Goal: Task Accomplishment & Management: Manage account settings

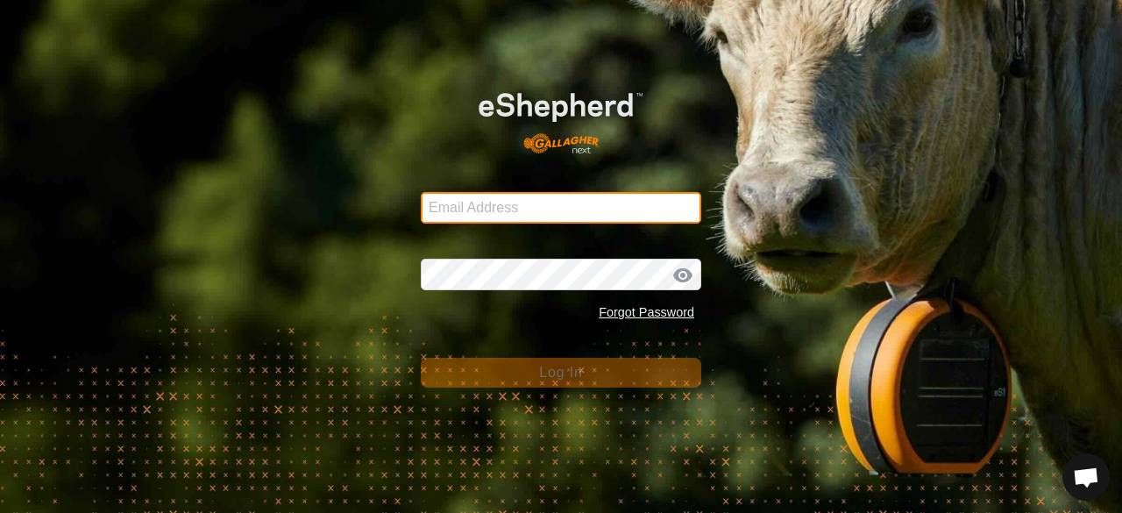
type input "faulktyler96@hotmail.com"
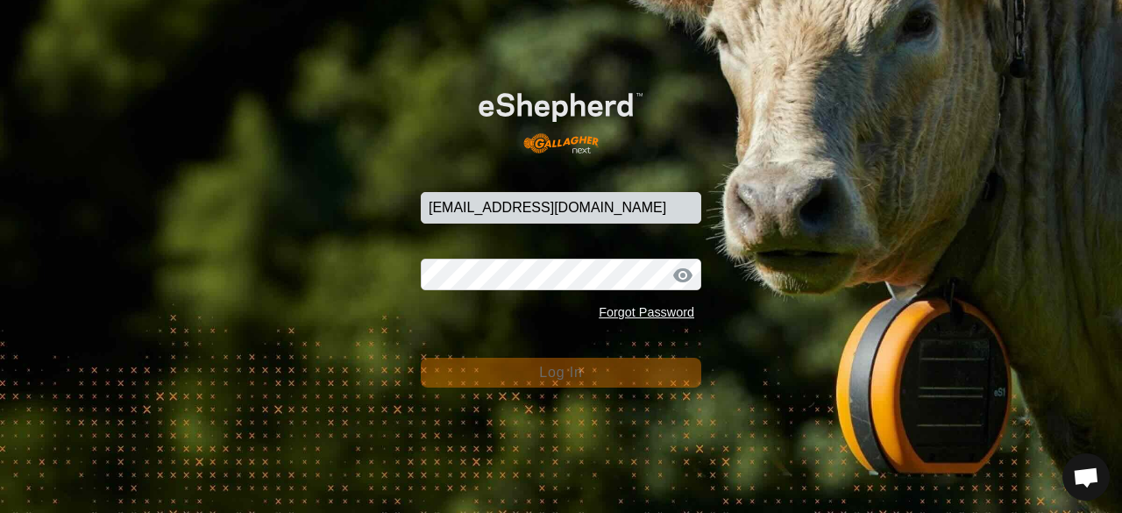
drag, startPoint x: 429, startPoint y: 344, endPoint x: 445, endPoint y: 364, distance: 24.9
click at [429, 344] on form "Email Address faulktyler96@hotmail.com Password Forgot Password Log In" at bounding box center [561, 228] width 280 height 318
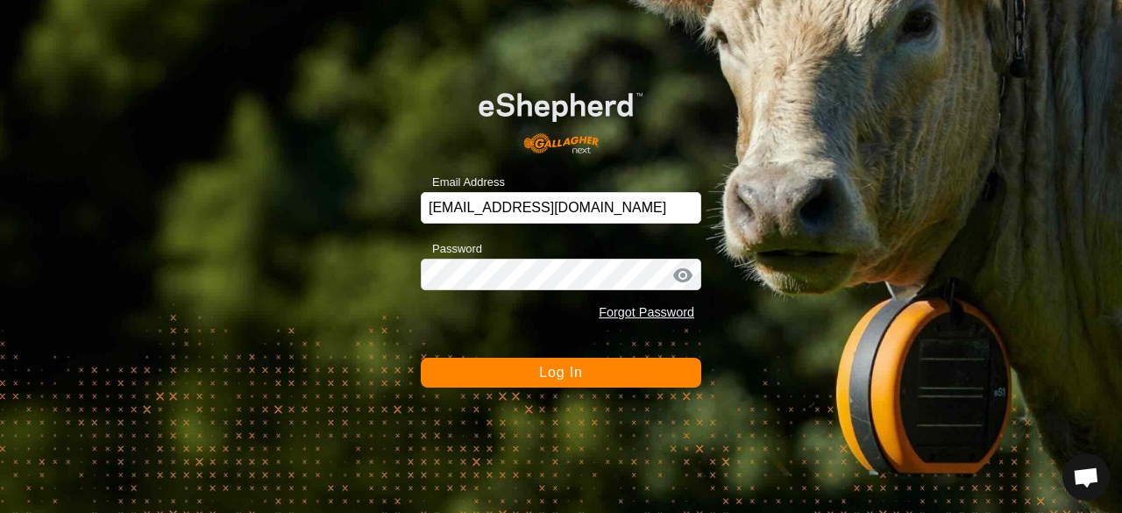
click at [475, 377] on button "Log In" at bounding box center [561, 373] width 280 height 30
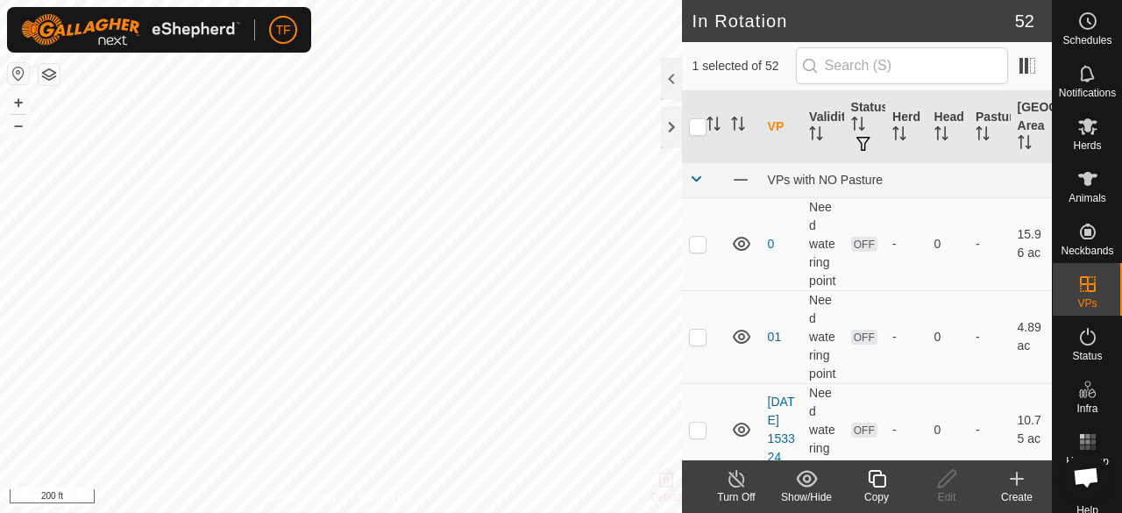
checkbox input "false"
checkbox input "true"
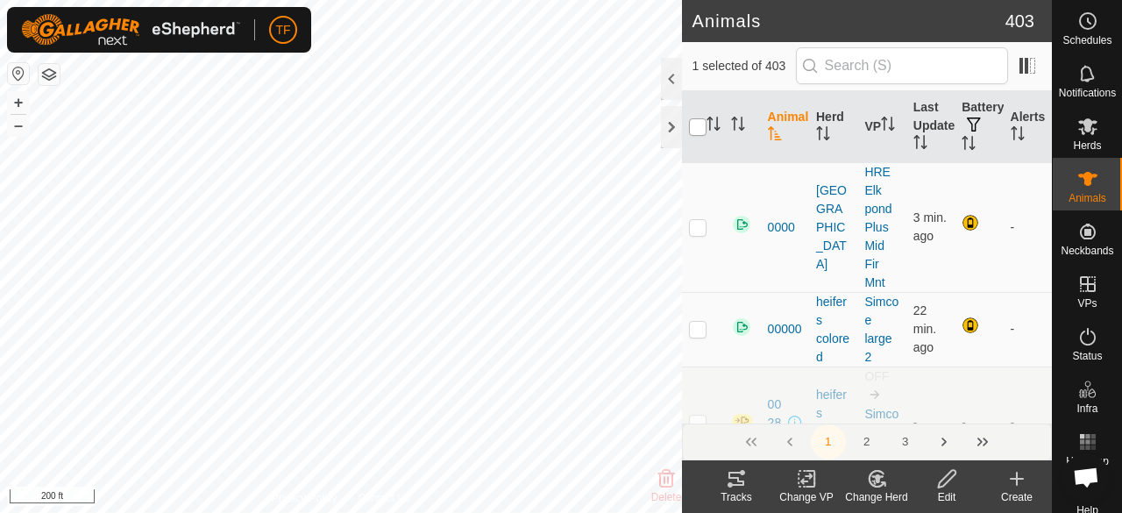
click at [693, 131] on input "checkbox" at bounding box center [698, 127] width 18 height 18
checkbox input "true"
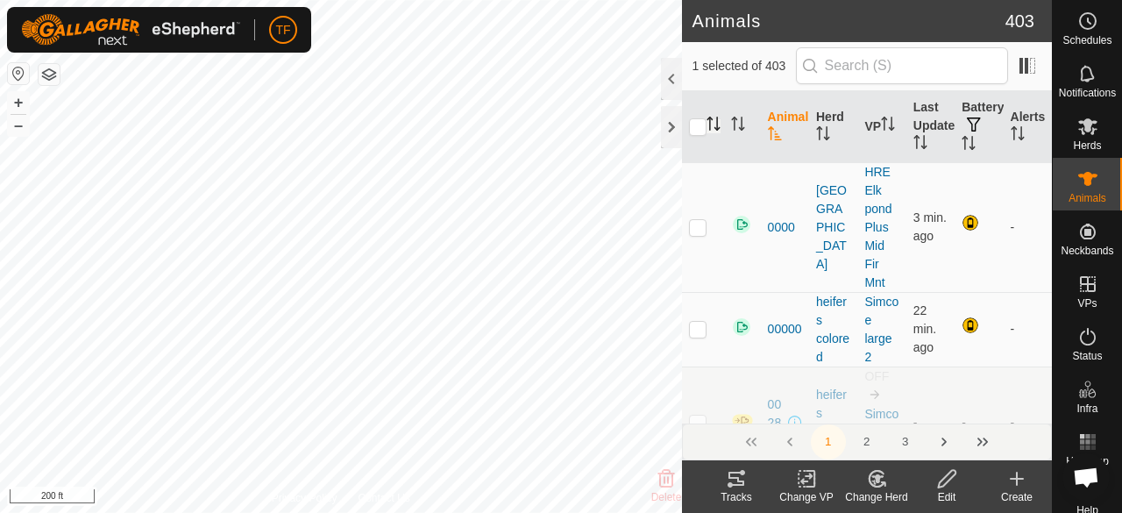
checkbox input "true"
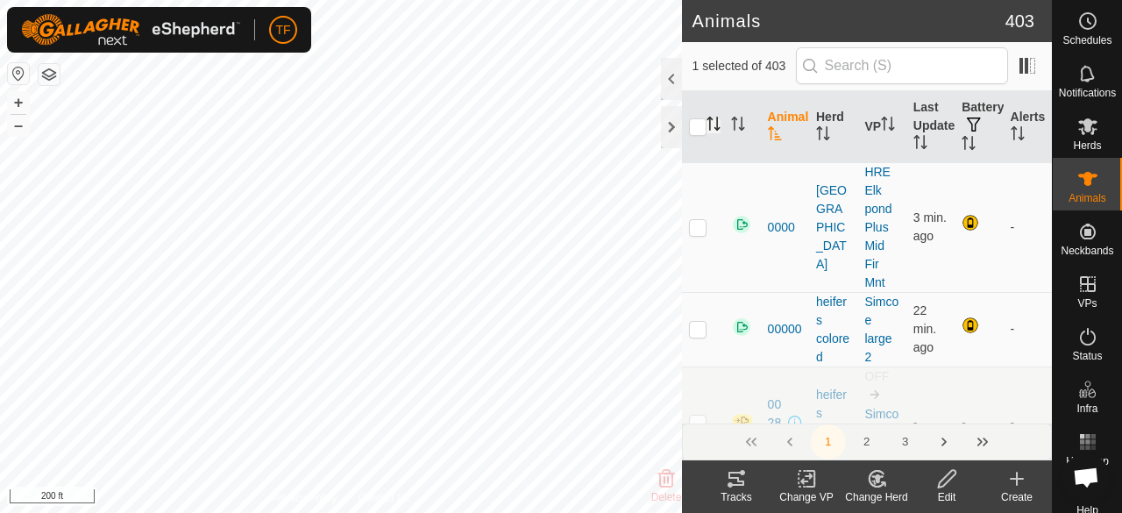
checkbox input "true"
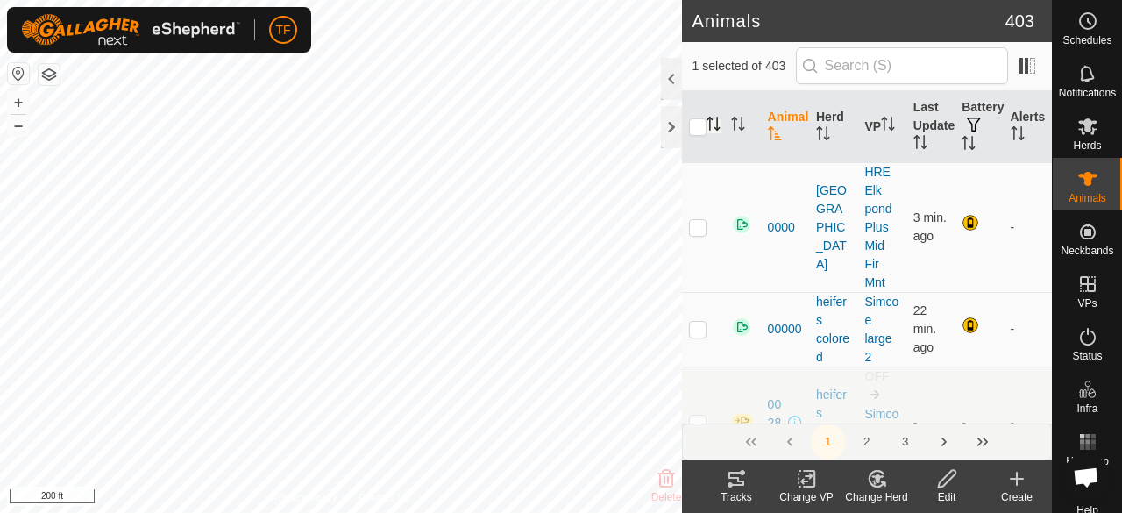
checkbox input "true"
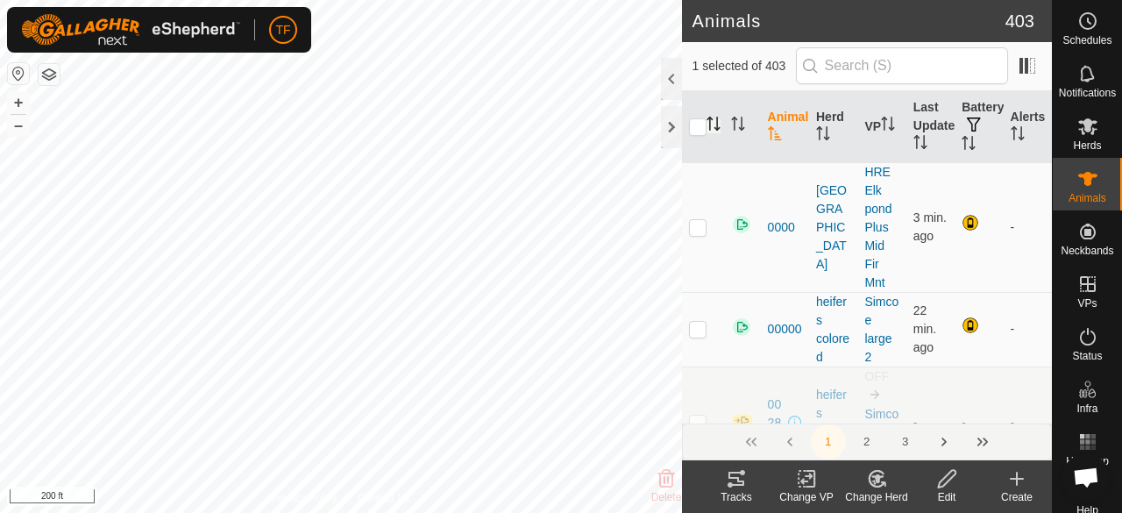
checkbox input "true"
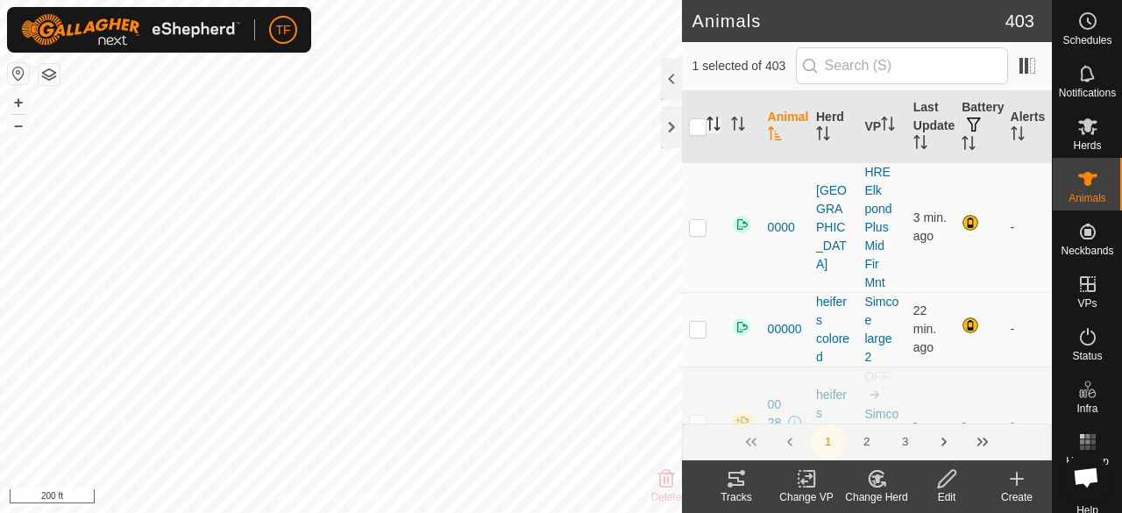
checkbox input "true"
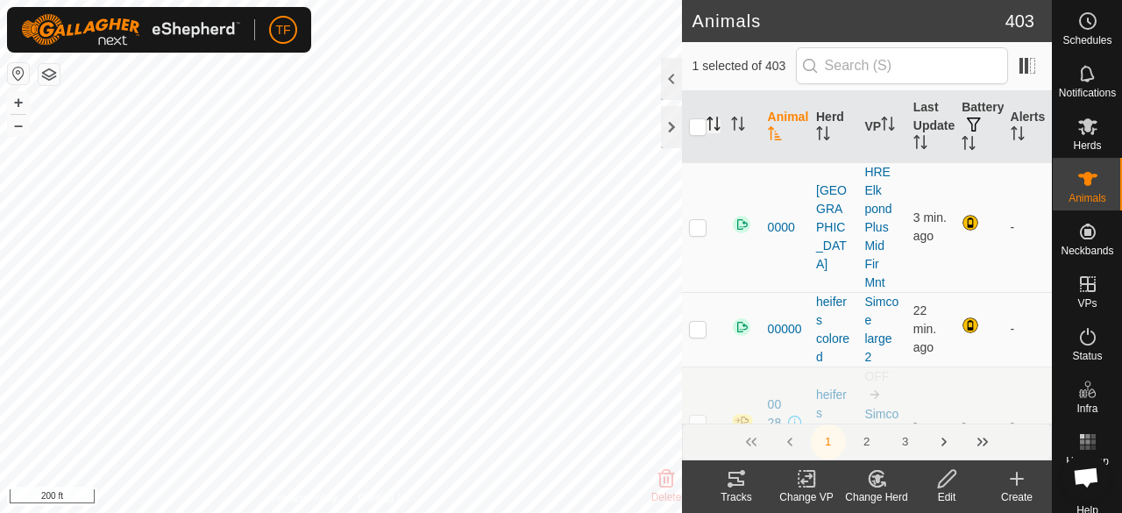
checkbox input "true"
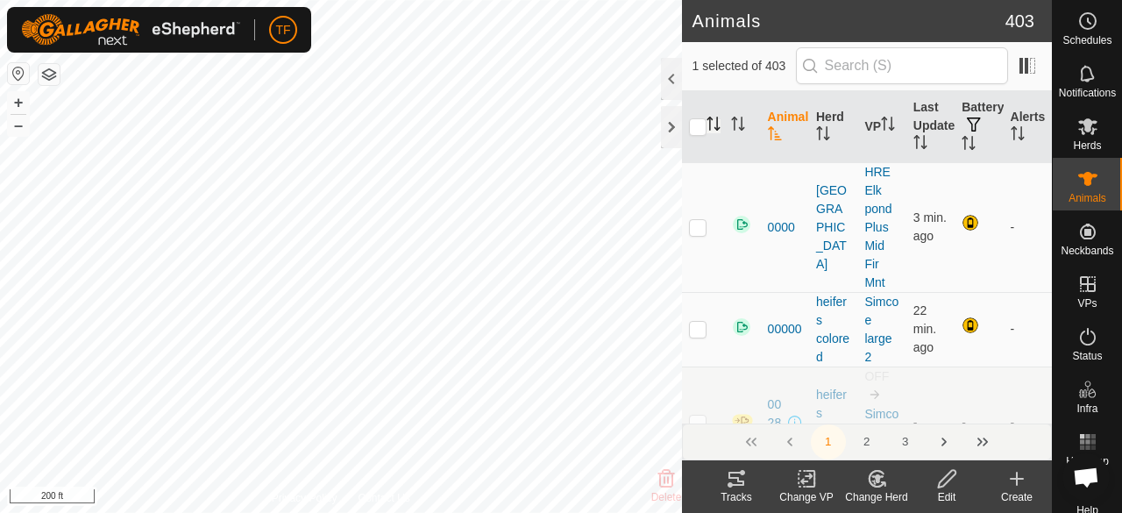
checkbox input "true"
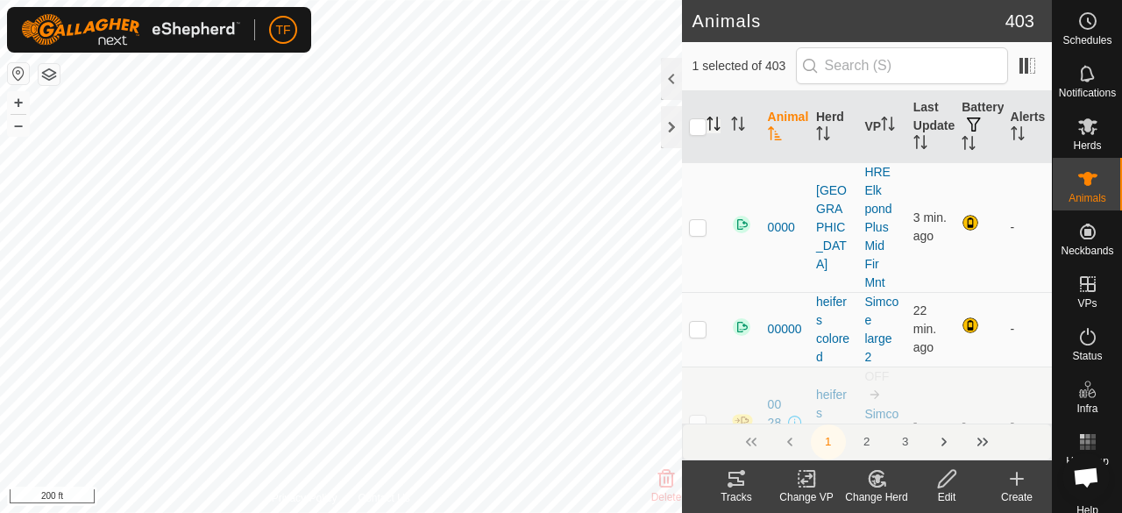
checkbox input "true"
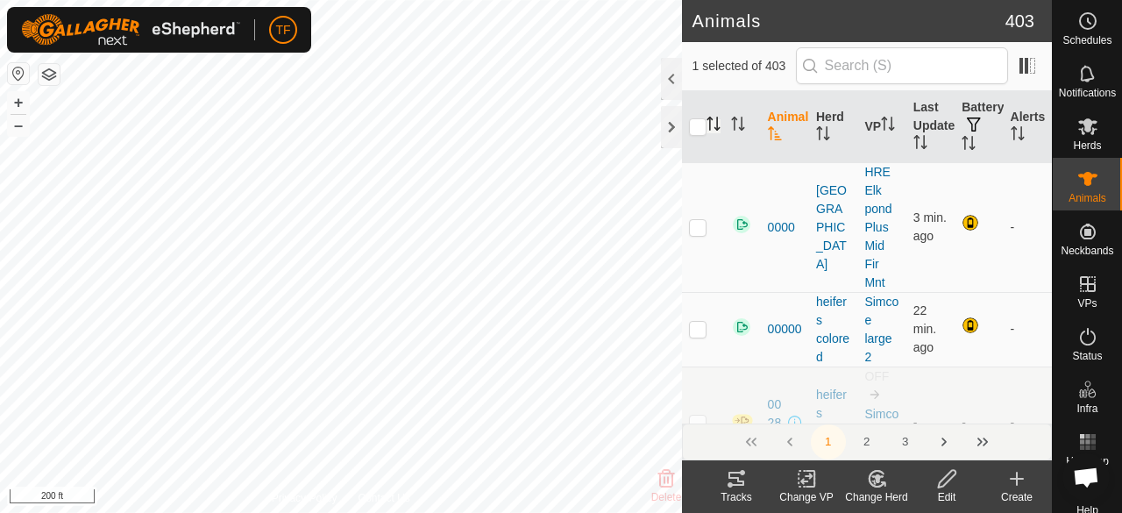
checkbox input "true"
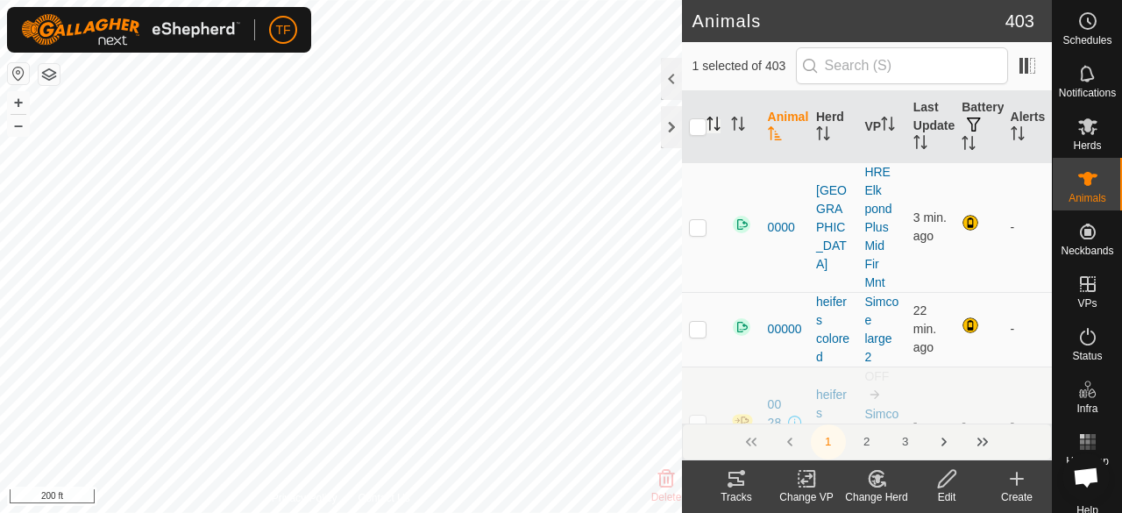
checkbox input "true"
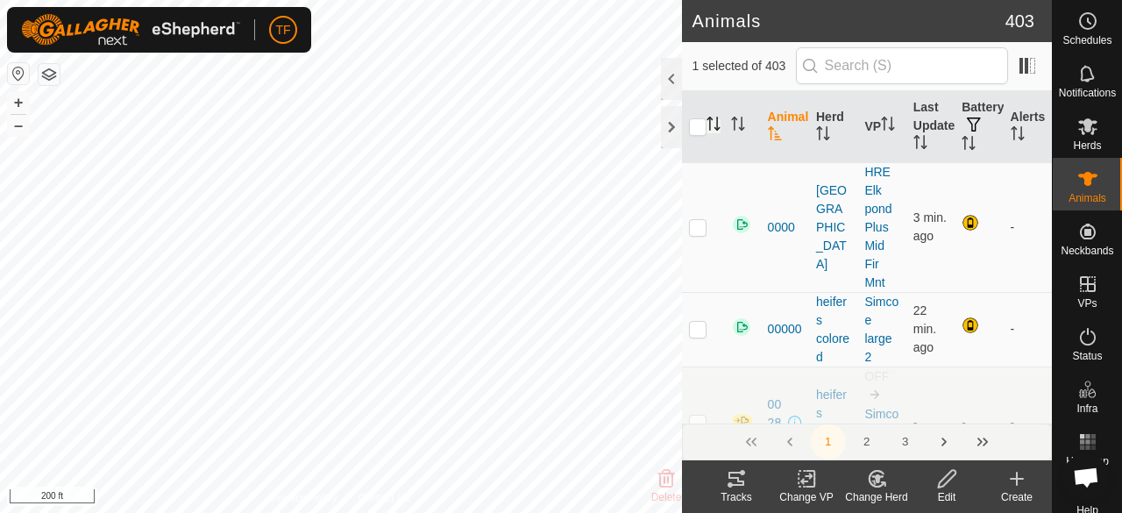
checkbox input "true"
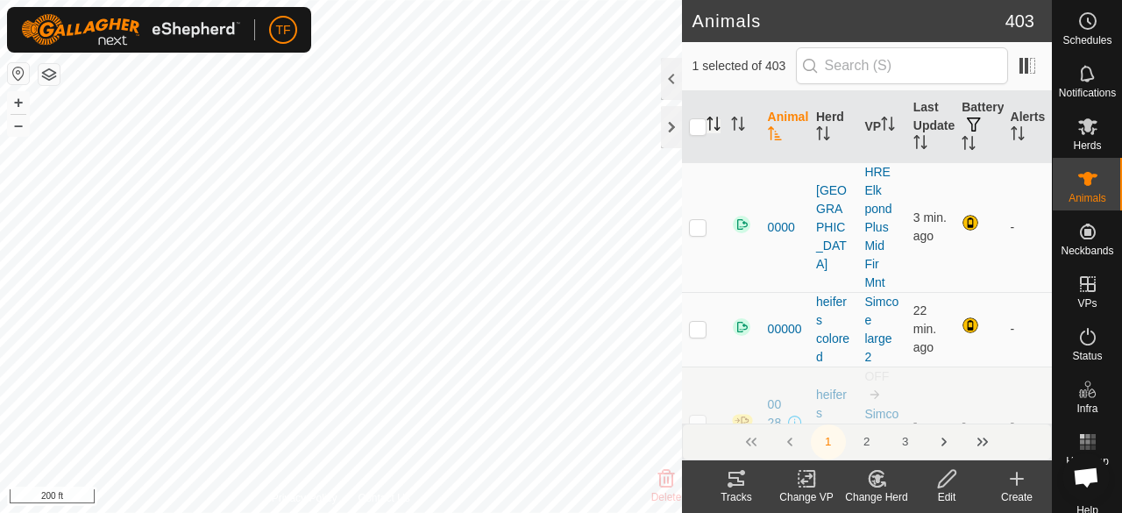
checkbox input "true"
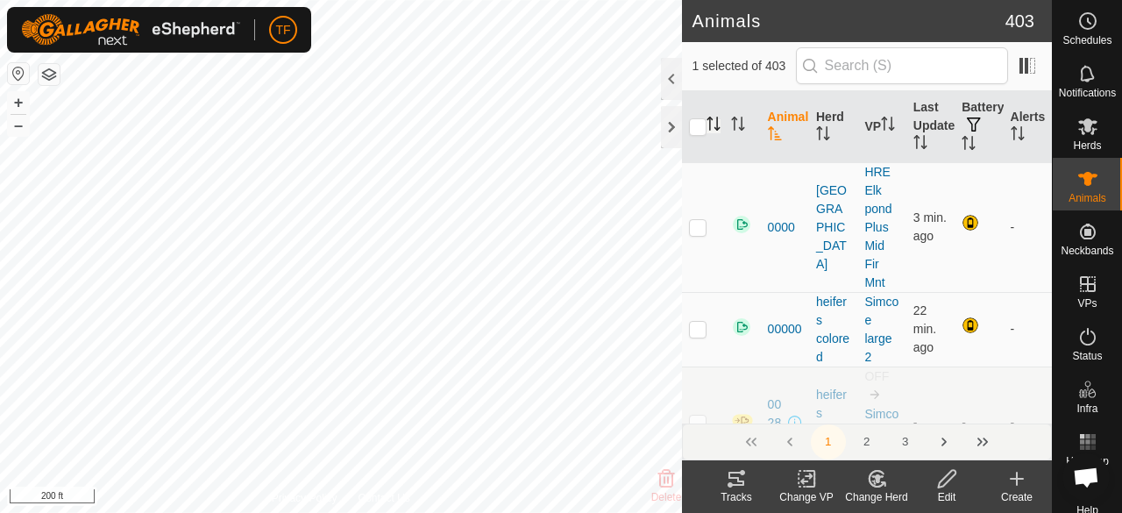
checkbox input "true"
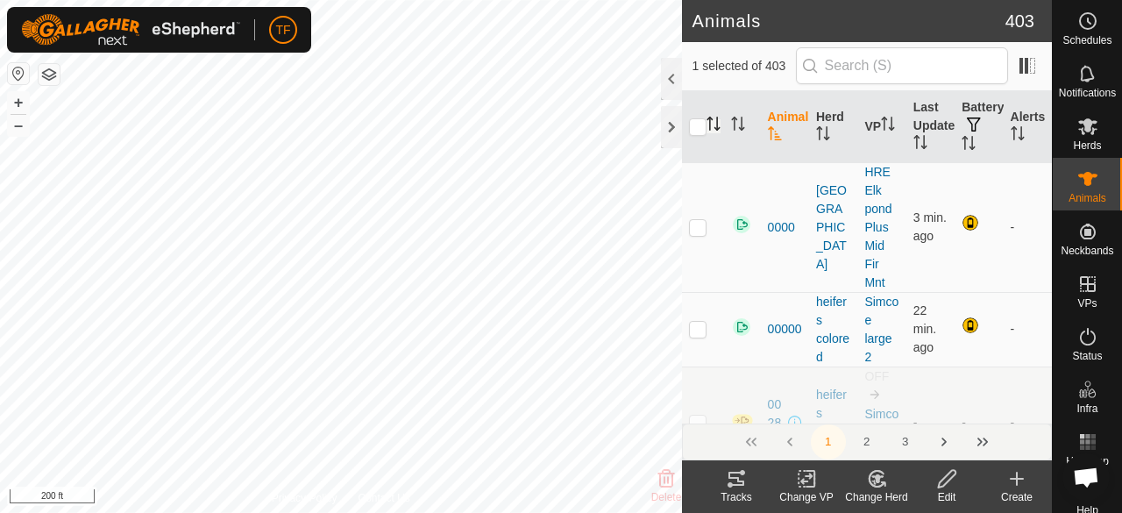
checkbox input "true"
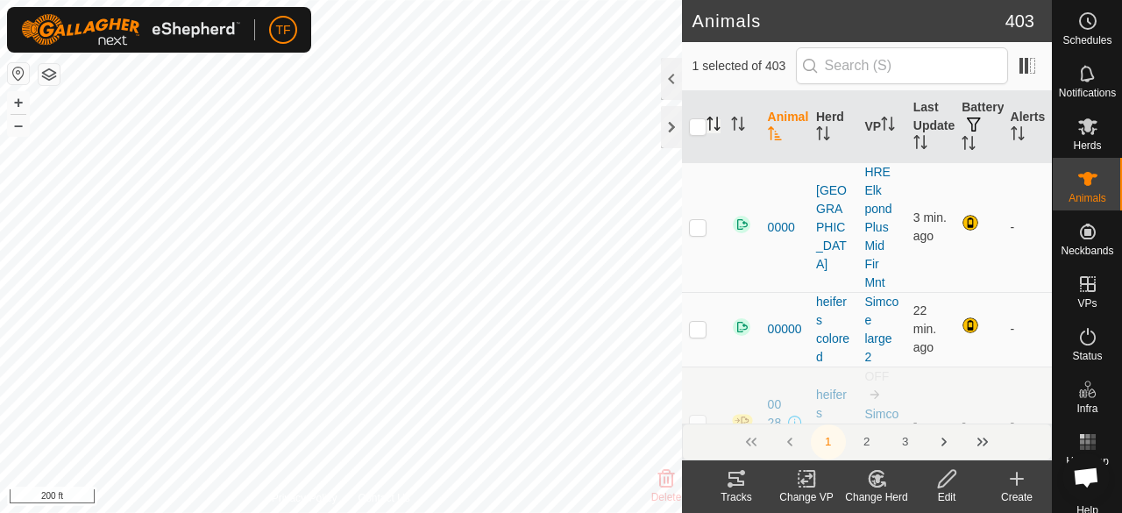
checkbox input "true"
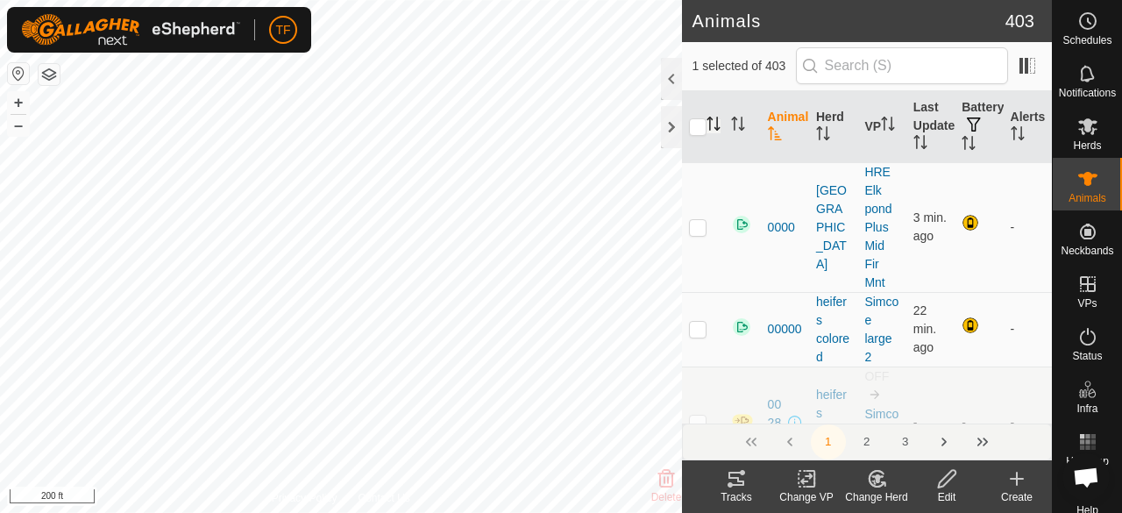
checkbox input "true"
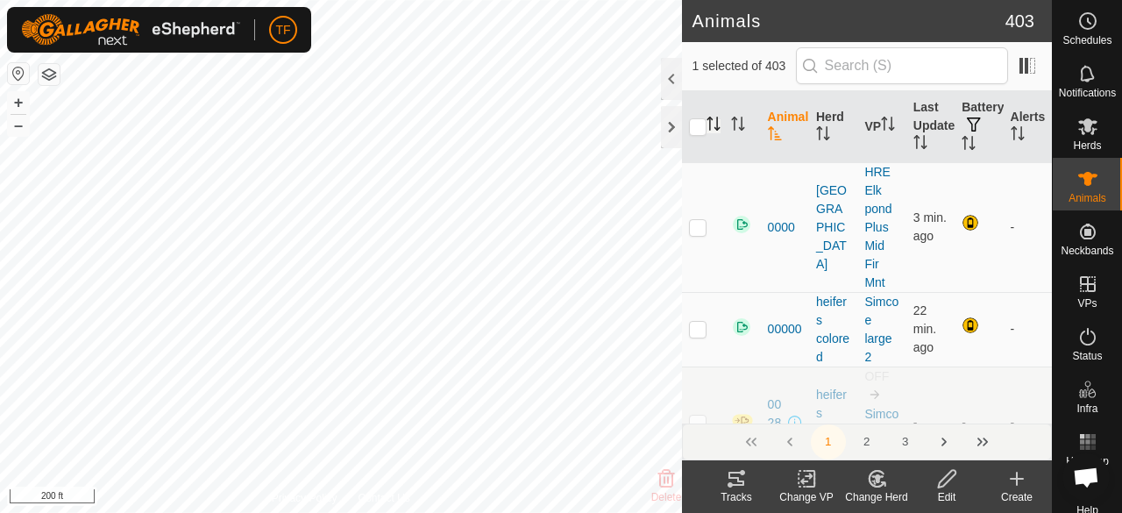
checkbox input "true"
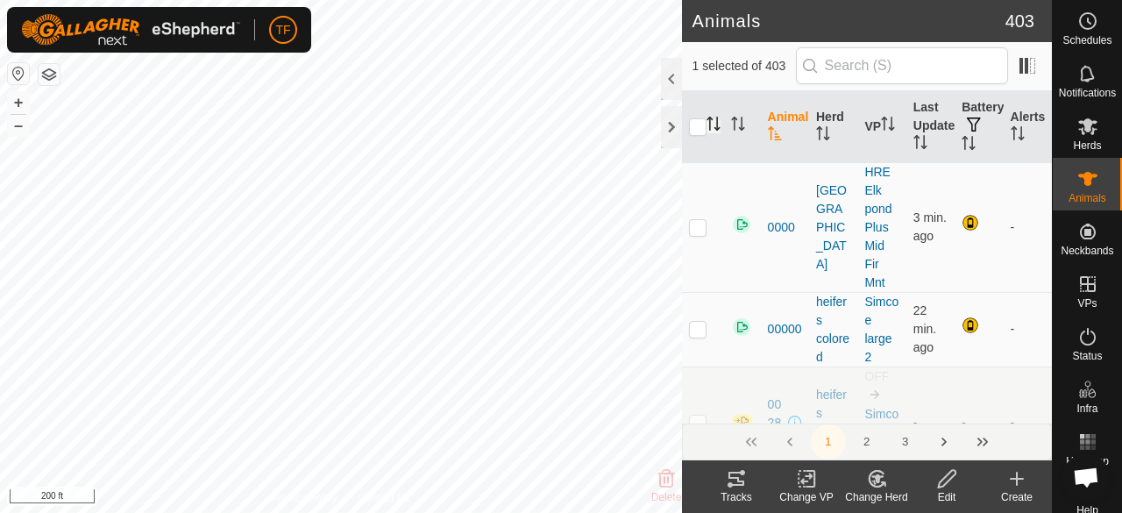
checkbox input "true"
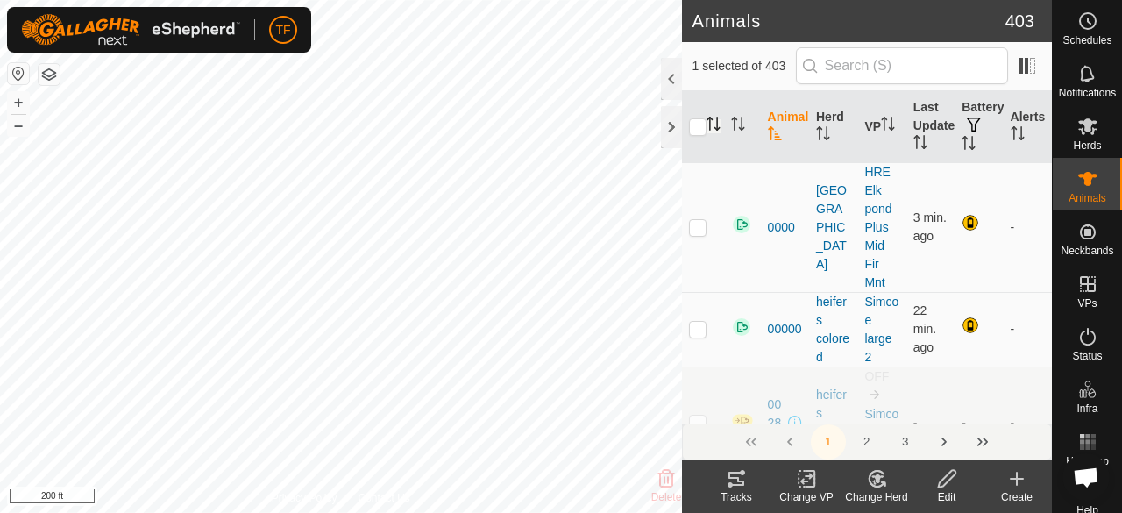
checkbox input "true"
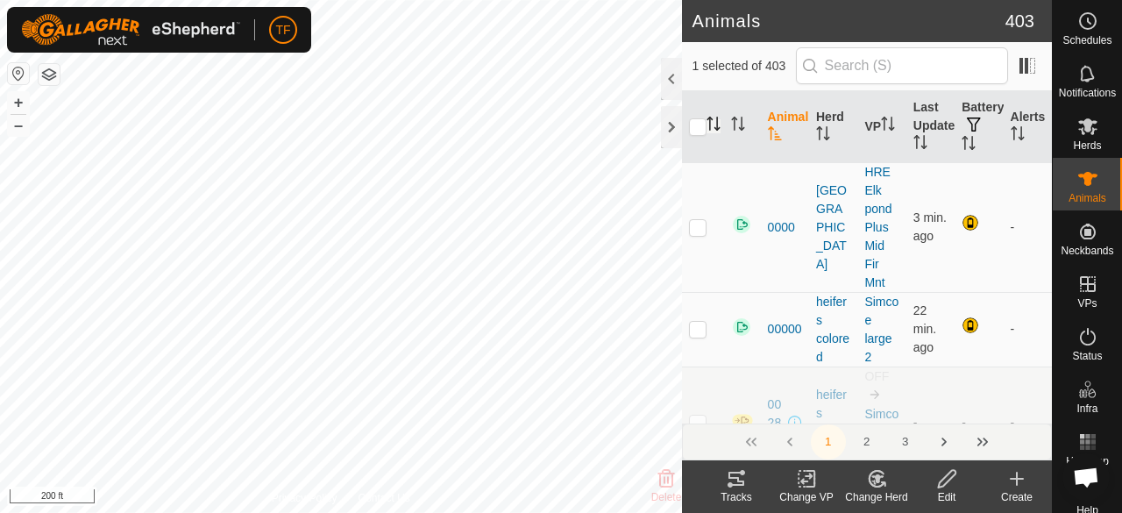
checkbox input "true"
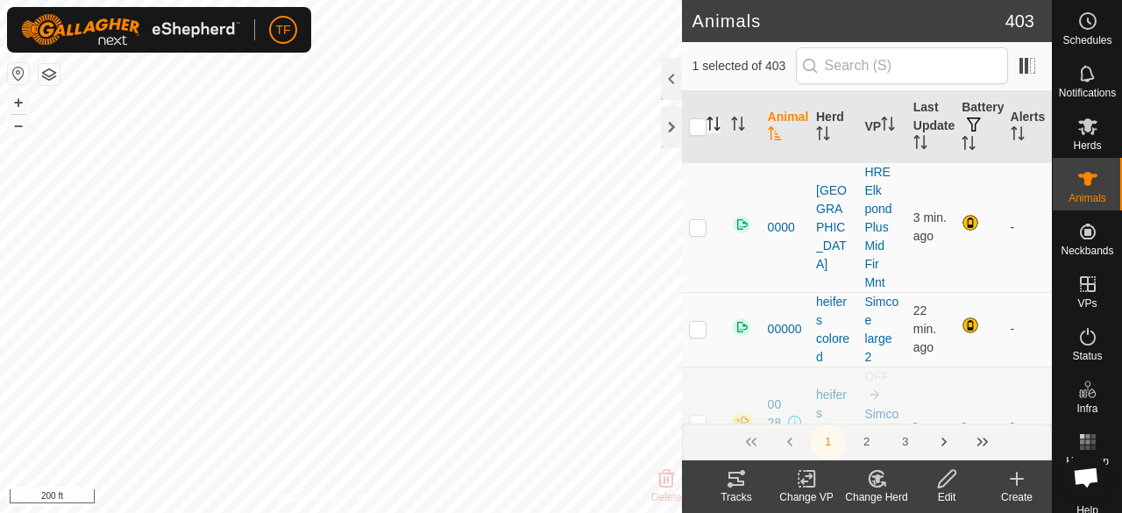
checkbox input "true"
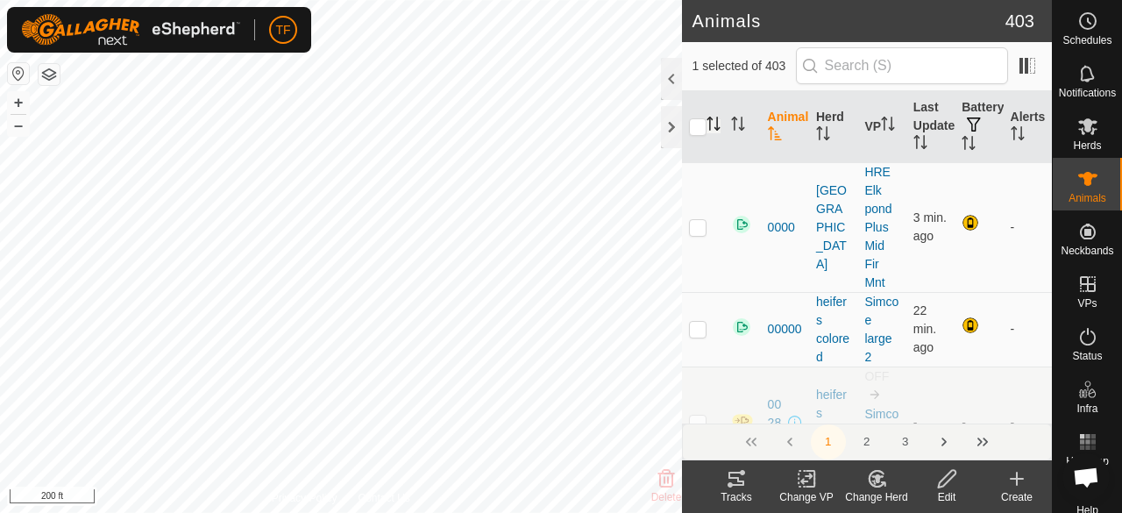
checkbox input "true"
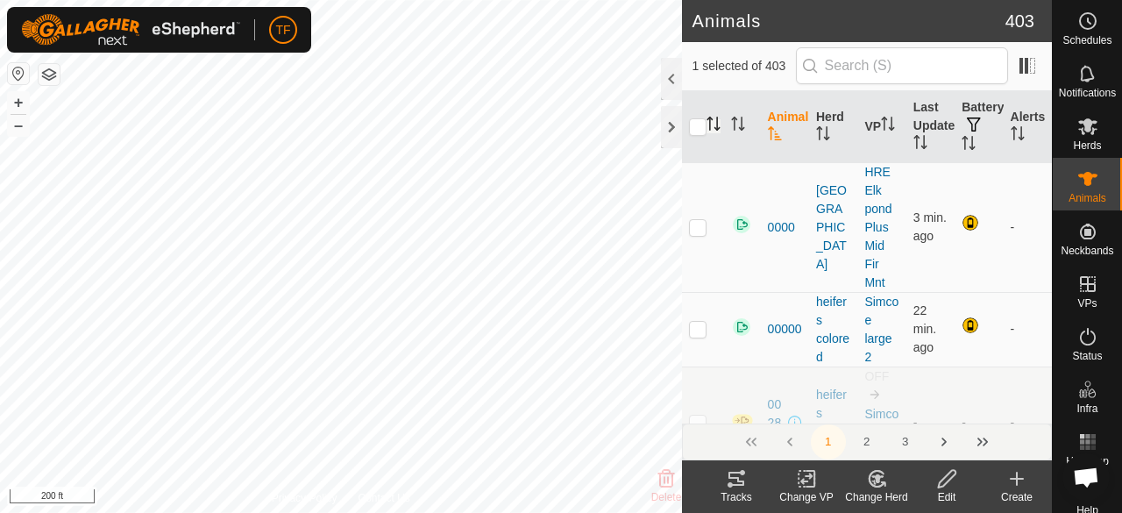
checkbox input "true"
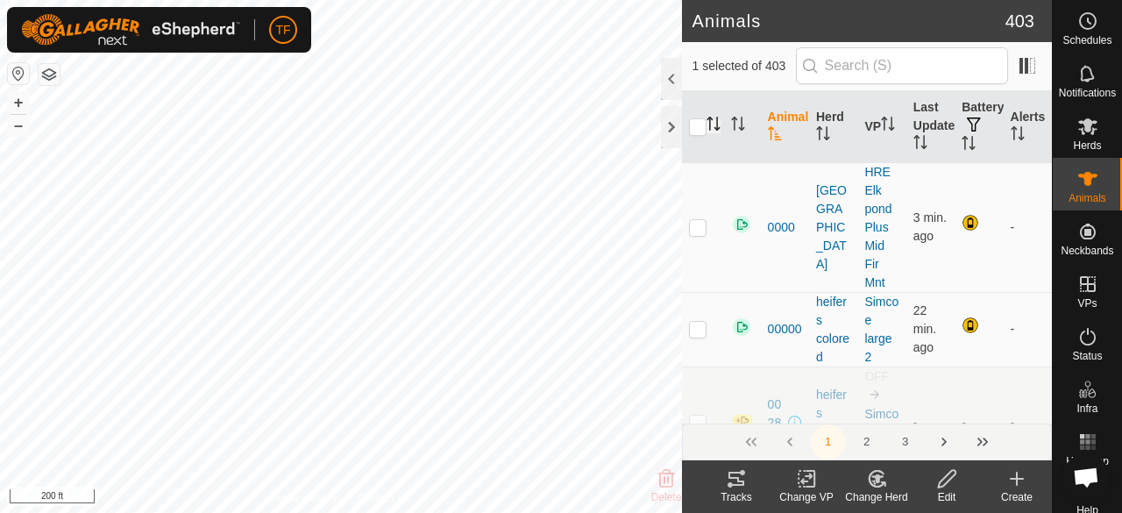
checkbox input "true"
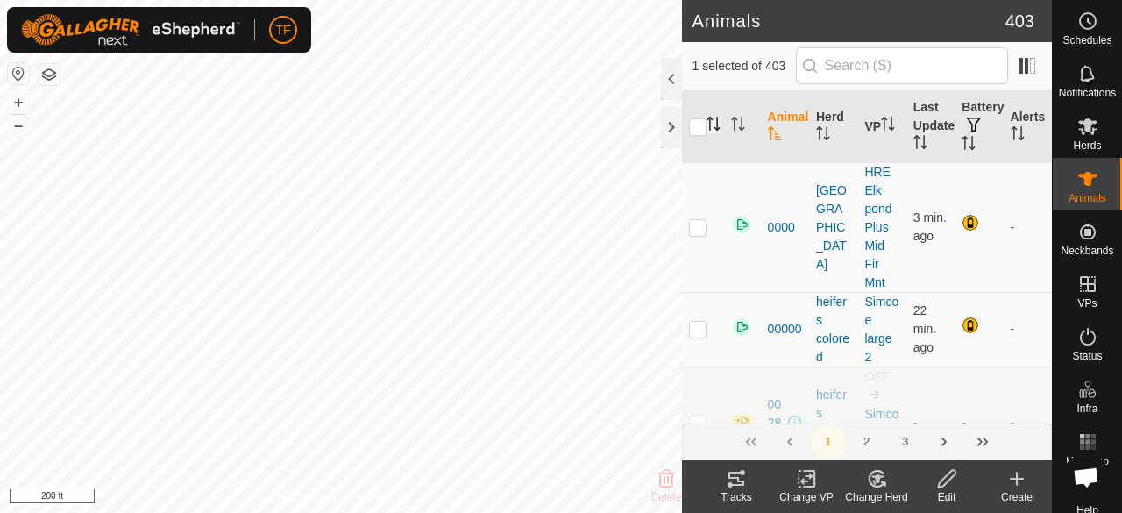
checkbox input "true"
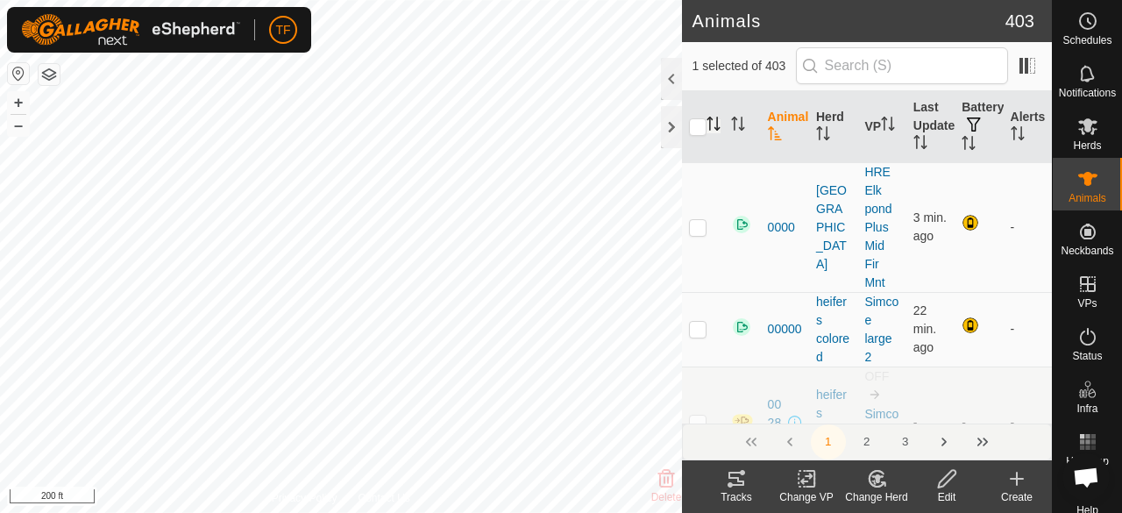
checkbox input "true"
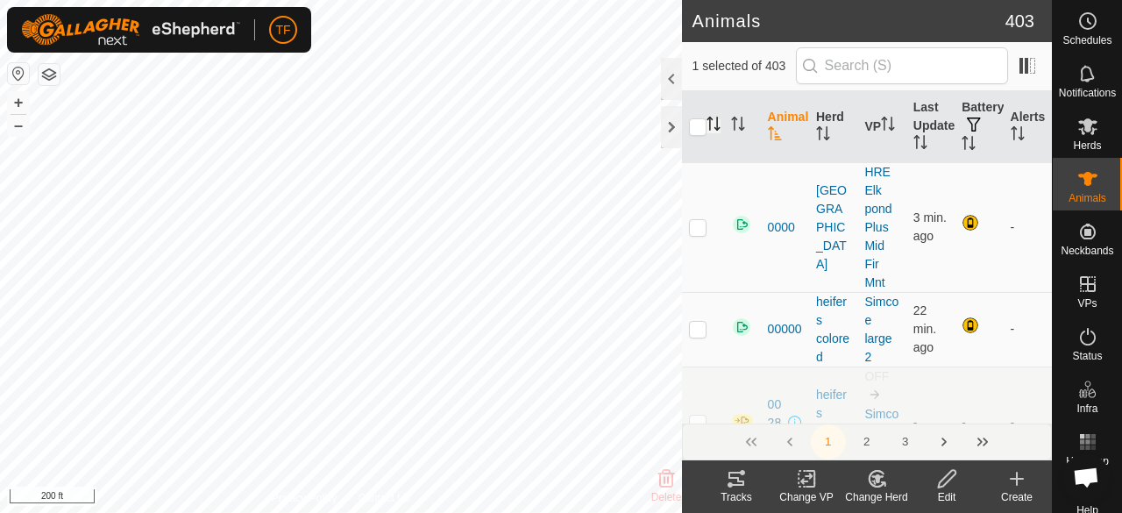
checkbox input "true"
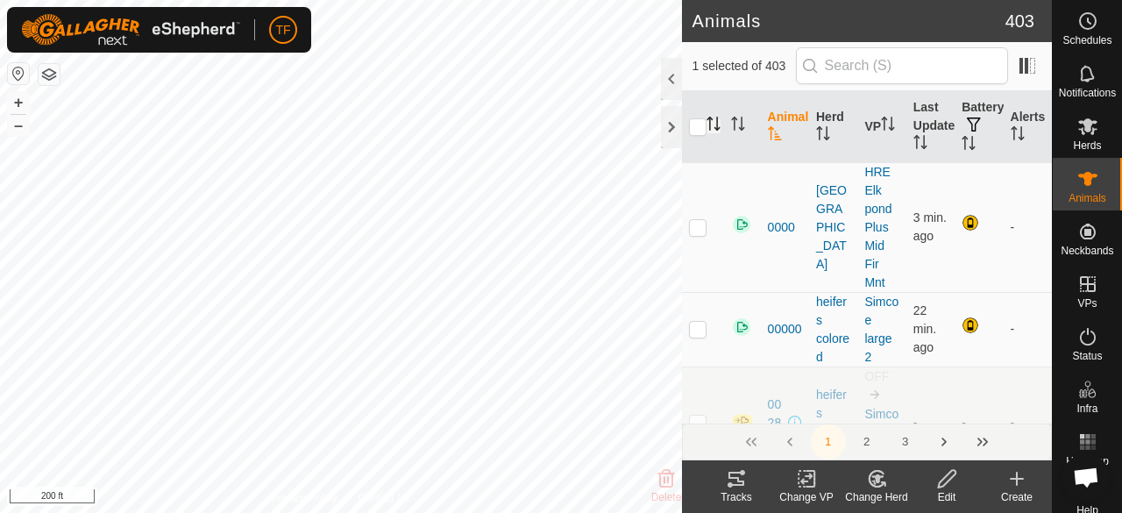
checkbox input "true"
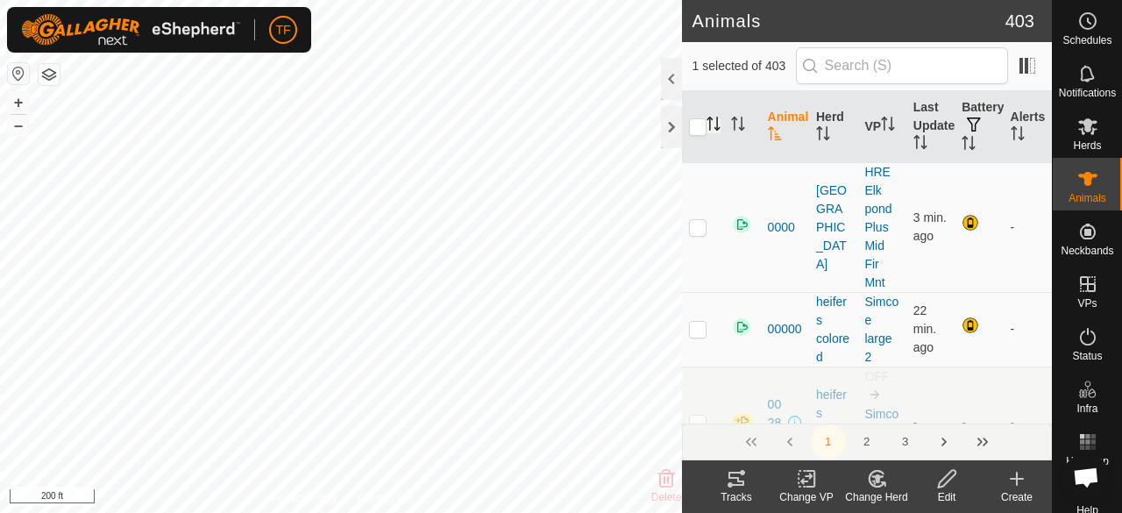
checkbox input "true"
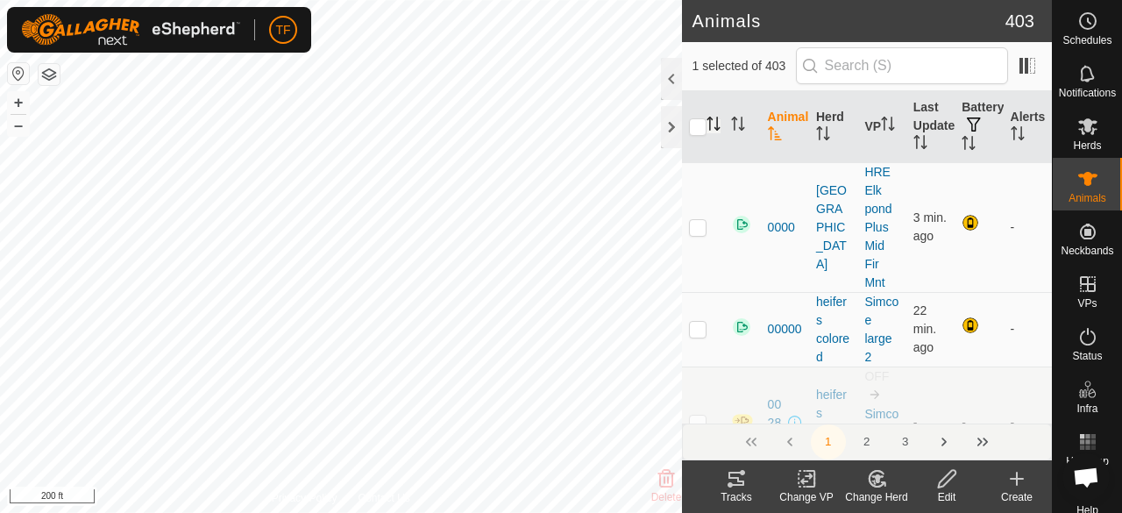
checkbox input "true"
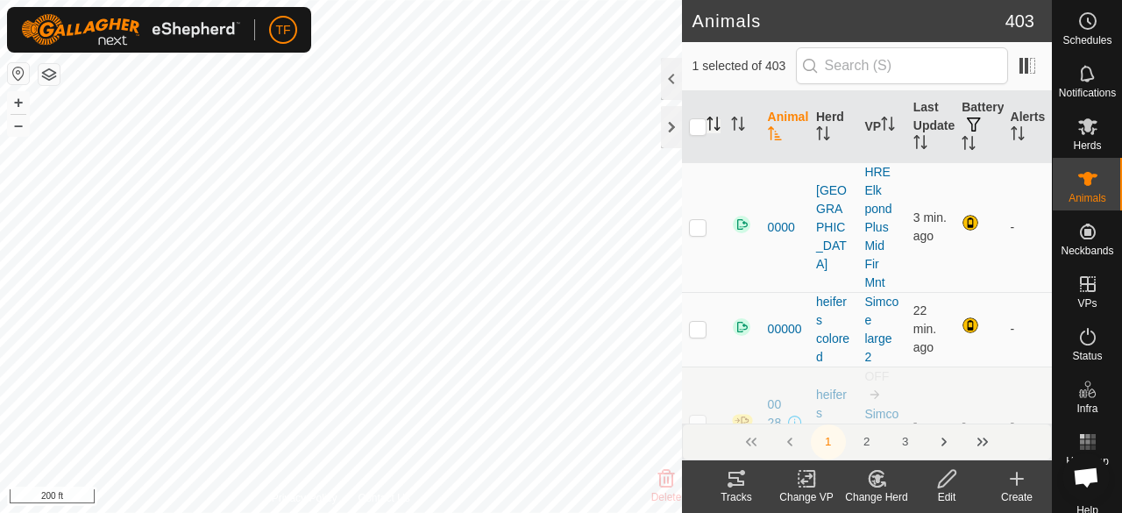
checkbox input "true"
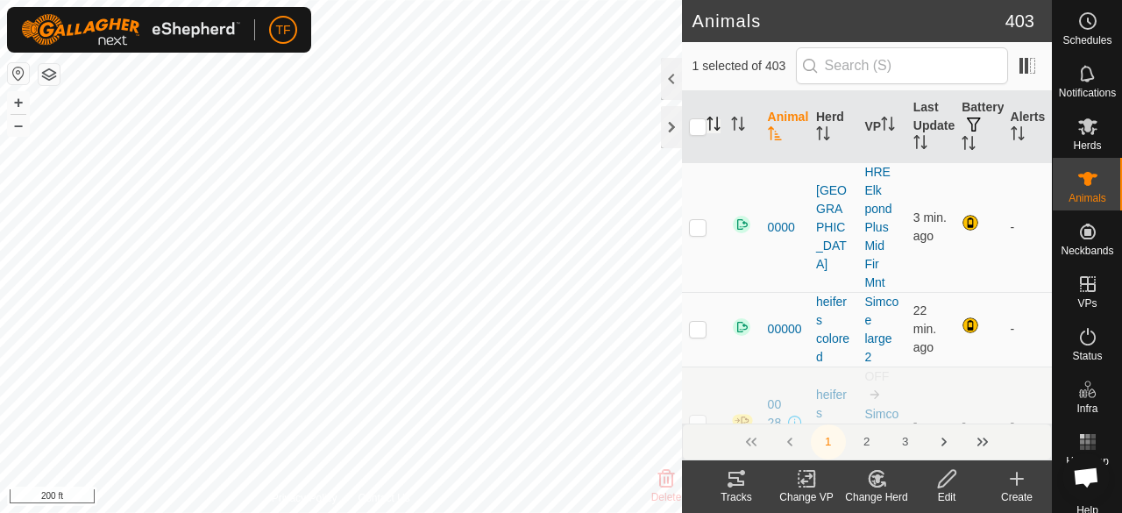
checkbox input "true"
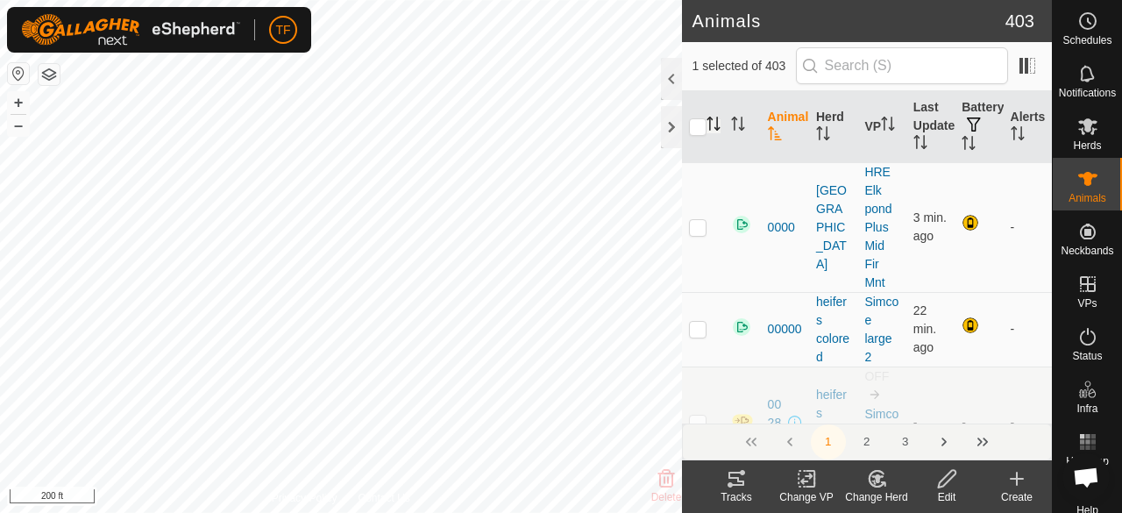
checkbox input "true"
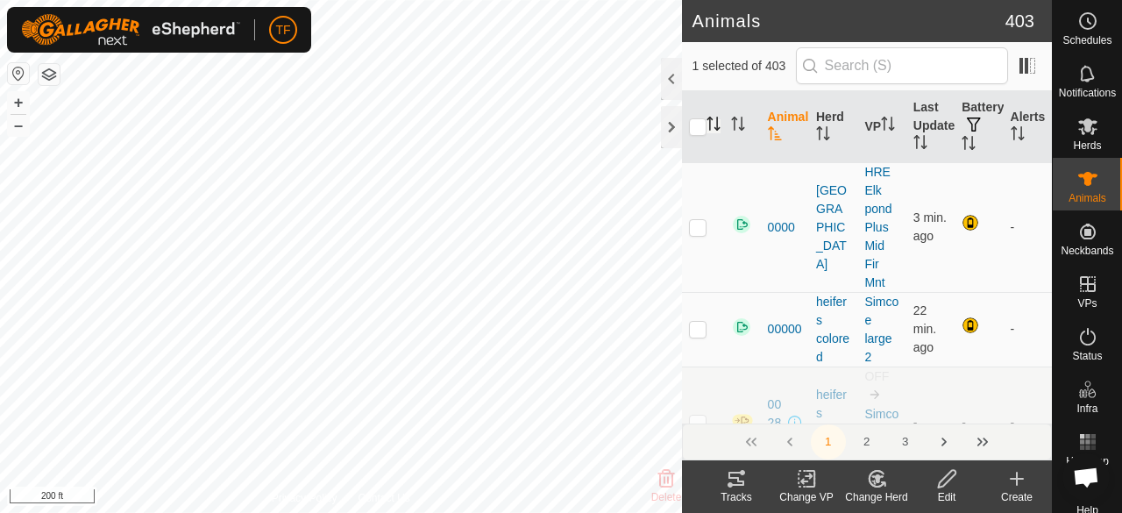
checkbox input "true"
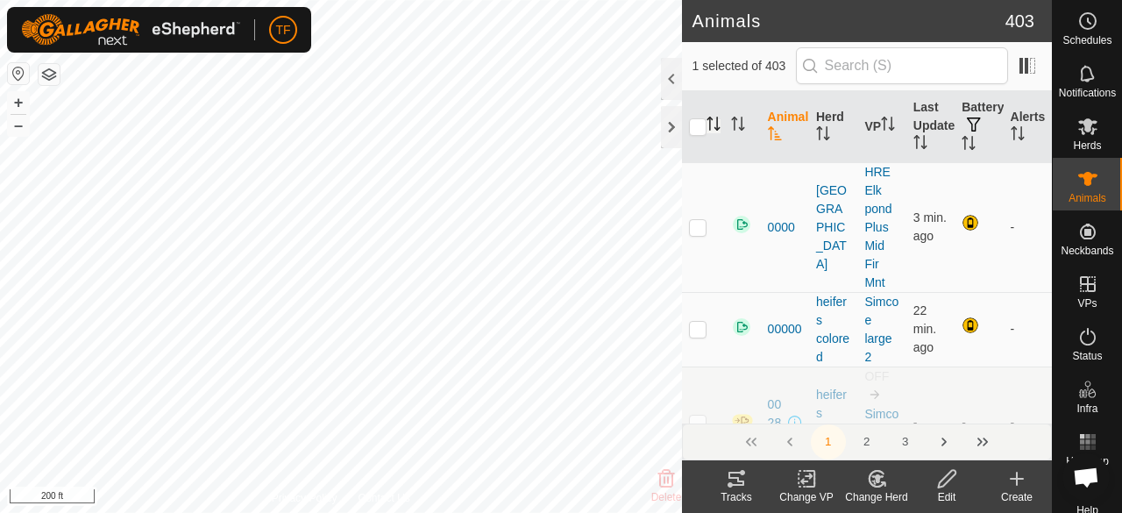
checkbox input "true"
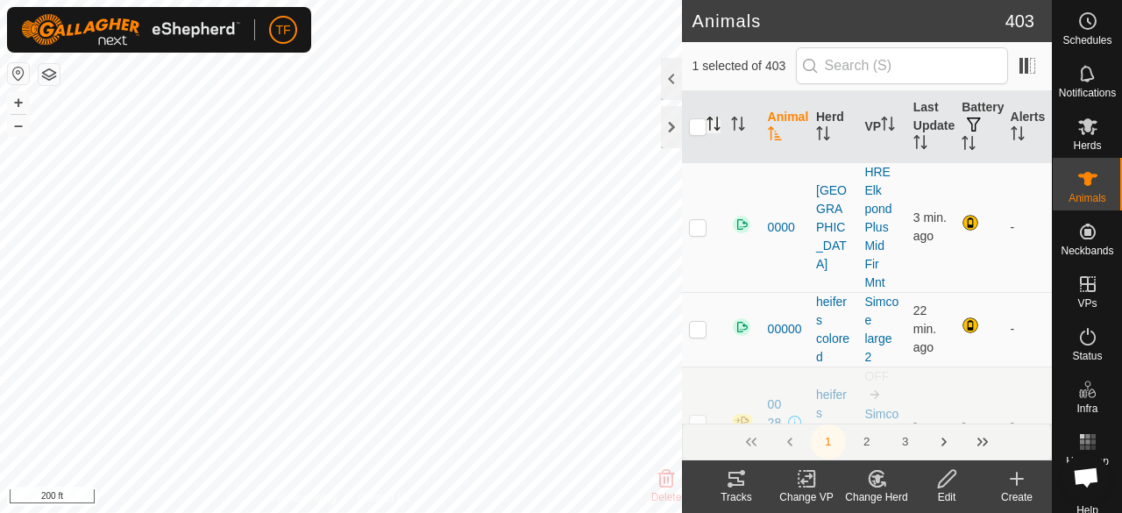
checkbox input "true"
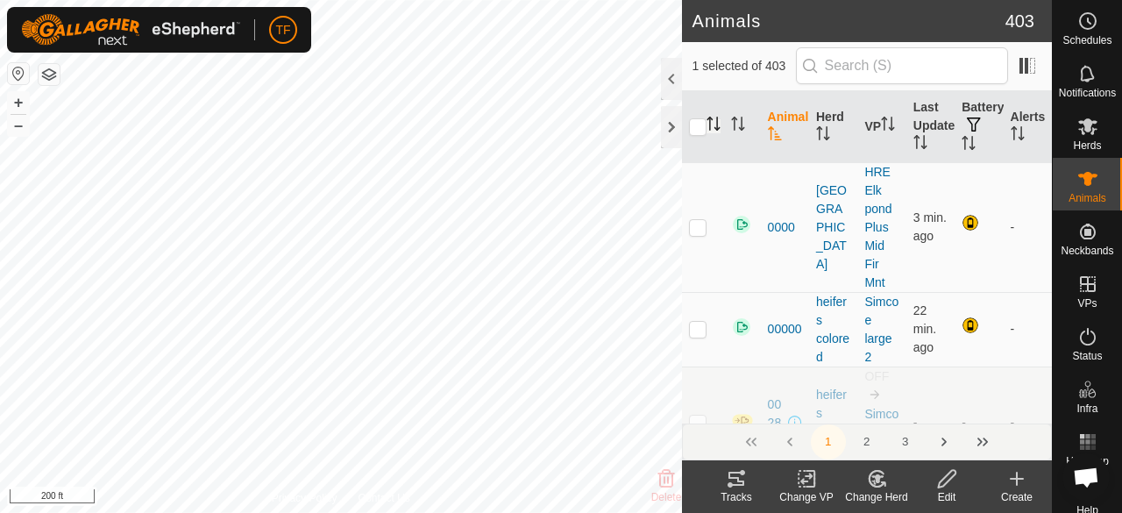
checkbox input "true"
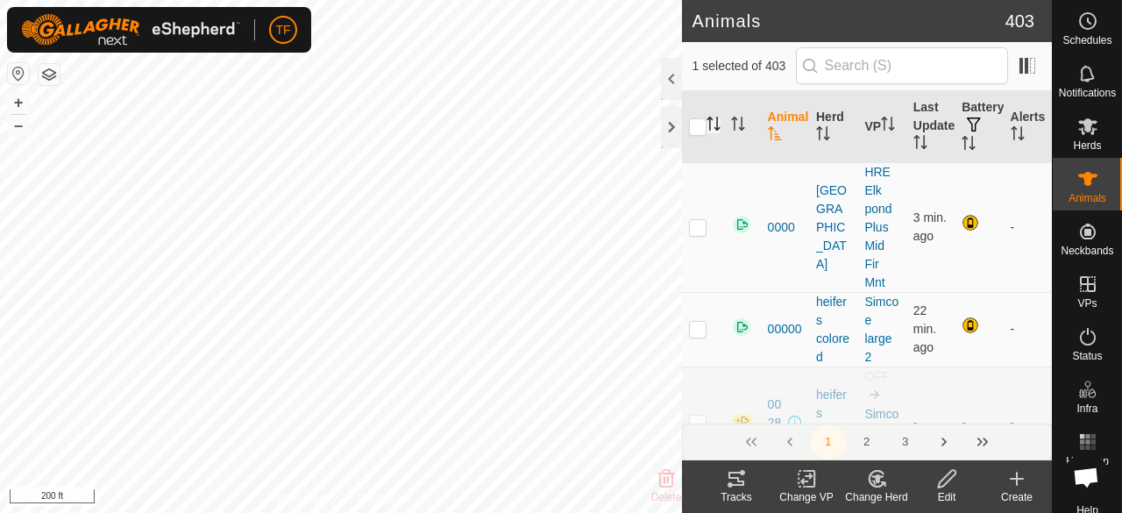
checkbox input "true"
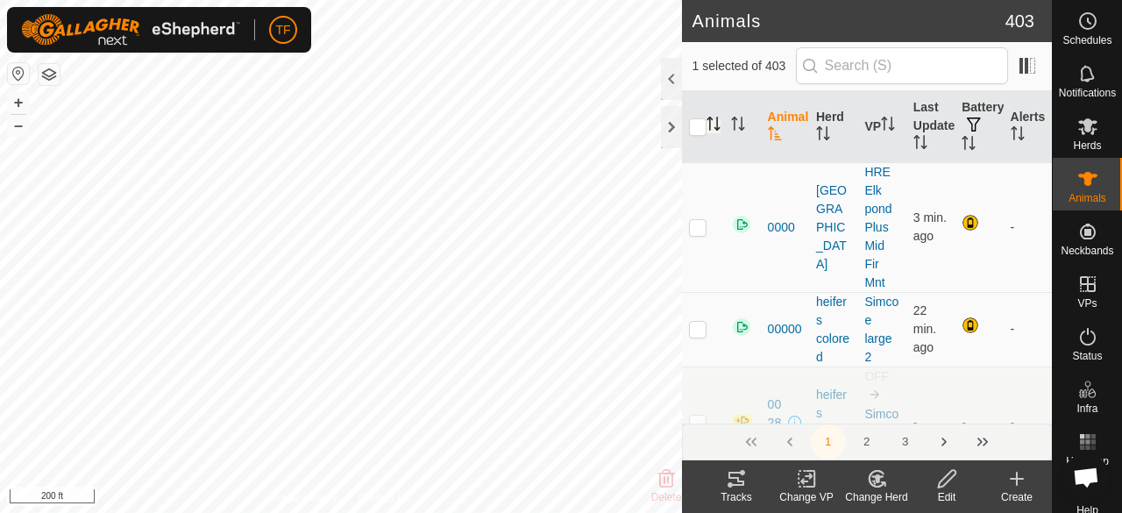
checkbox input "true"
click at [701, 127] on input "checkbox" at bounding box center [698, 127] width 18 height 18
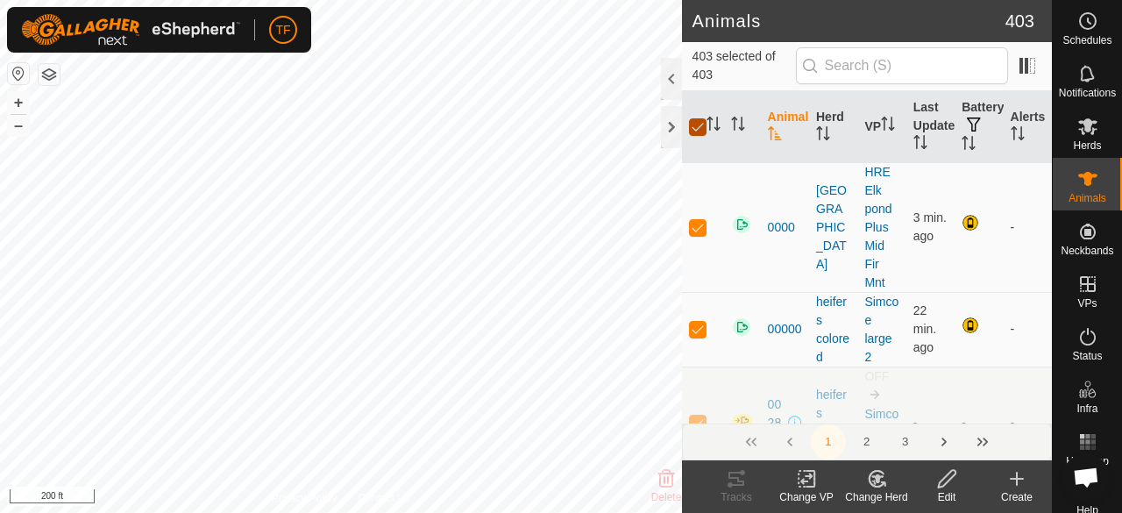
click at [702, 125] on input "checkbox" at bounding box center [698, 127] width 18 height 18
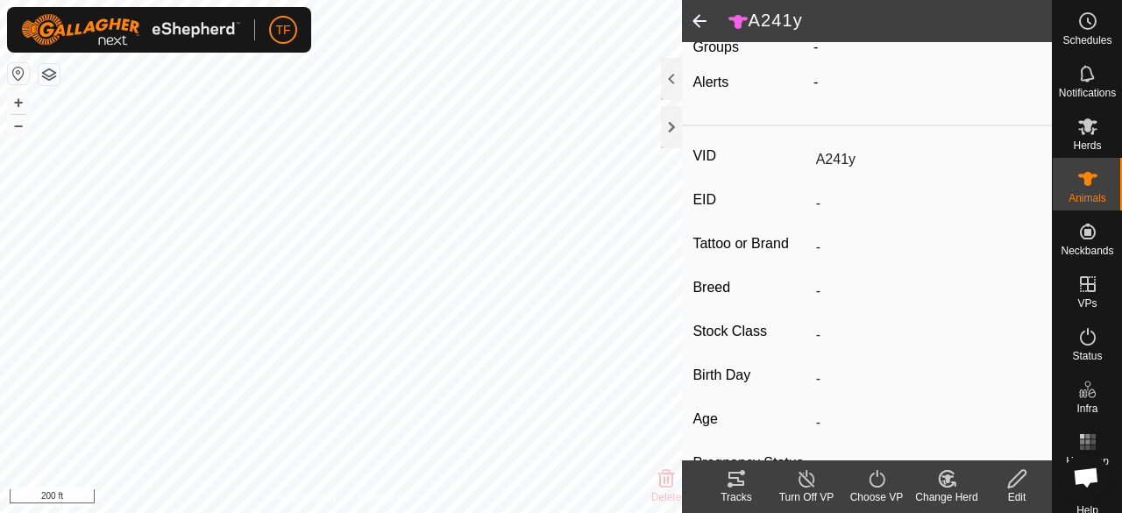
scroll to position [263, 0]
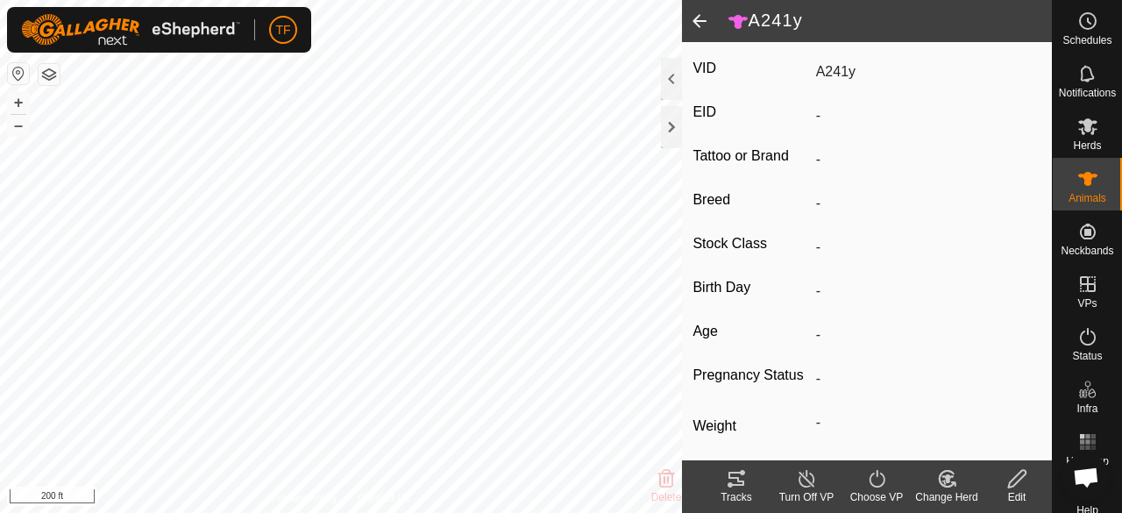
click at [804, 478] on line at bounding box center [806, 479] width 14 height 14
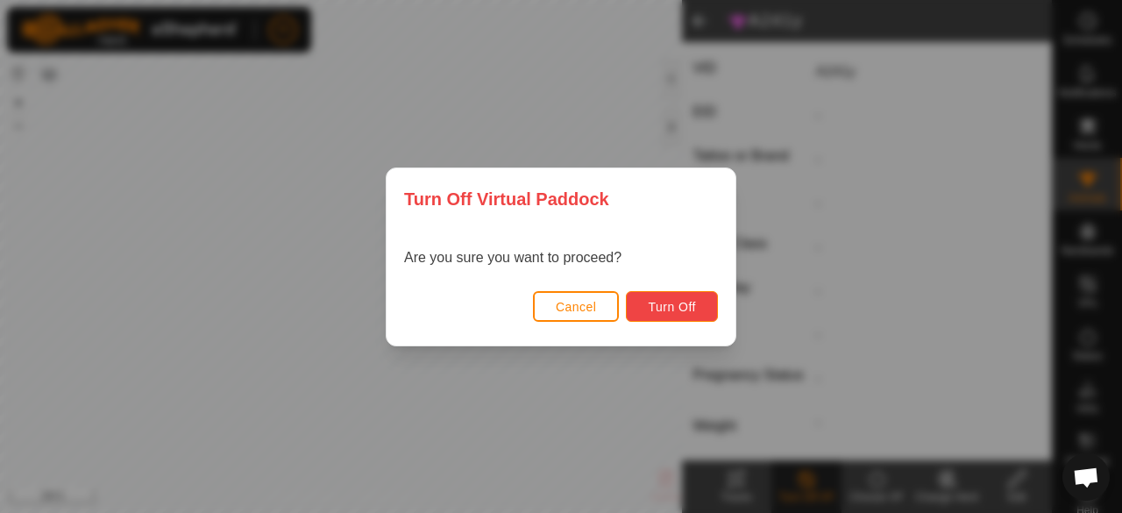
click at [647, 308] on button "Turn Off" at bounding box center [672, 306] width 92 height 31
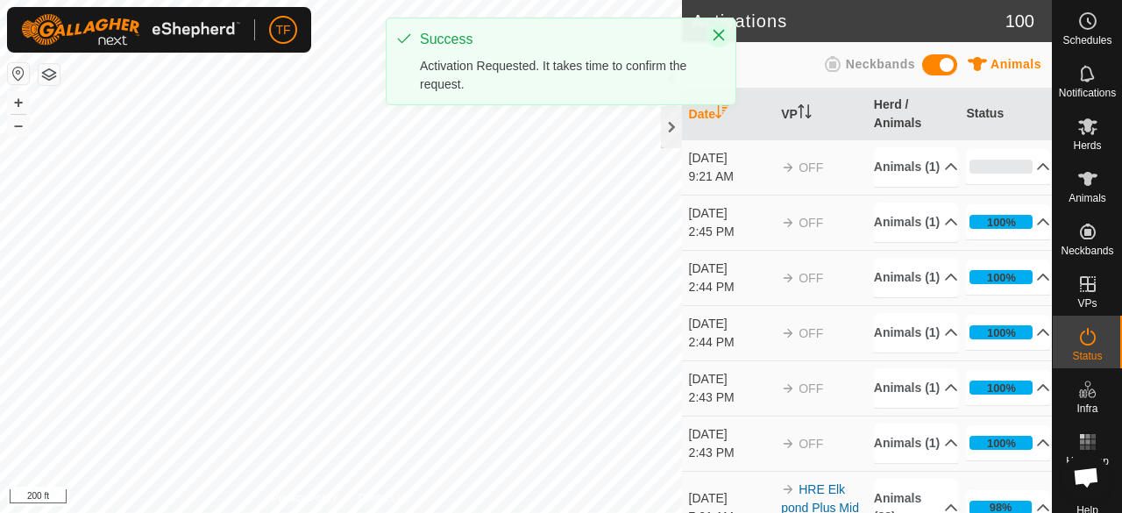
click at [715, 39] on icon "Close" at bounding box center [718, 35] width 11 height 11
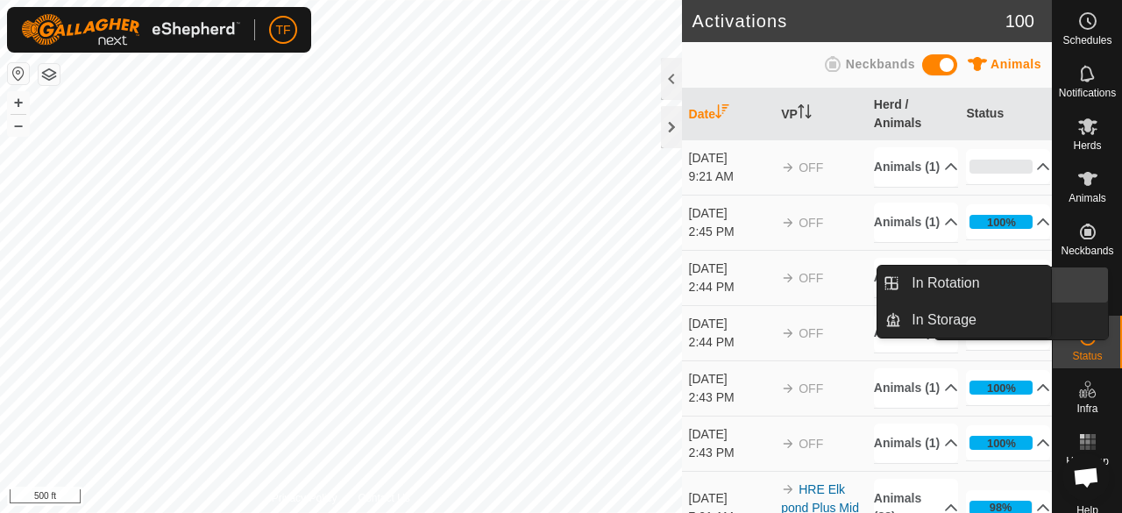
click at [1081, 290] on link "In Rotation" at bounding box center [1033, 284] width 150 height 35
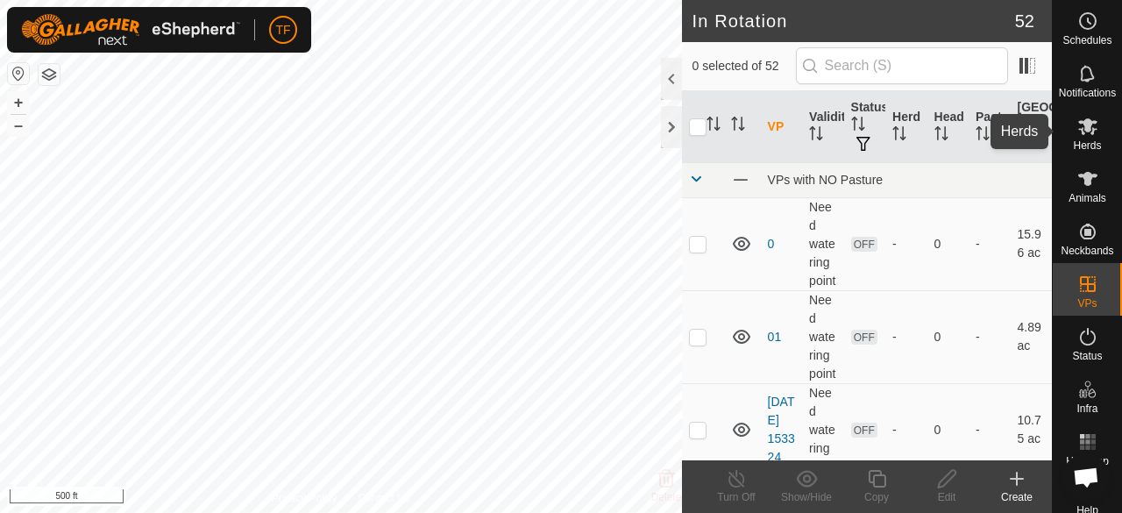
click at [1081, 136] on icon at bounding box center [1087, 126] width 21 height 21
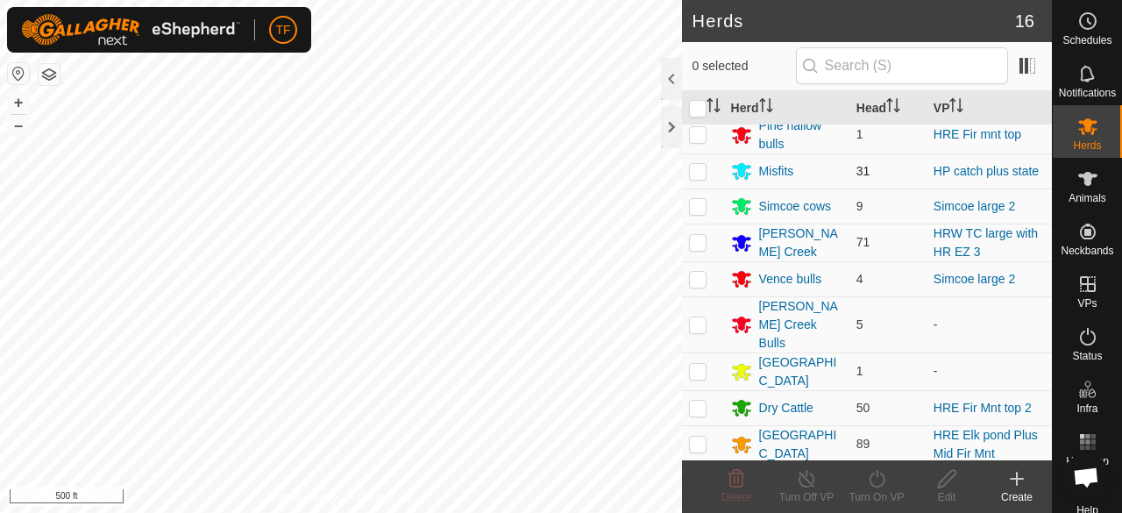
scroll to position [243, 0]
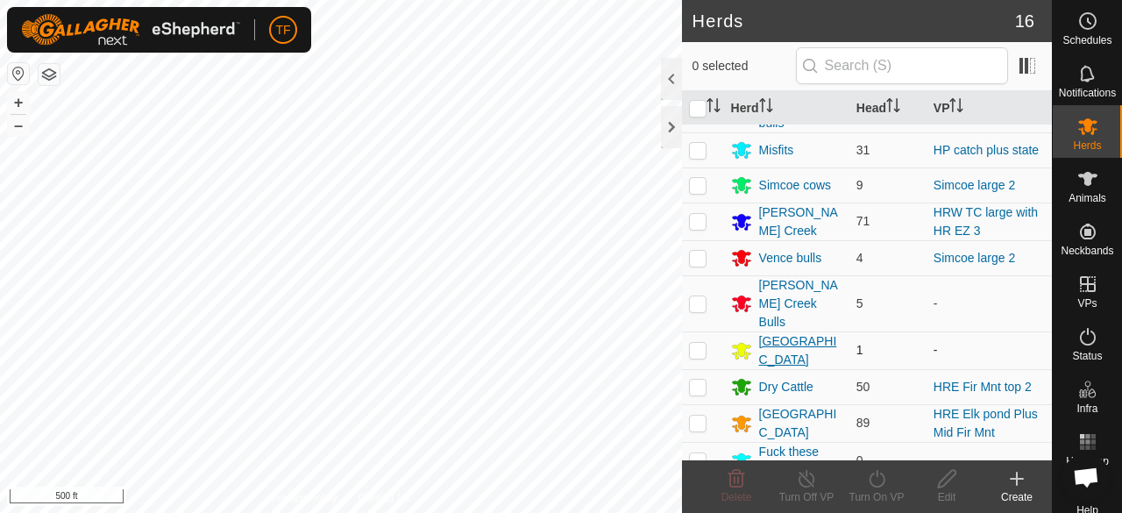
click at [804, 335] on div "[GEOGRAPHIC_DATA]" at bounding box center [800, 350] width 83 height 37
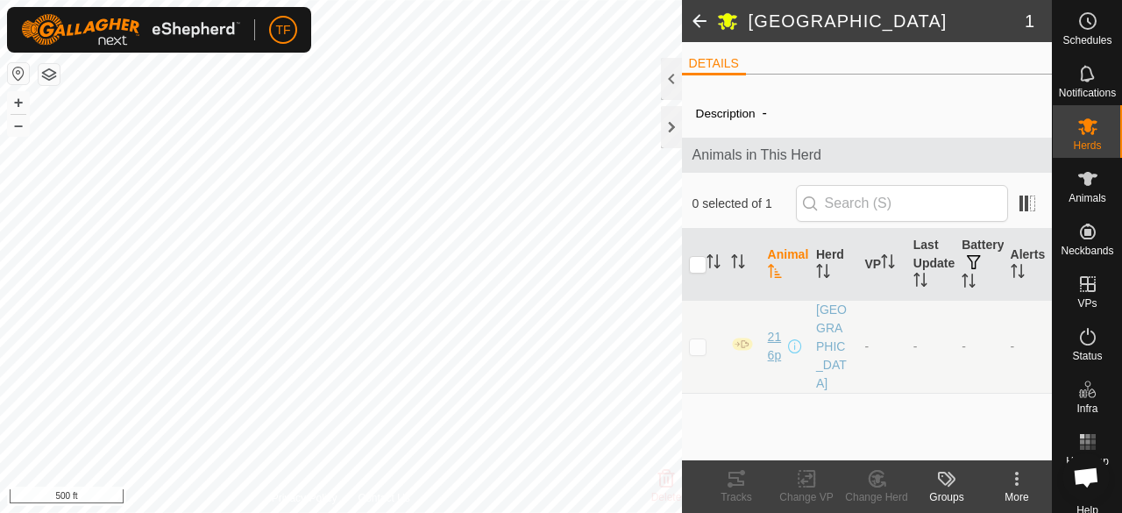
click at [775, 328] on span "216p" at bounding box center [776, 346] width 17 height 37
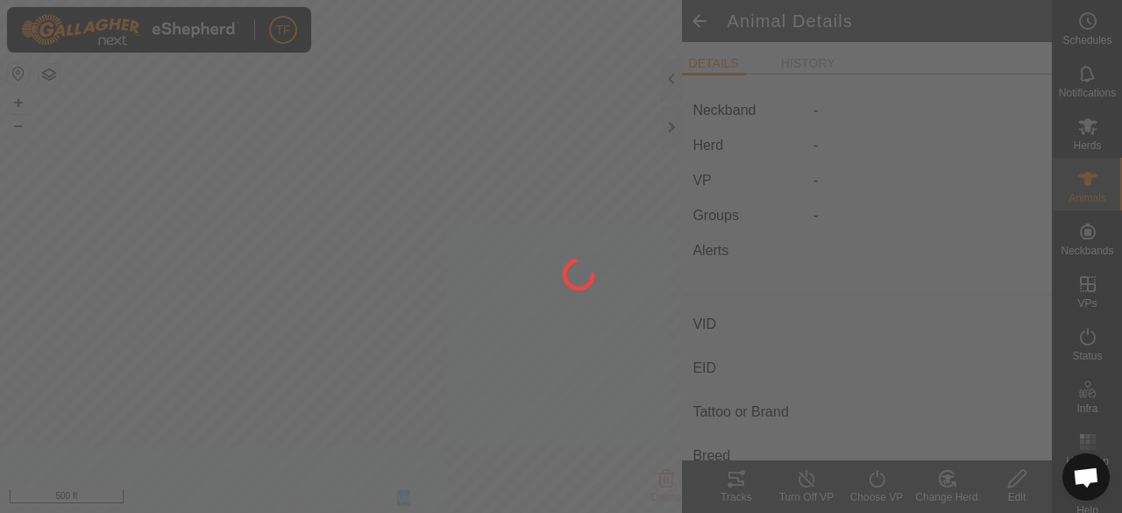
type input "216p"
type input "-"
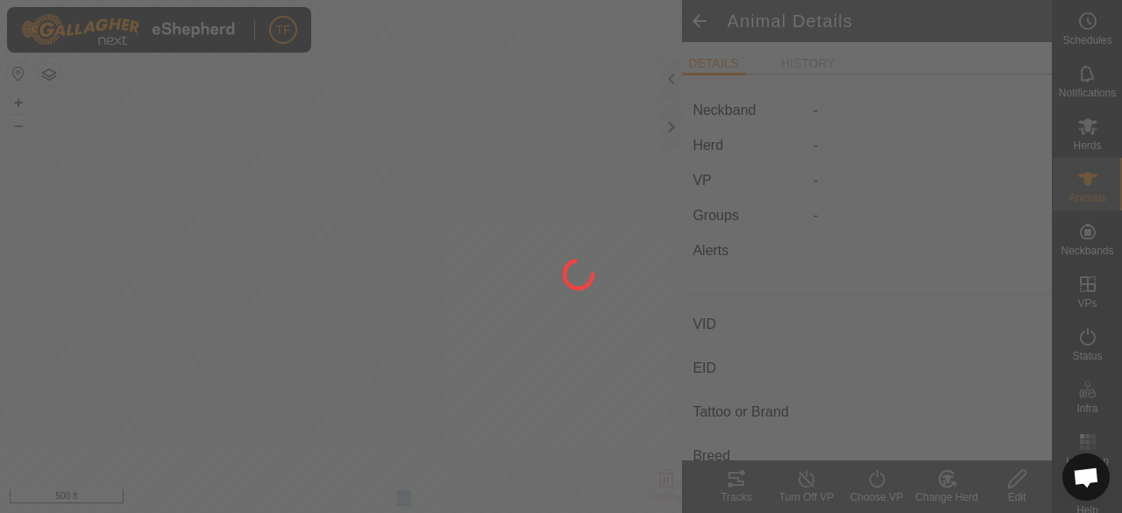
type input "-"
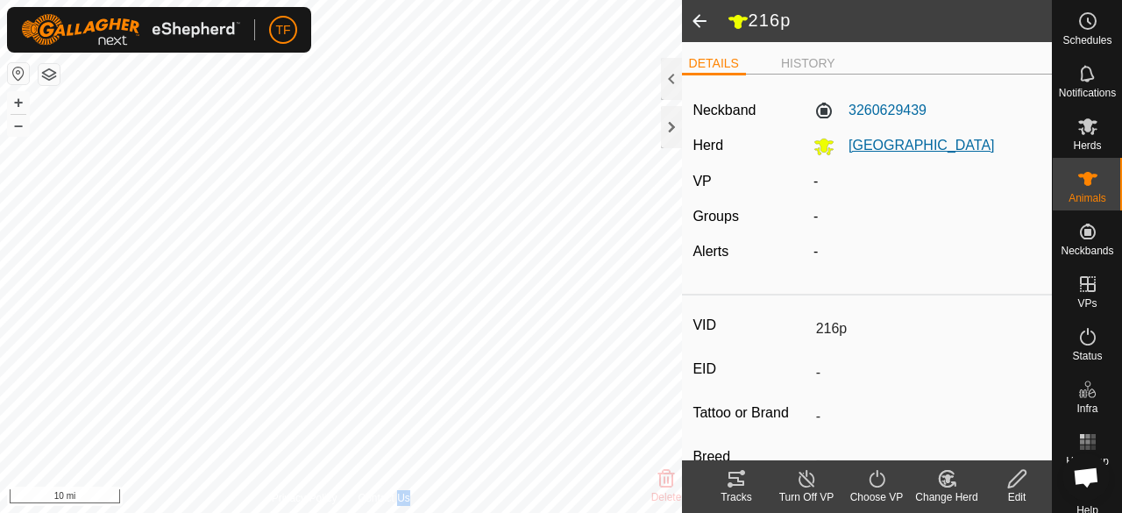
click at [846, 147] on span "[GEOGRAPHIC_DATA]" at bounding box center [914, 145] width 160 height 15
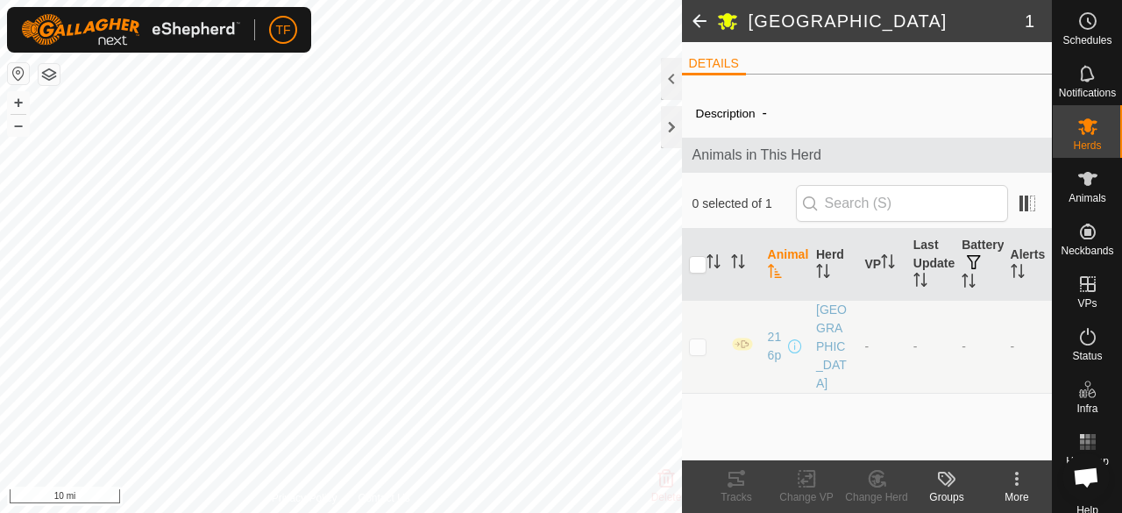
click at [697, 323] on td at bounding box center [703, 346] width 42 height 93
checkbox input "true"
click at [698, 339] on p-checkbox at bounding box center [698, 346] width 18 height 14
checkbox input "false"
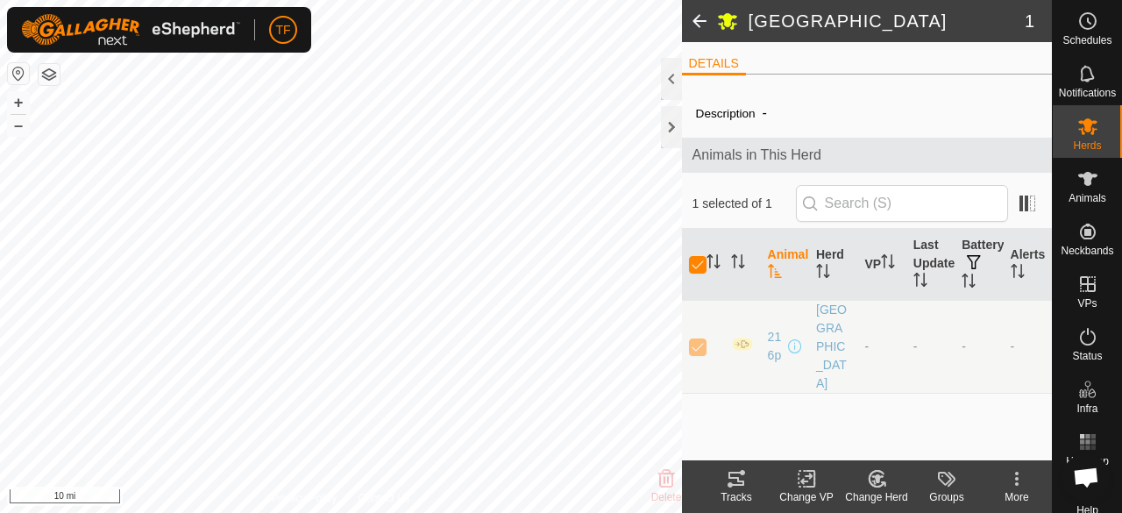
checkbox input "false"
click at [698, 339] on p-checkbox at bounding box center [698, 346] width 18 height 14
checkbox input "true"
click at [689, 339] on p-checkbox at bounding box center [698, 346] width 18 height 14
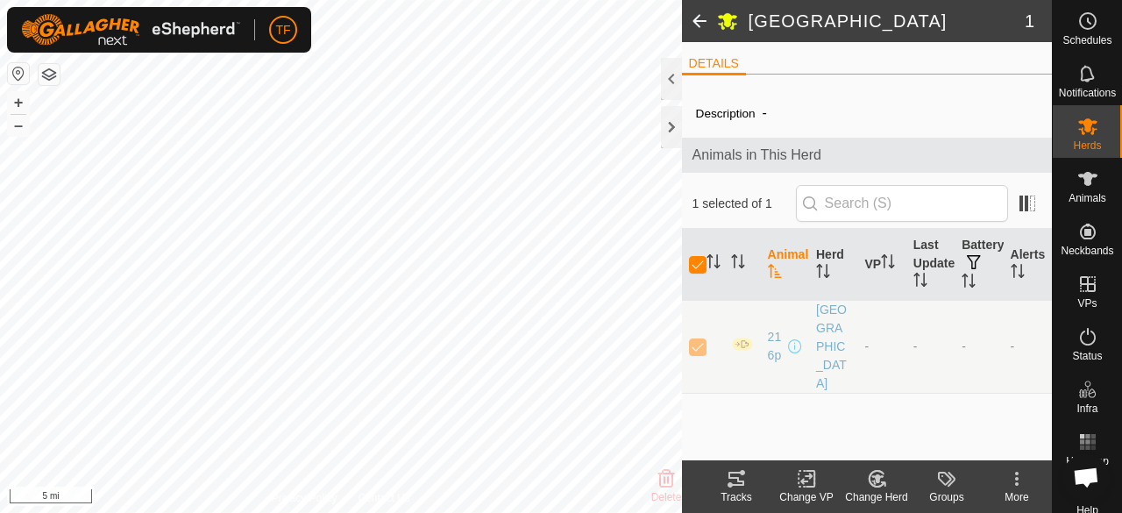
checkbox input "false"
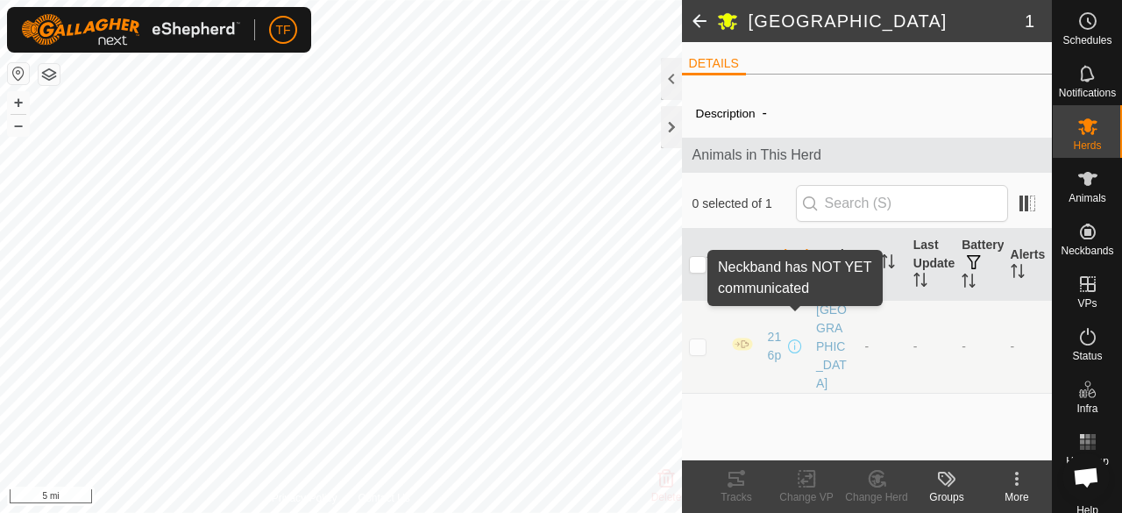
click at [796, 339] on span at bounding box center [795, 346] width 14 height 14
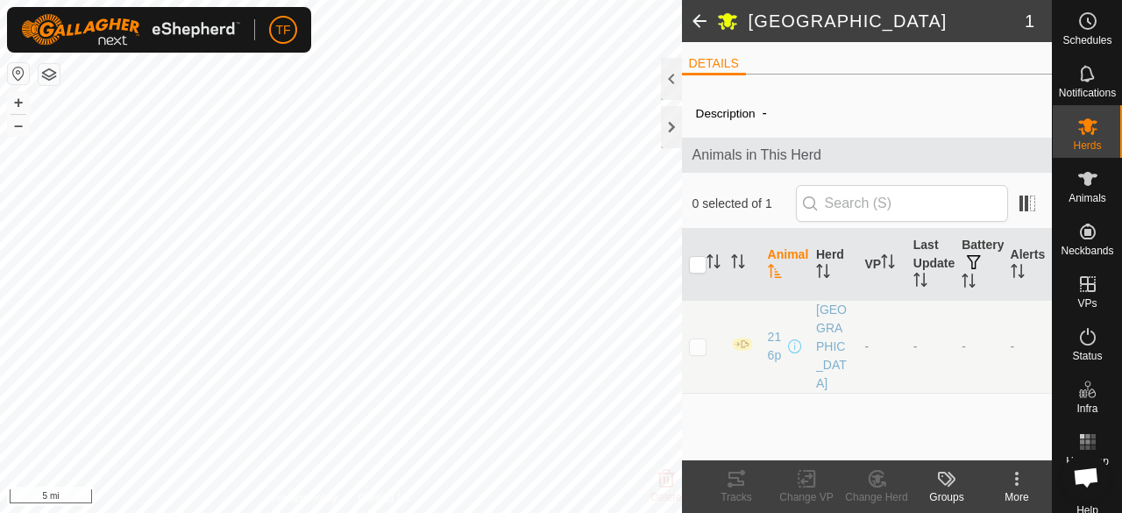
click at [688, 320] on td at bounding box center [703, 346] width 42 height 93
checkbox input "true"
click at [699, 15] on span at bounding box center [699, 21] width 35 height 42
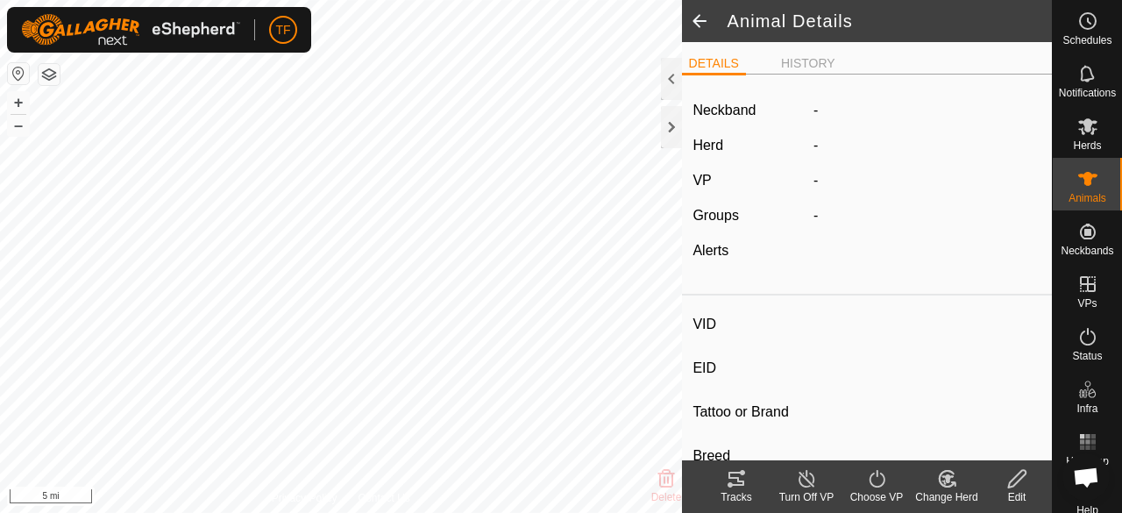
type input "216p"
type input "-"
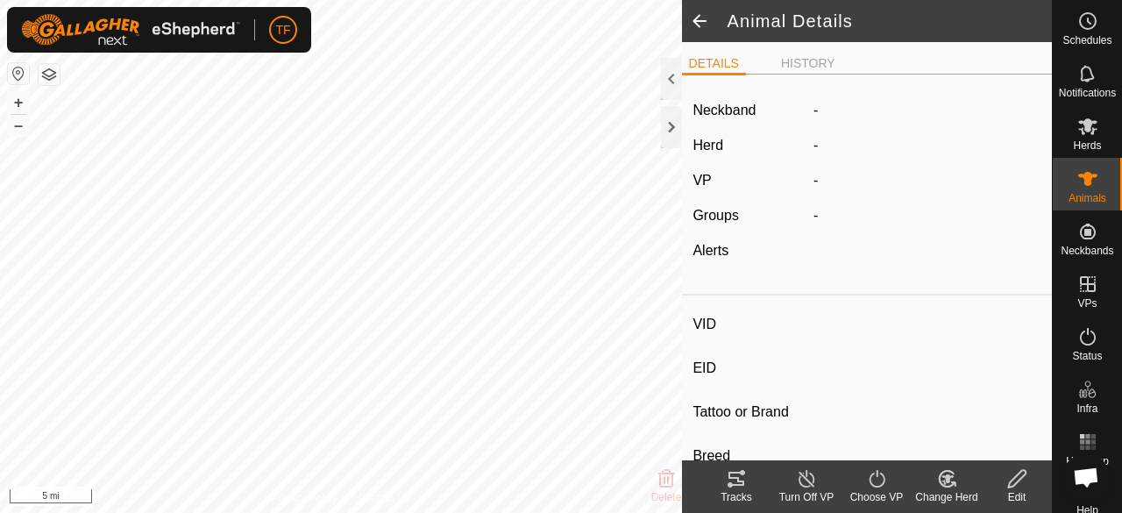
type input "-"
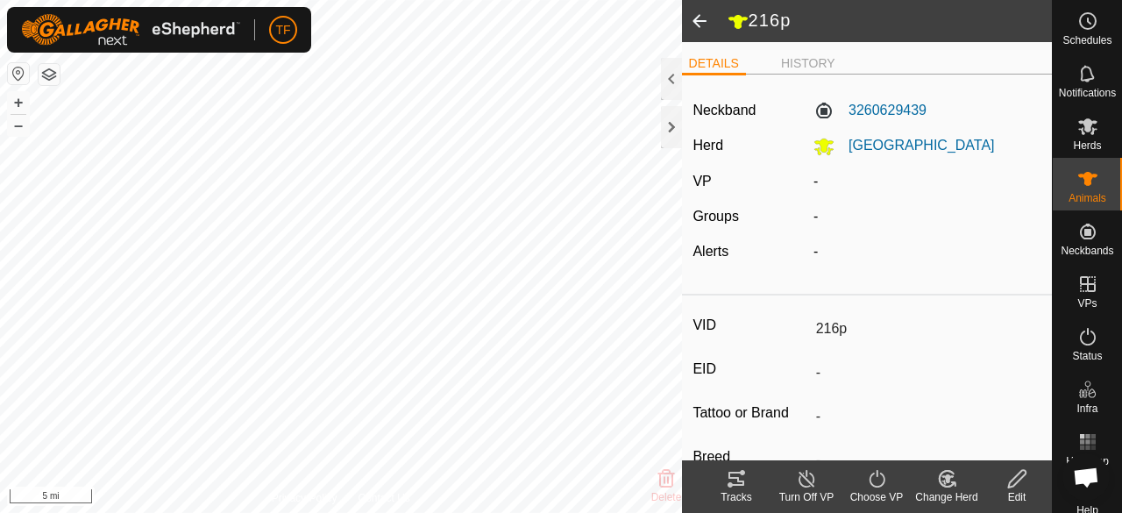
click at [703, 21] on span at bounding box center [699, 21] width 35 height 42
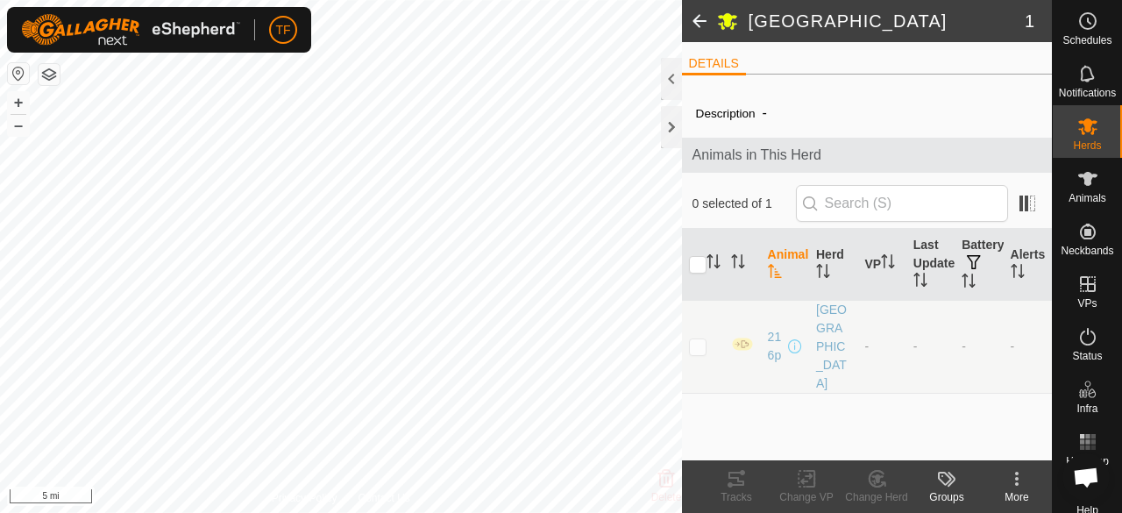
click at [703, 21] on span at bounding box center [699, 21] width 35 height 42
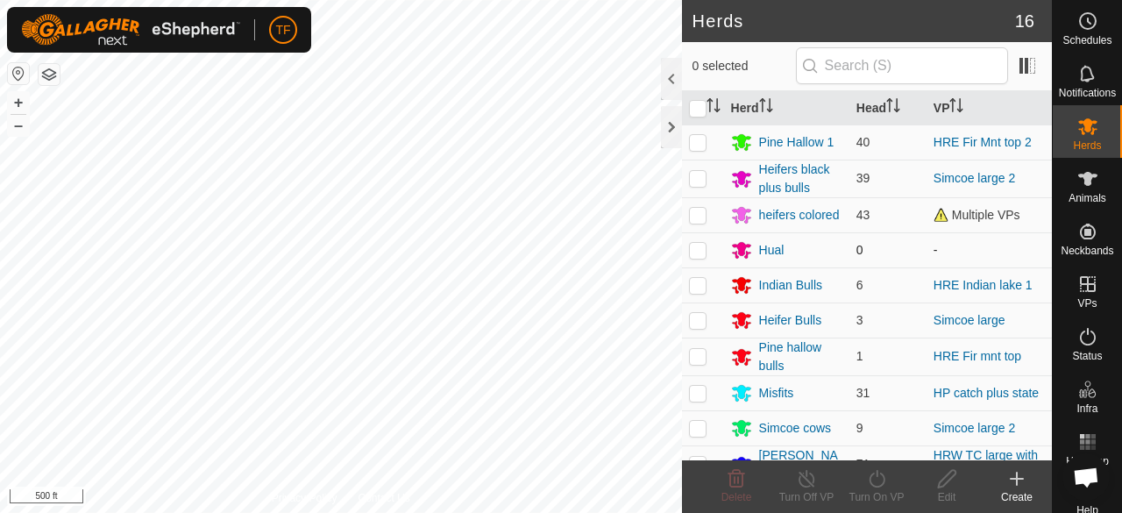
click at [694, 251] on p-checkbox at bounding box center [698, 250] width 18 height 14
checkbox input "true"
click at [948, 491] on div "Edit" at bounding box center [946, 497] width 70 height 16
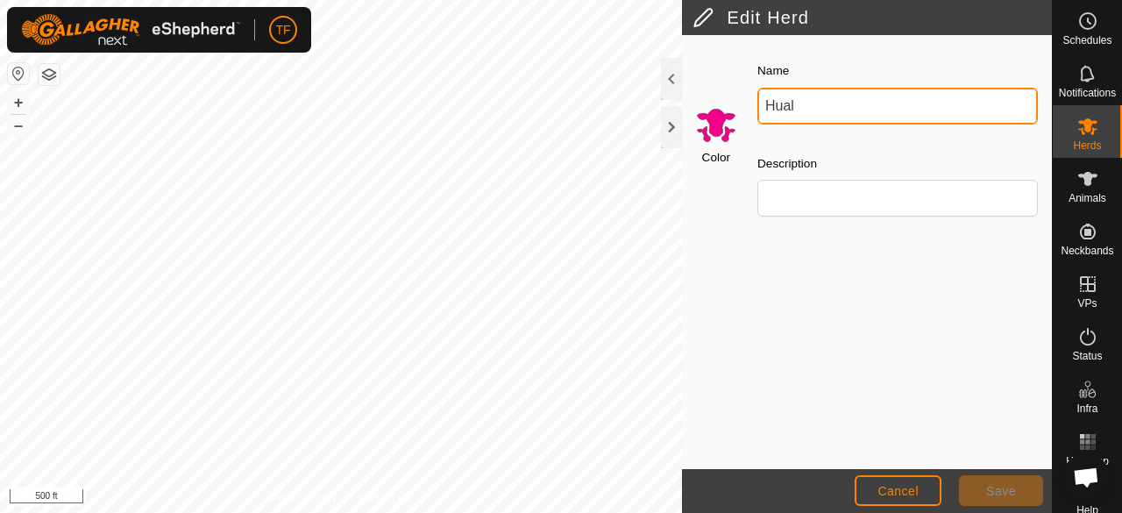
click at [825, 114] on input "Hual" at bounding box center [897, 106] width 280 height 37
type input "H"
type input "CAUGHT HEIFERS"
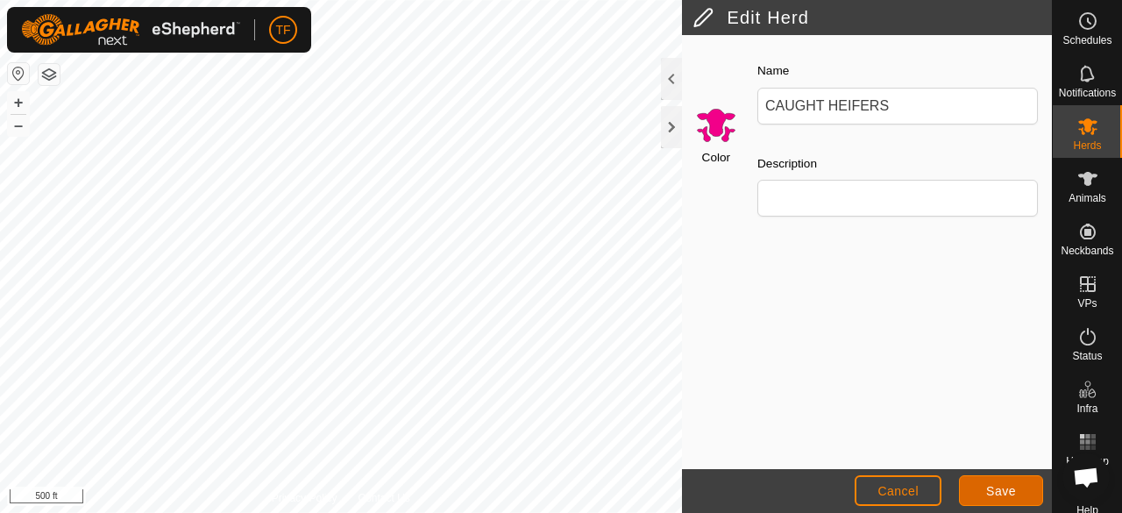
click at [1027, 482] on button "Save" at bounding box center [1001, 490] width 84 height 31
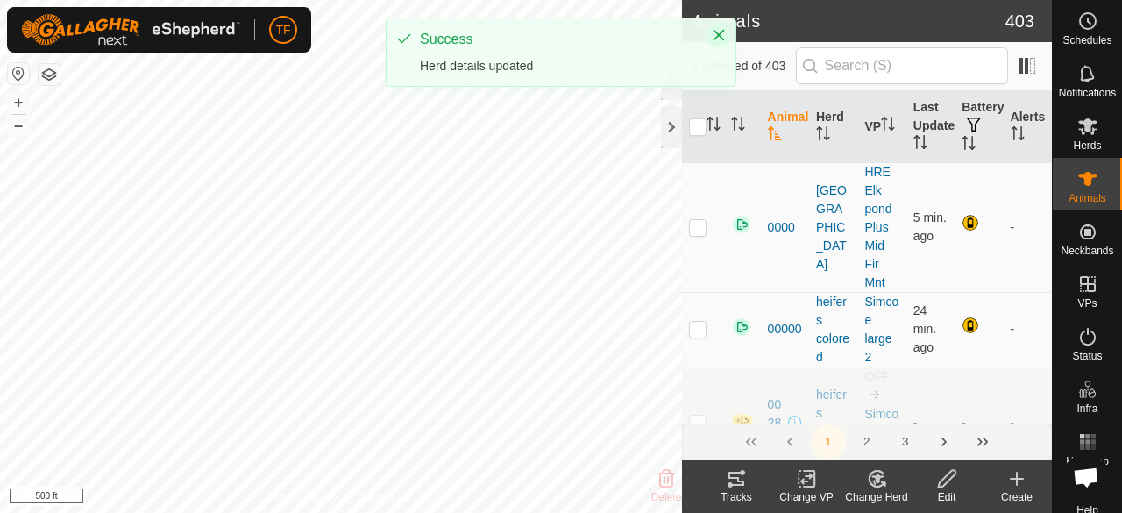
click at [723, 32] on icon "Close" at bounding box center [719, 35] width 14 height 14
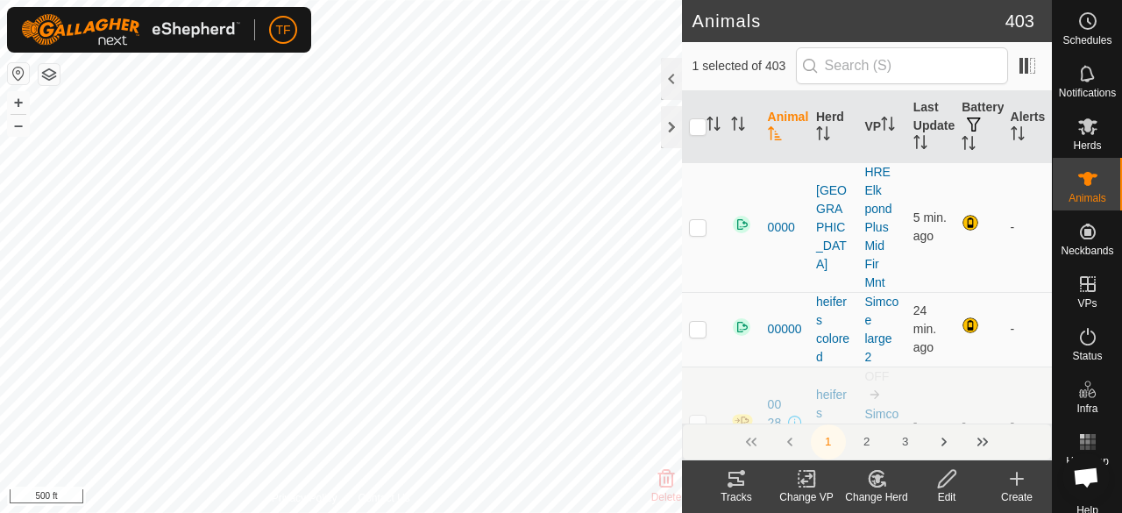
click at [875, 481] on icon at bounding box center [877, 478] width 22 height 21
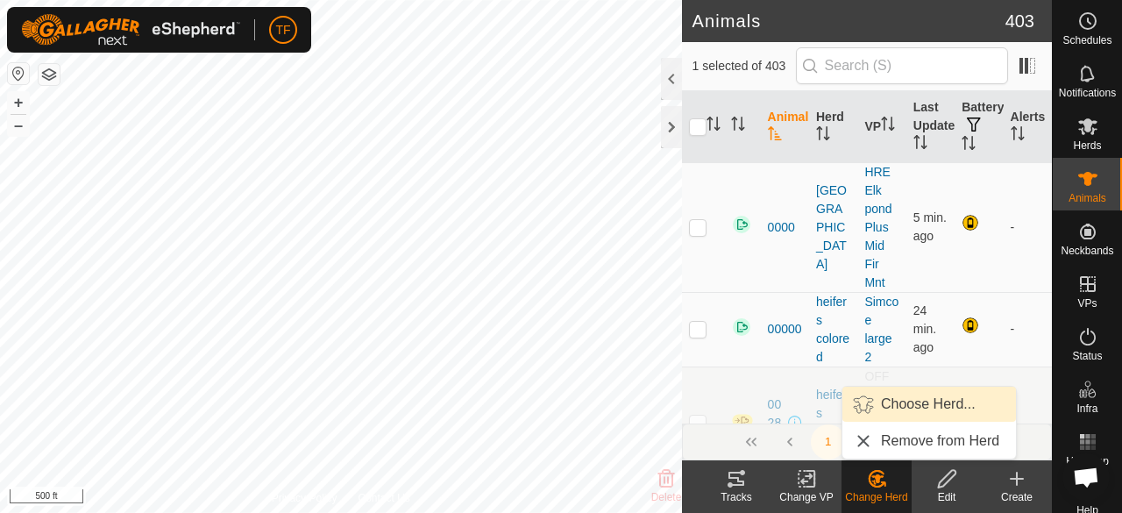
click at [909, 405] on link "Choose Herd..." at bounding box center [929, 403] width 174 height 35
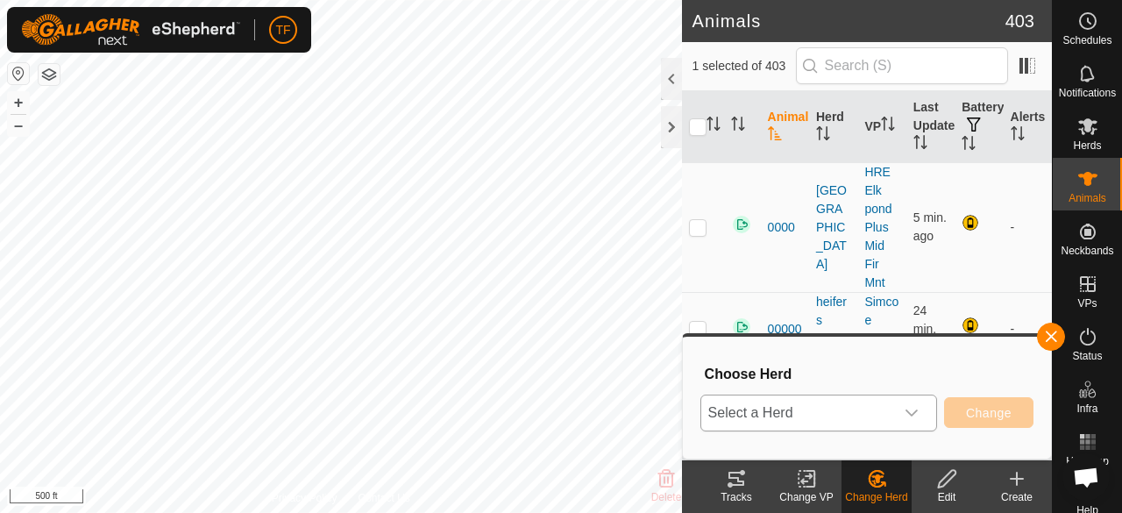
click at [903, 408] on div "dropdown trigger" at bounding box center [911, 412] width 35 height 35
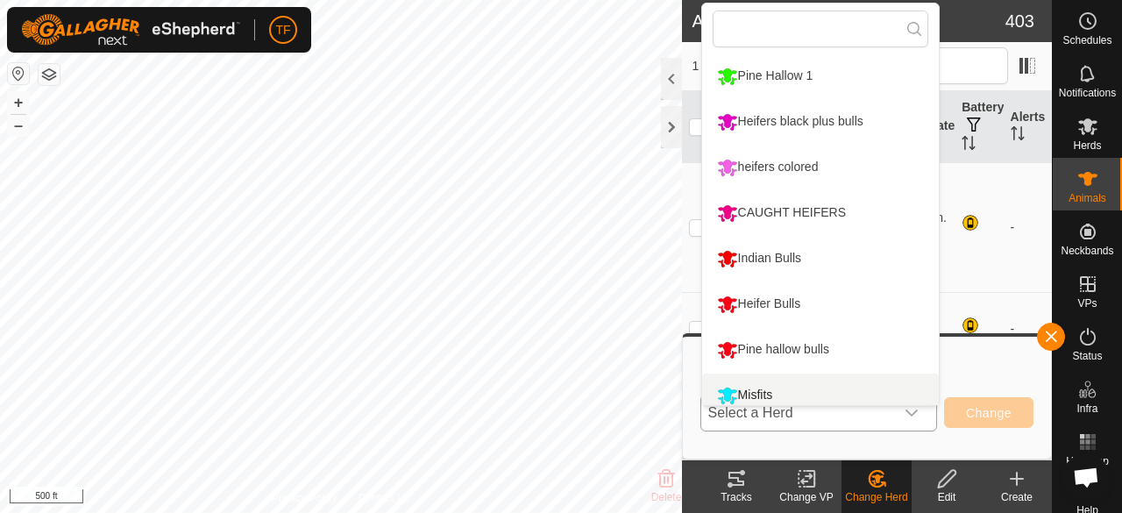
scroll to position [12, 0]
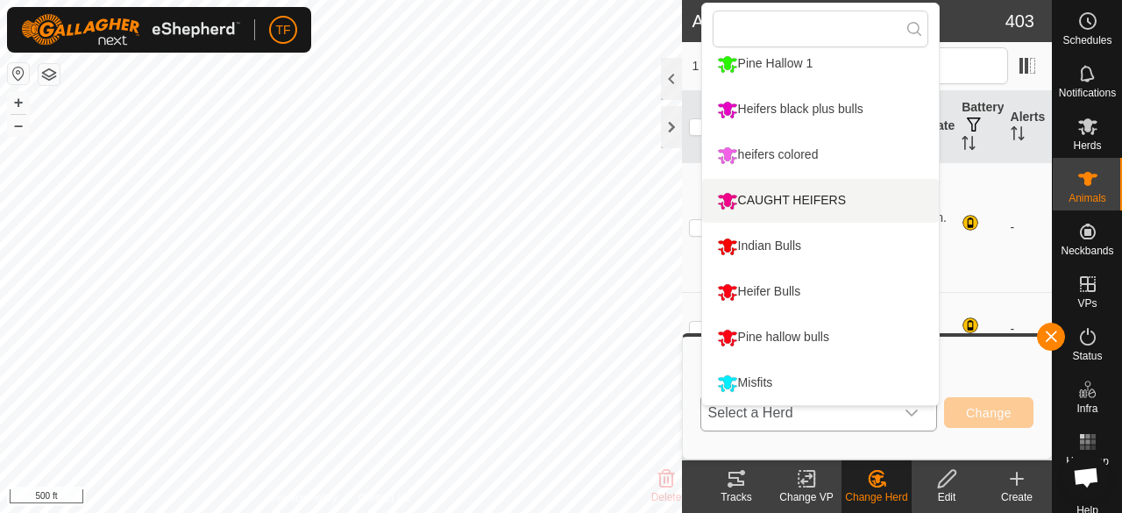
click at [782, 193] on li "CAUGHT HEIFERS" at bounding box center [820, 201] width 237 height 44
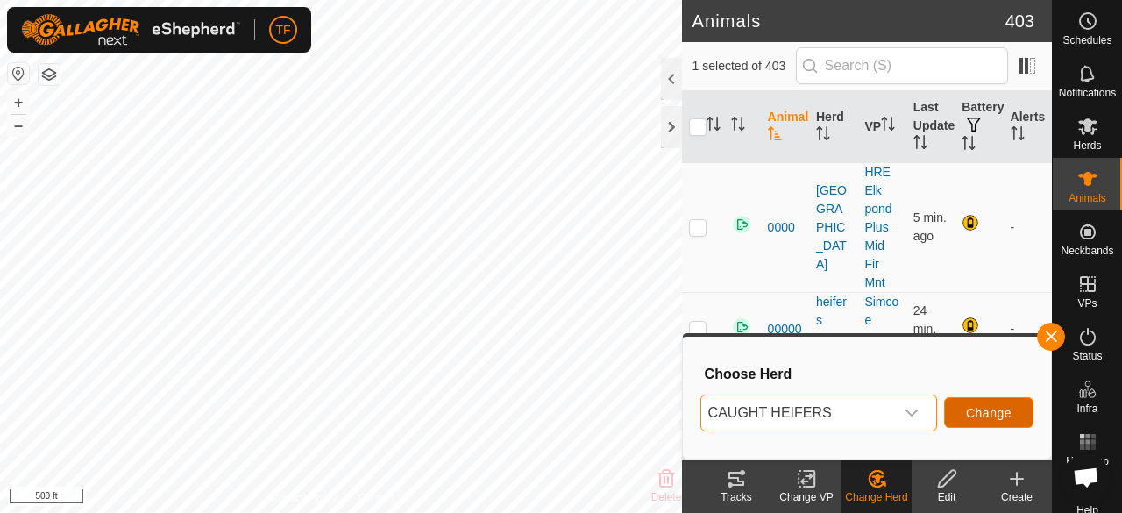
click at [978, 408] on span "Change" at bounding box center [989, 413] width 46 height 14
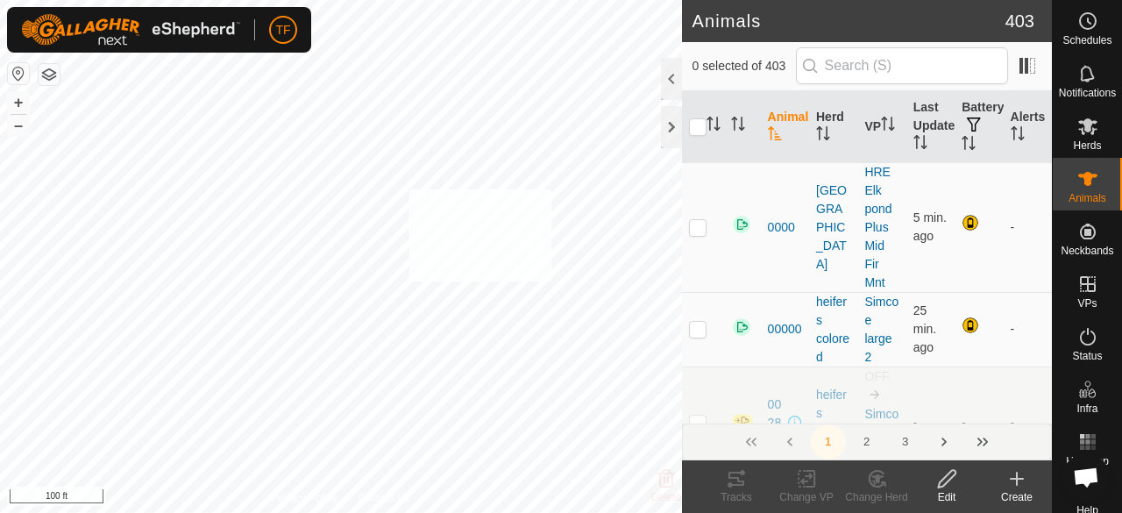
checkbox input "true"
click at [808, 480] on icon at bounding box center [807, 478] width 22 height 21
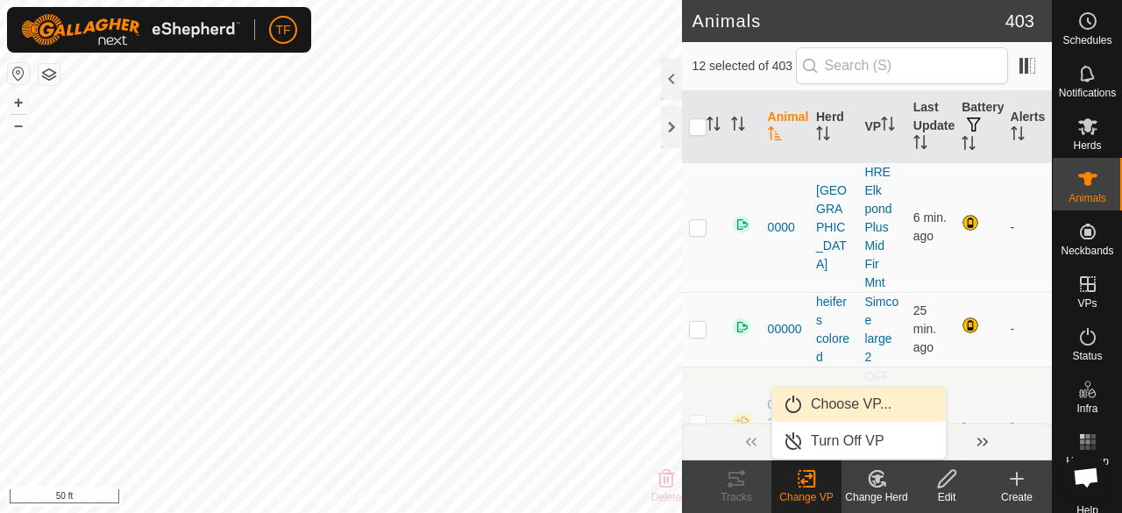
click at [831, 400] on link "Choose VP..." at bounding box center [859, 403] width 174 height 35
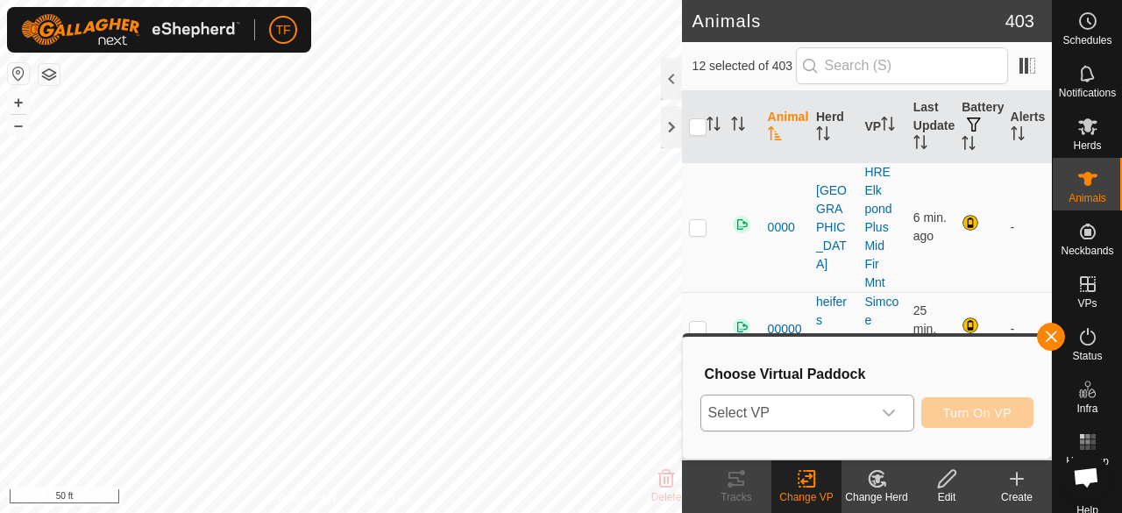
click at [857, 411] on span "Select VP" at bounding box center [786, 412] width 170 height 35
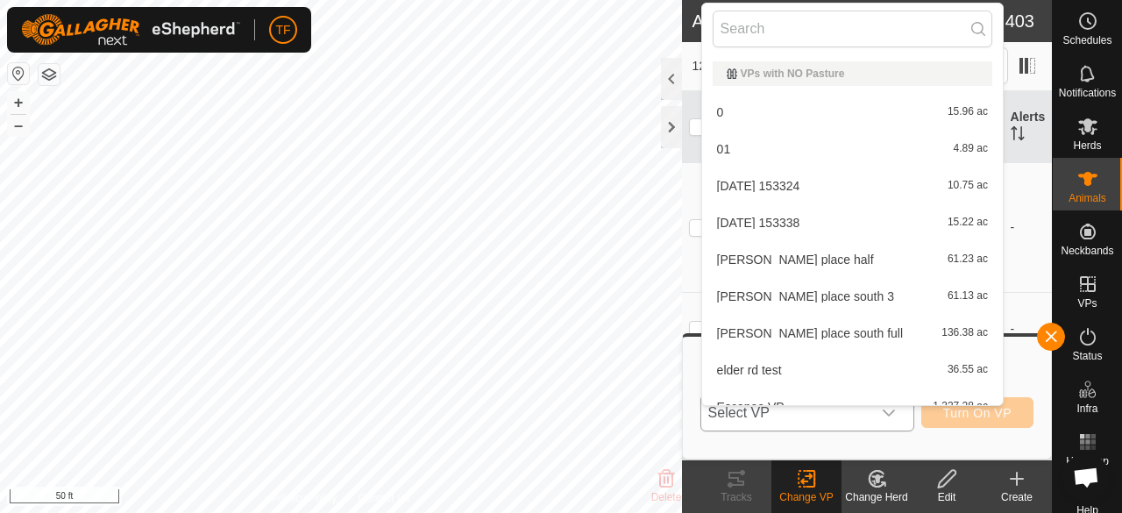
scroll to position [19, 0]
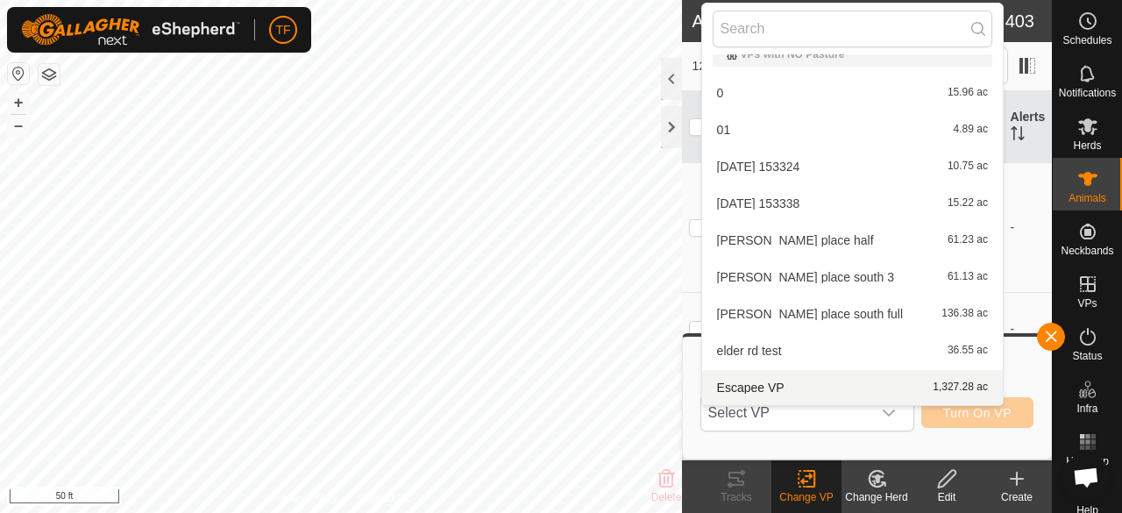
click at [877, 434] on div "Choose Virtual Paddock Select VP VPs with NO Pasture 0 15.96 ac 01 4.89 ac [DAT…" at bounding box center [866, 397] width 347 height 100
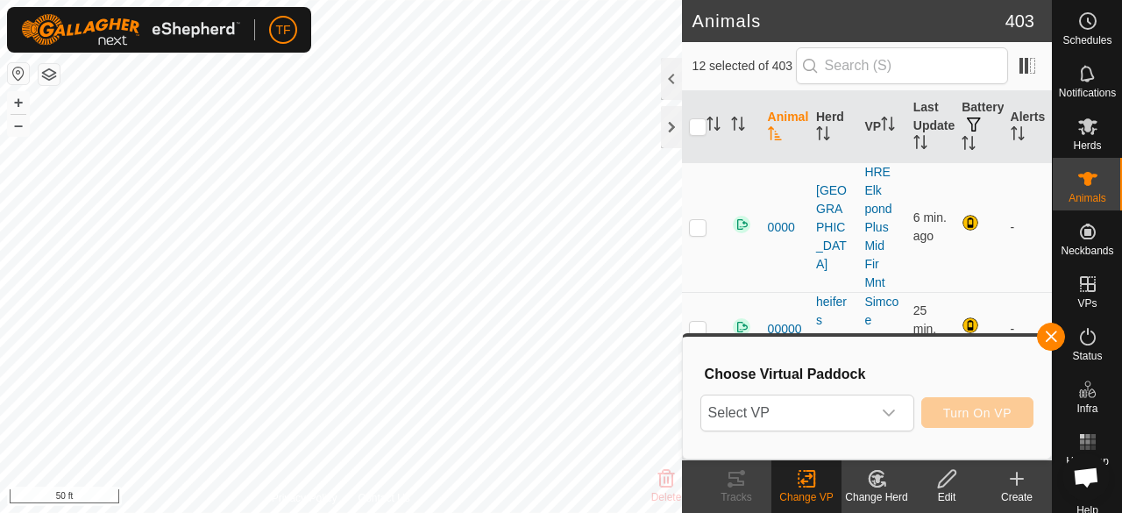
click at [877, 434] on div "Choose Virtual Paddock Select VP VPs with NO Pasture 0 15.96 ac 01 4.89 ac [DAT…" at bounding box center [866, 397] width 347 height 100
click at [875, 483] on icon at bounding box center [873, 481] width 4 height 5
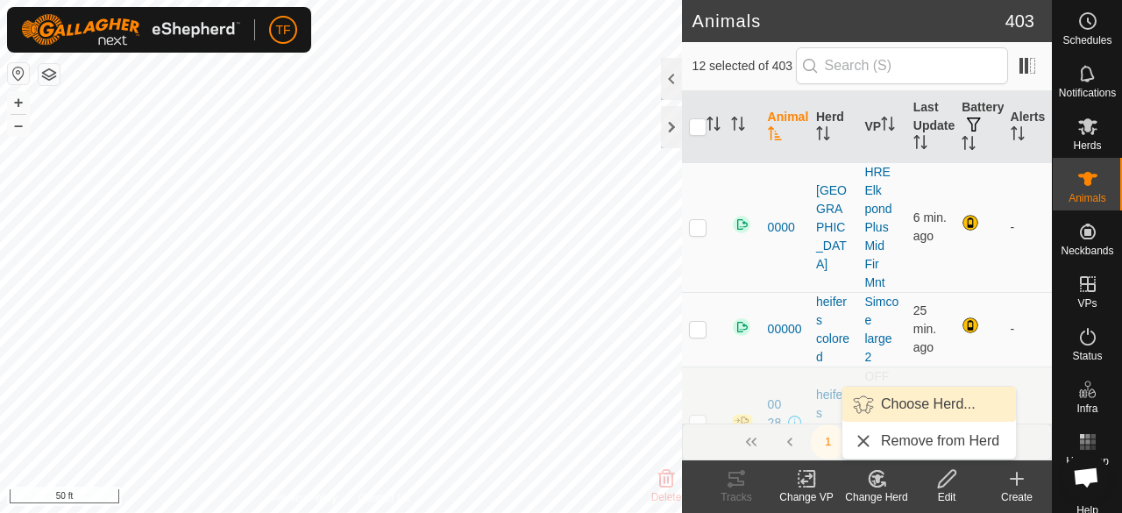
click at [896, 404] on link "Choose Herd..." at bounding box center [929, 403] width 174 height 35
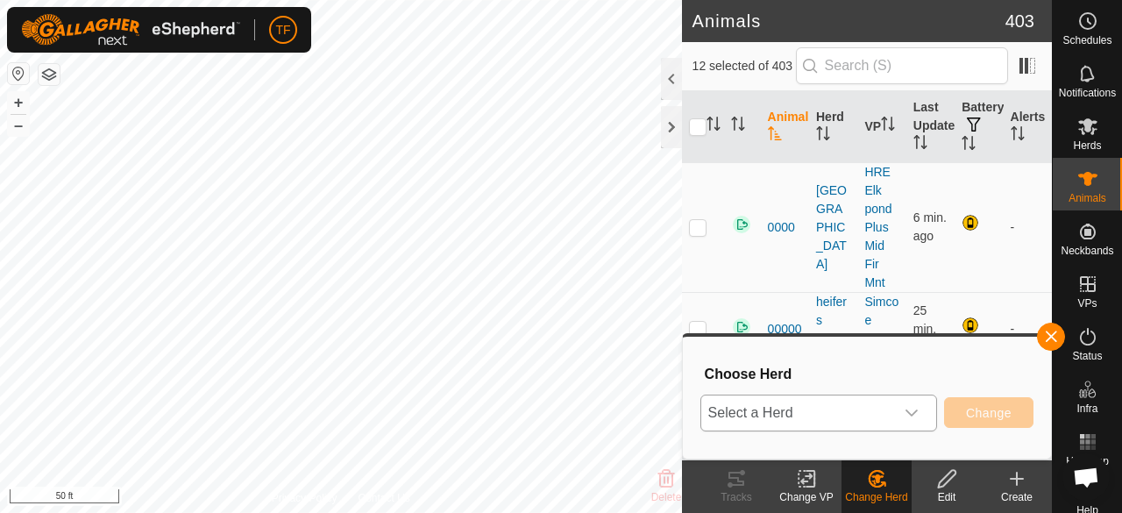
click at [915, 411] on icon "dropdown trigger" at bounding box center [911, 412] width 12 height 7
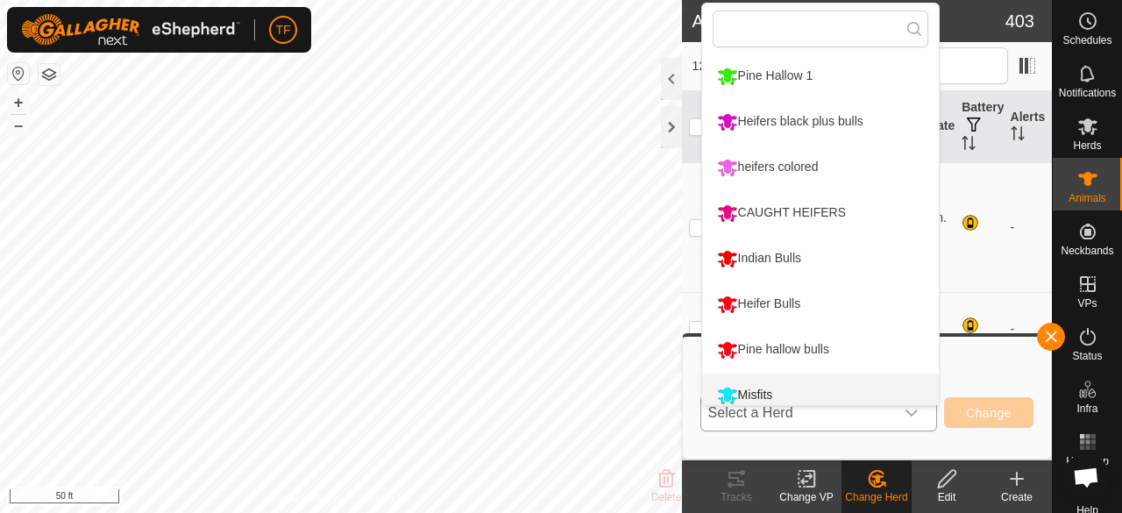
scroll to position [12, 0]
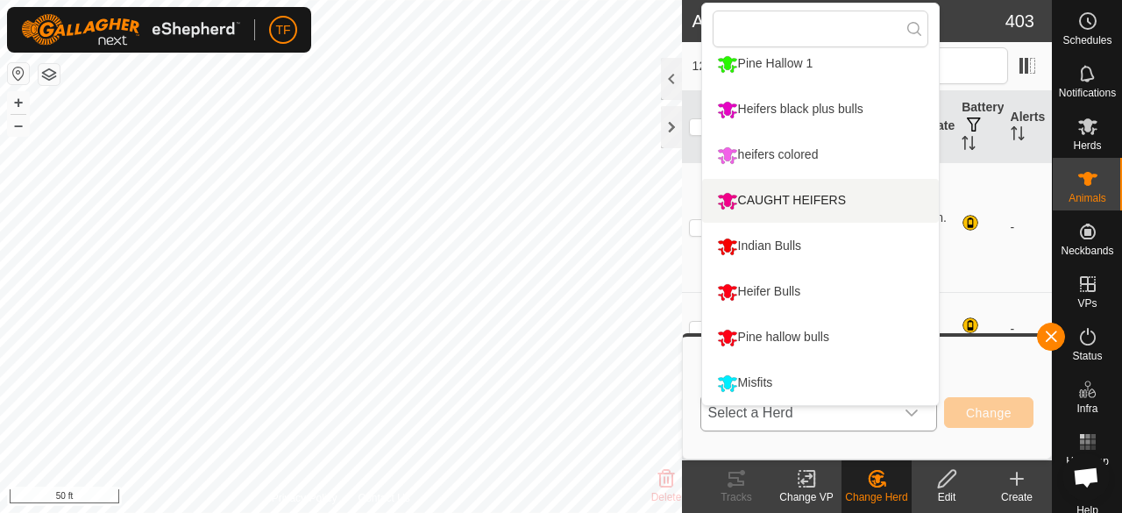
click at [811, 201] on li "CAUGHT HEIFERS" at bounding box center [820, 201] width 237 height 44
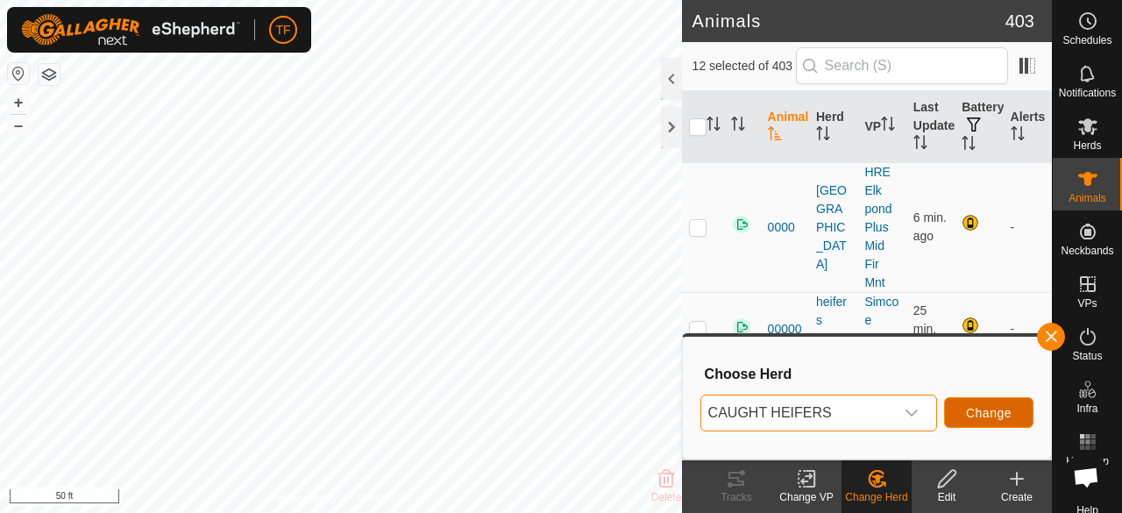
click at [987, 414] on span "Change" at bounding box center [989, 413] width 46 height 14
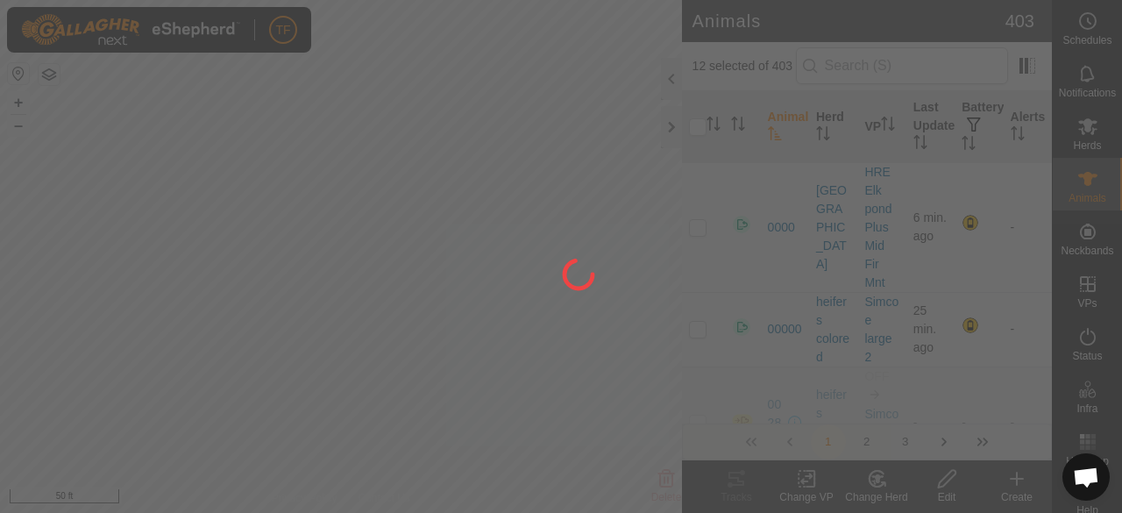
checkbox input "false"
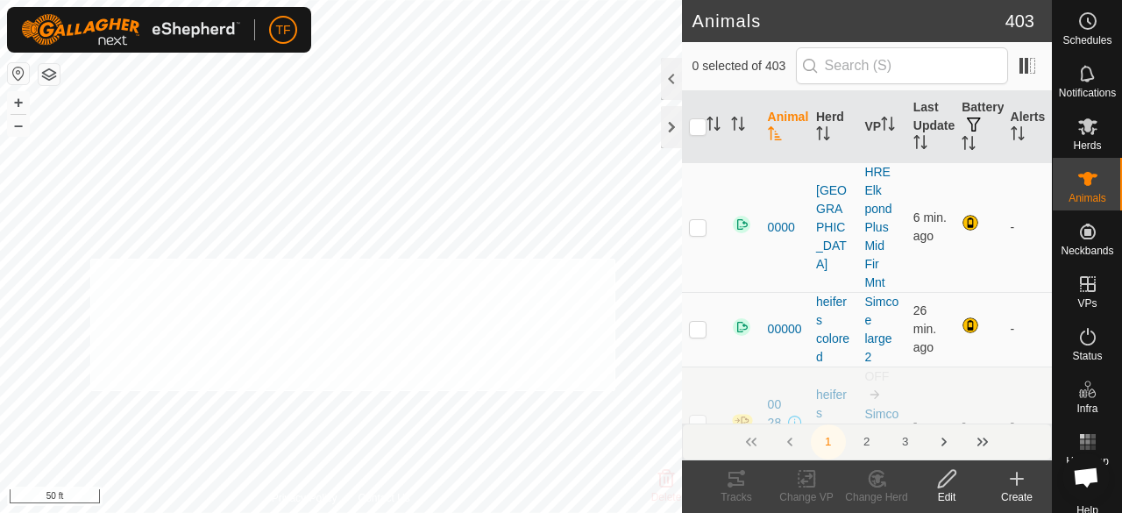
checkbox input "true"
click at [875, 478] on icon at bounding box center [877, 478] width 12 height 9
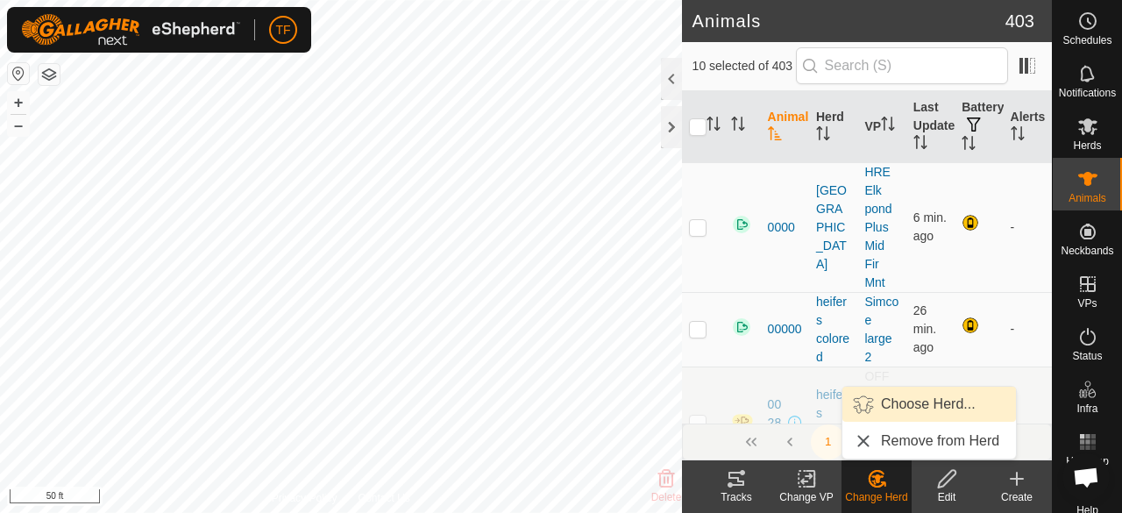
click at [894, 406] on link "Choose Herd..." at bounding box center [929, 403] width 174 height 35
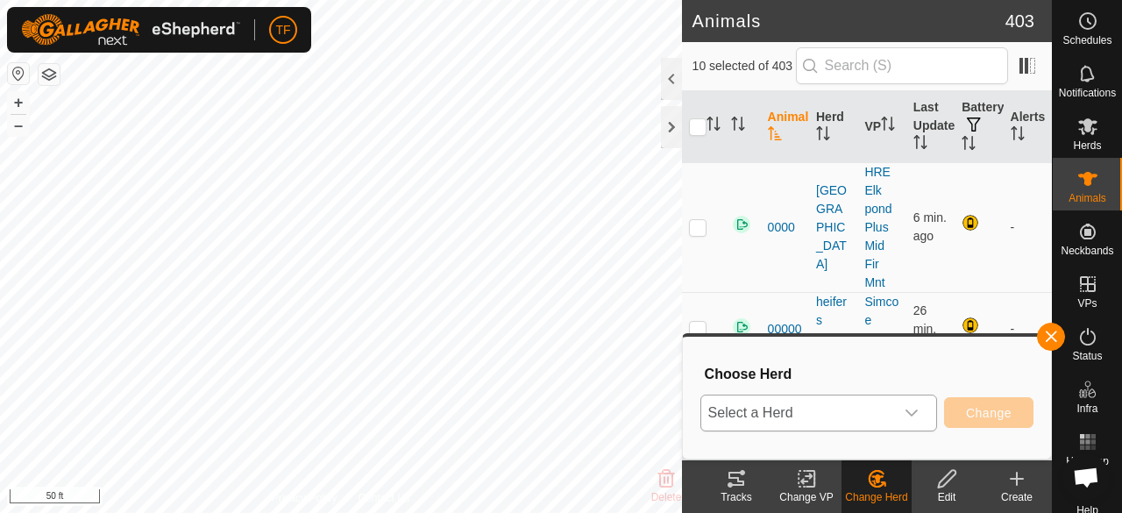
click at [918, 406] on icon "dropdown trigger" at bounding box center [911, 413] width 14 height 14
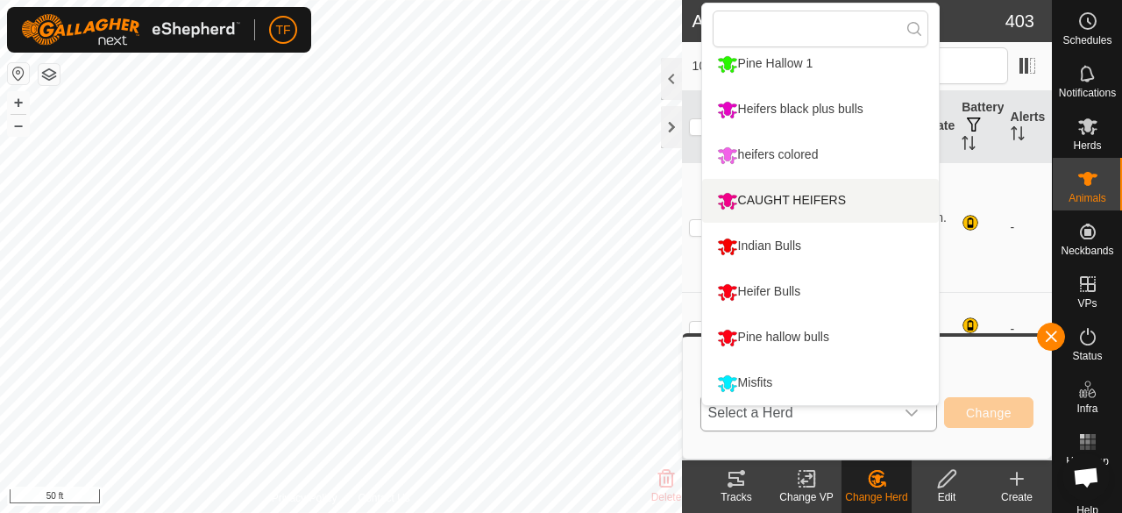
click at [766, 191] on li "CAUGHT HEIFERS" at bounding box center [820, 201] width 237 height 44
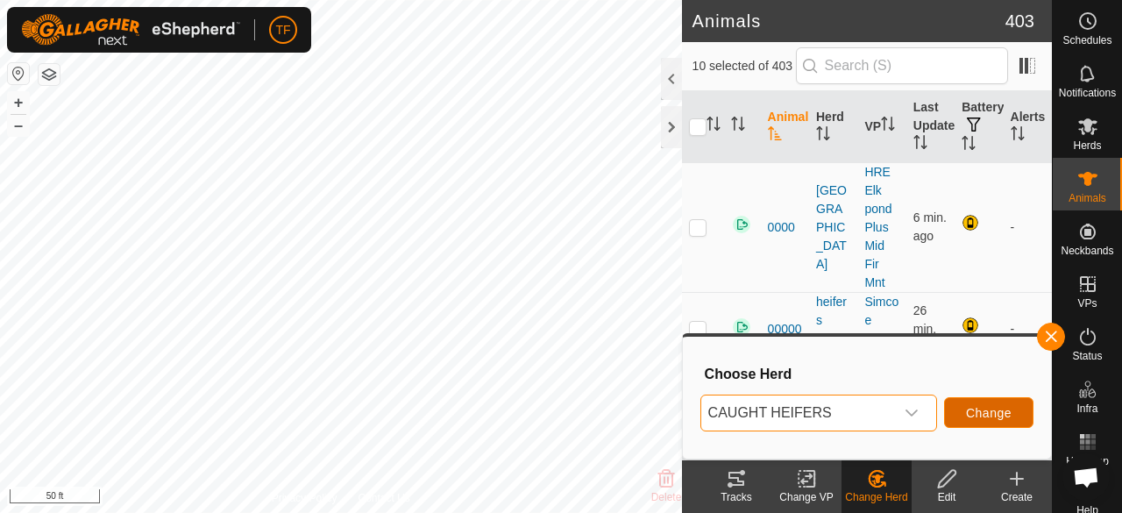
click at [990, 407] on span "Change" at bounding box center [989, 413] width 46 height 14
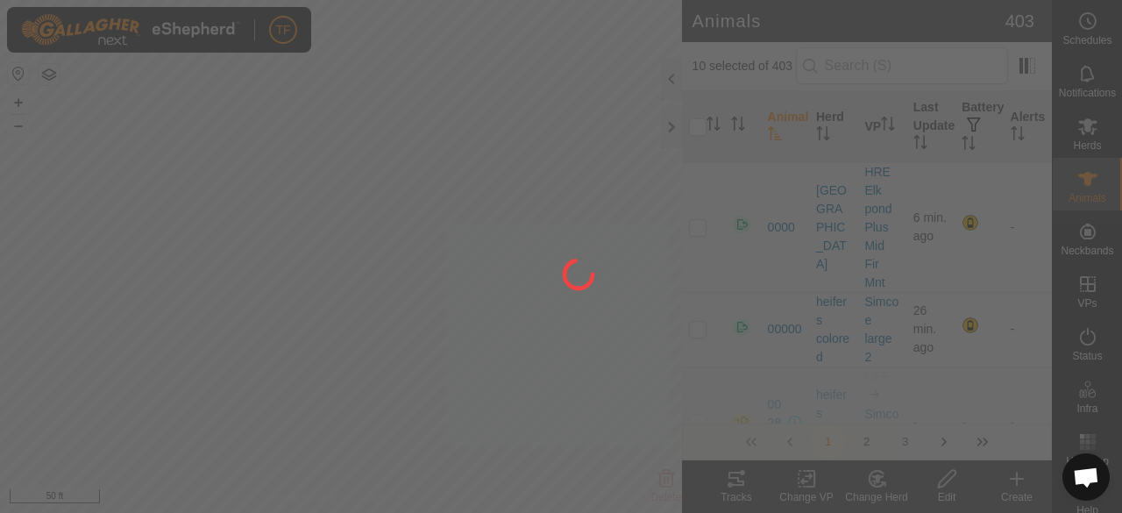
checkbox input "false"
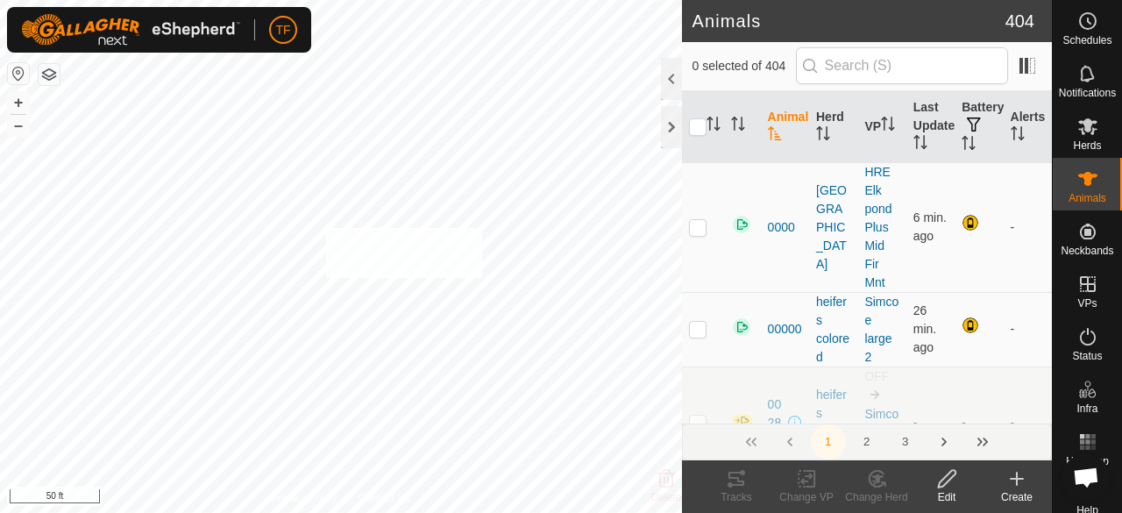
click at [342, 230] on div "R47 0275840892 heifers colored - + – ⇧ i 50 ft" at bounding box center [341, 256] width 682 height 513
click at [344, 215] on div "R48ph 2204706713 Heifers black plus bulls - + – ⇧ i 50 ft" at bounding box center [341, 256] width 682 height 513
click at [873, 478] on icon at bounding box center [877, 478] width 22 height 21
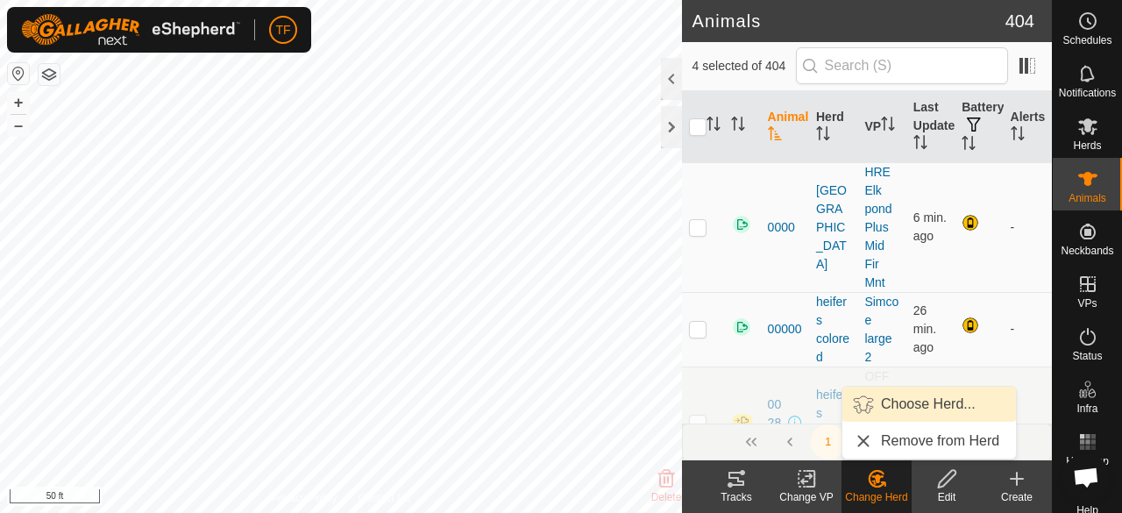
click at [893, 411] on span "Choose Herd..." at bounding box center [928, 403] width 95 height 21
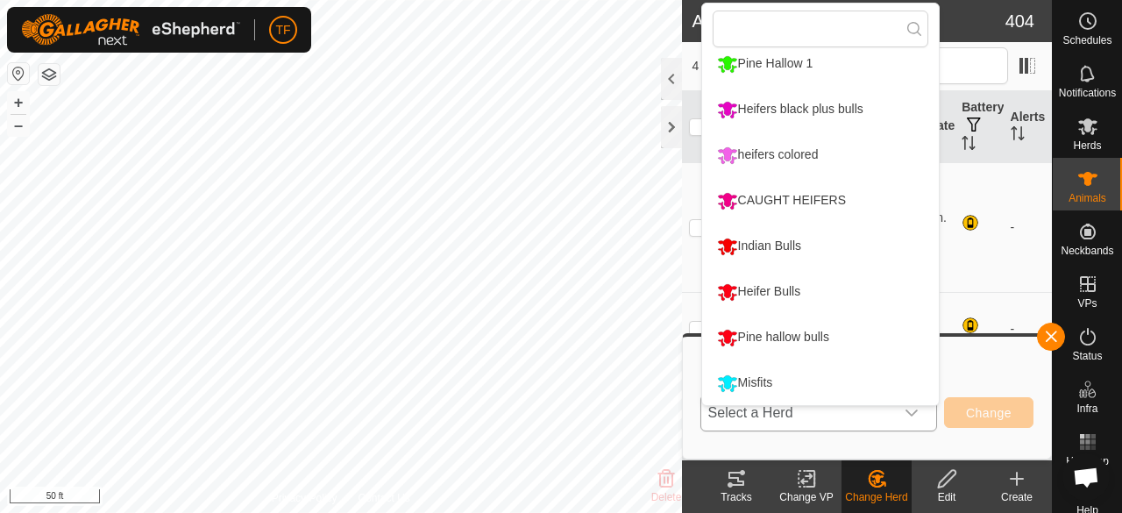
click at [802, 196] on li "CAUGHT HEIFERS" at bounding box center [820, 201] width 237 height 44
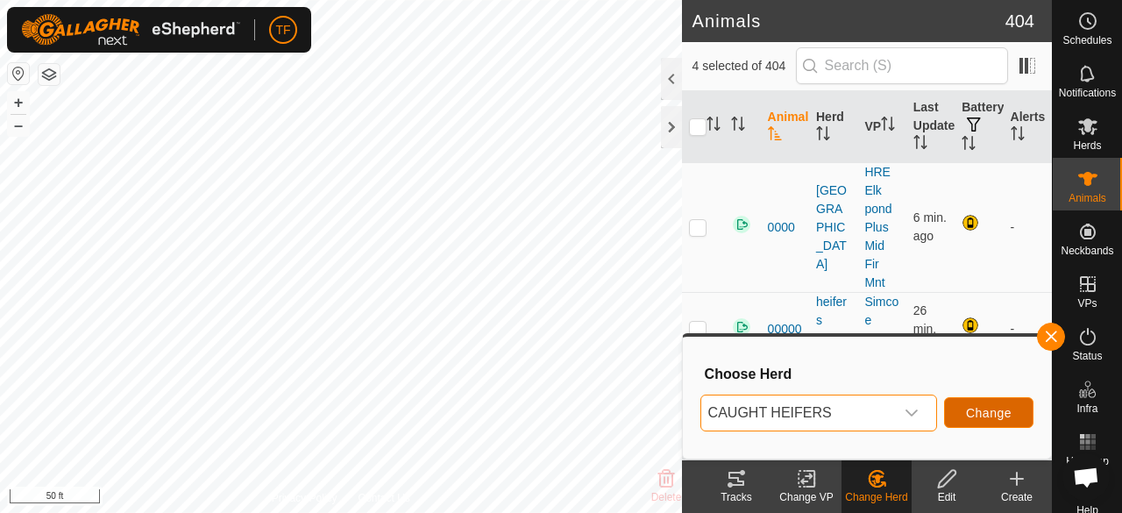
click at [996, 411] on span "Change" at bounding box center [989, 413] width 46 height 14
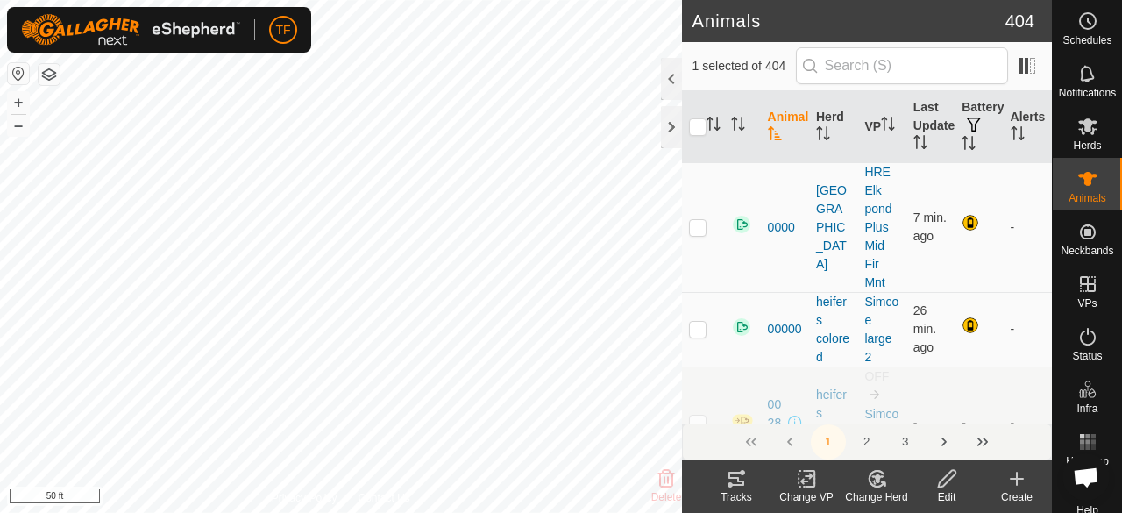
click at [871, 482] on icon at bounding box center [877, 478] width 22 height 21
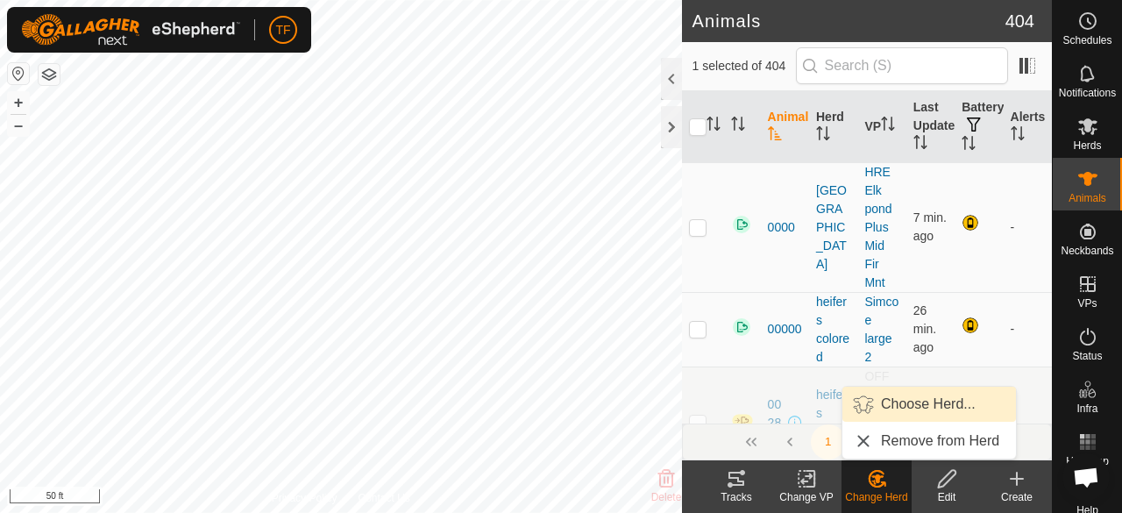
click at [899, 412] on link "Choose Herd..." at bounding box center [929, 403] width 174 height 35
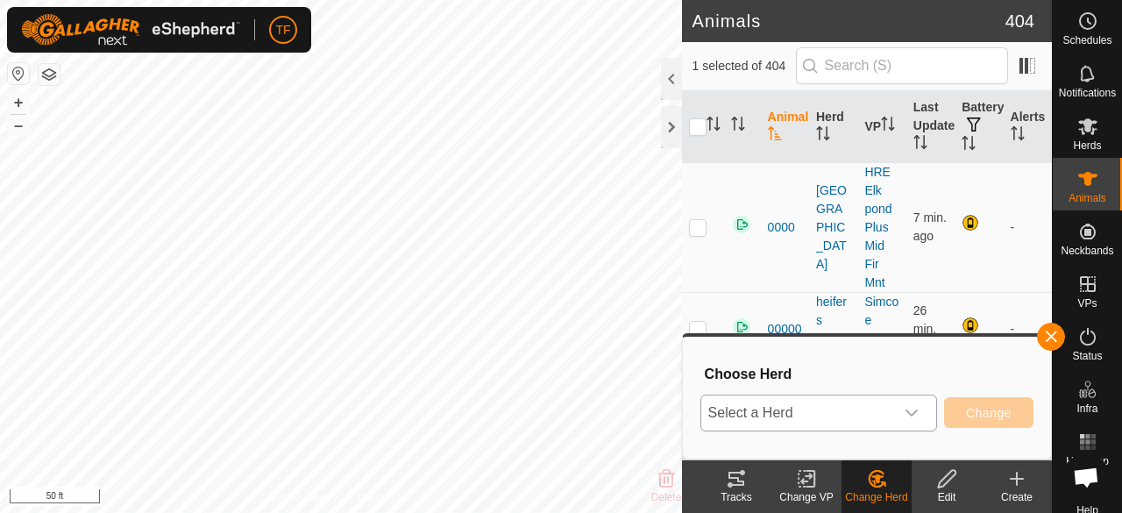
click at [908, 407] on icon "dropdown trigger" at bounding box center [911, 413] width 14 height 14
click at [908, 406] on icon "dropdown trigger" at bounding box center [911, 413] width 14 height 14
click at [908, 412] on icon "dropdown trigger" at bounding box center [911, 413] width 14 height 14
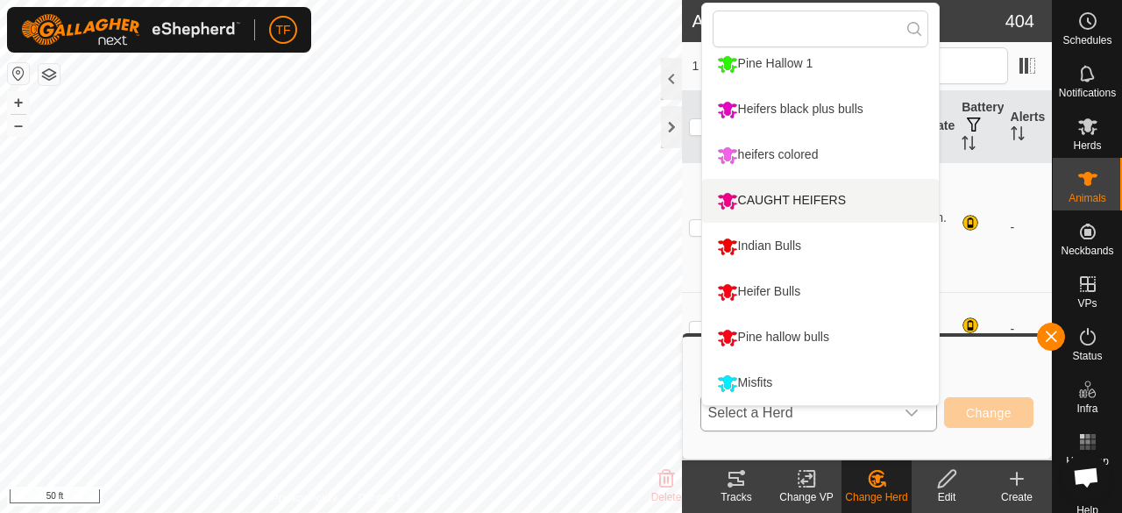
click at [832, 199] on li "CAUGHT HEIFERS" at bounding box center [820, 201] width 237 height 44
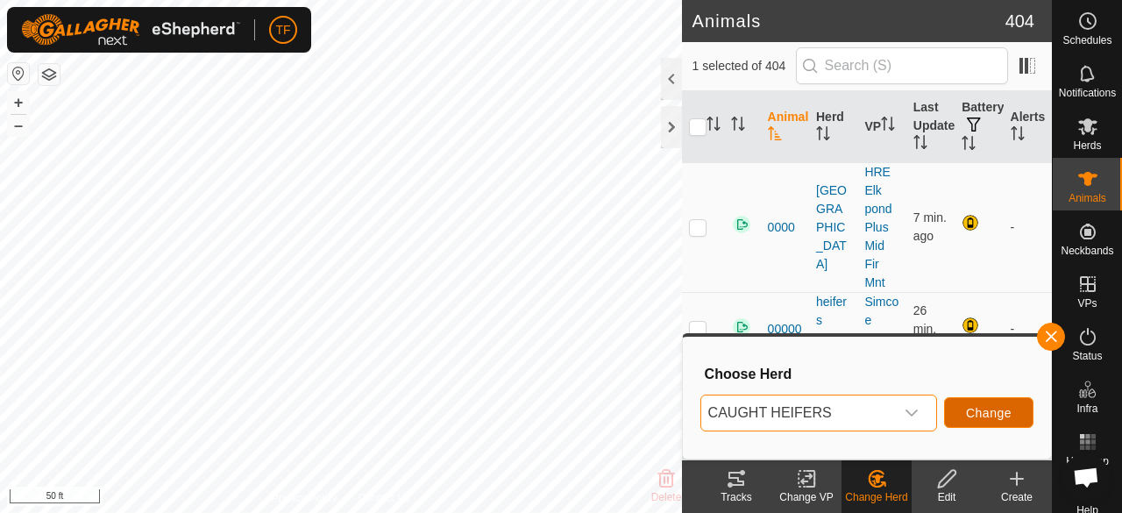
click at [978, 417] on span "Change" at bounding box center [989, 413] width 46 height 14
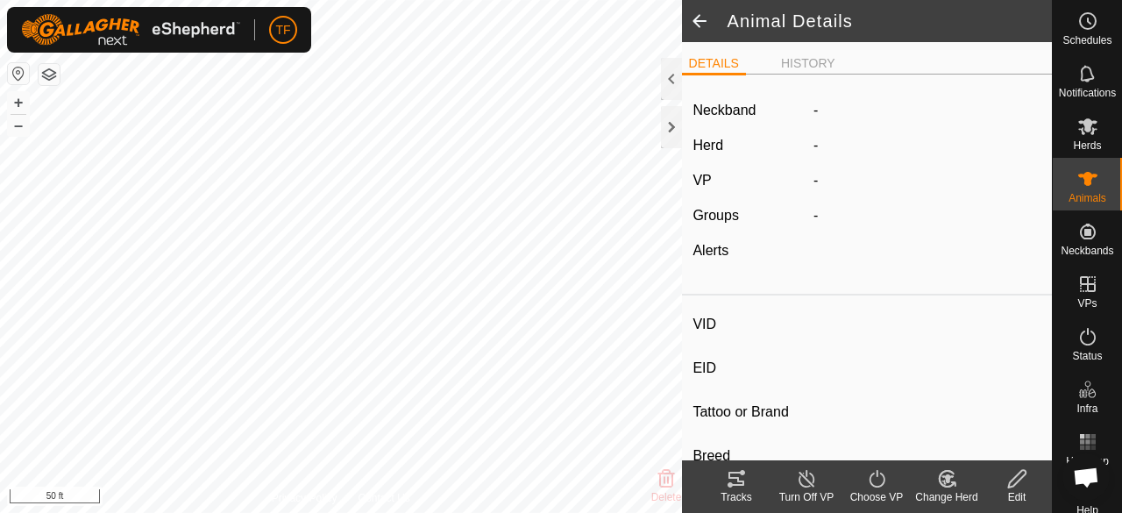
type input "B1ph"
type input "-"
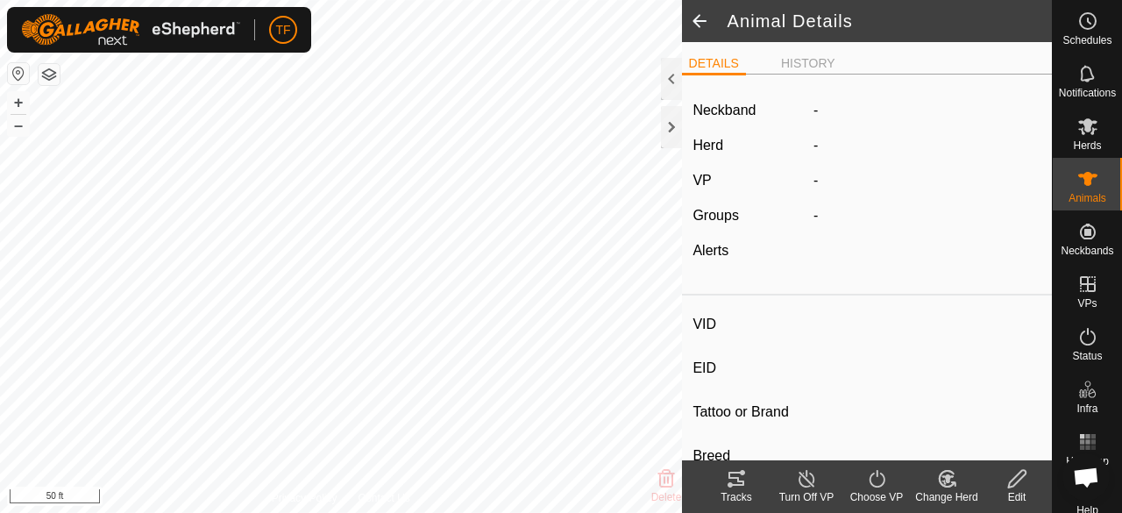
type input "-"
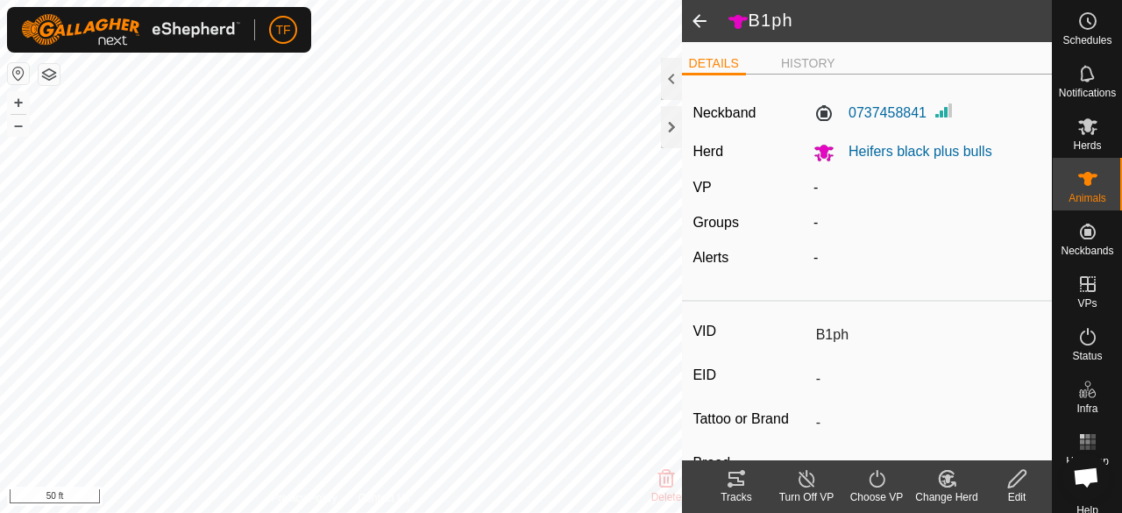
click at [957, 486] on change-mob-svg-icon at bounding box center [946, 478] width 70 height 21
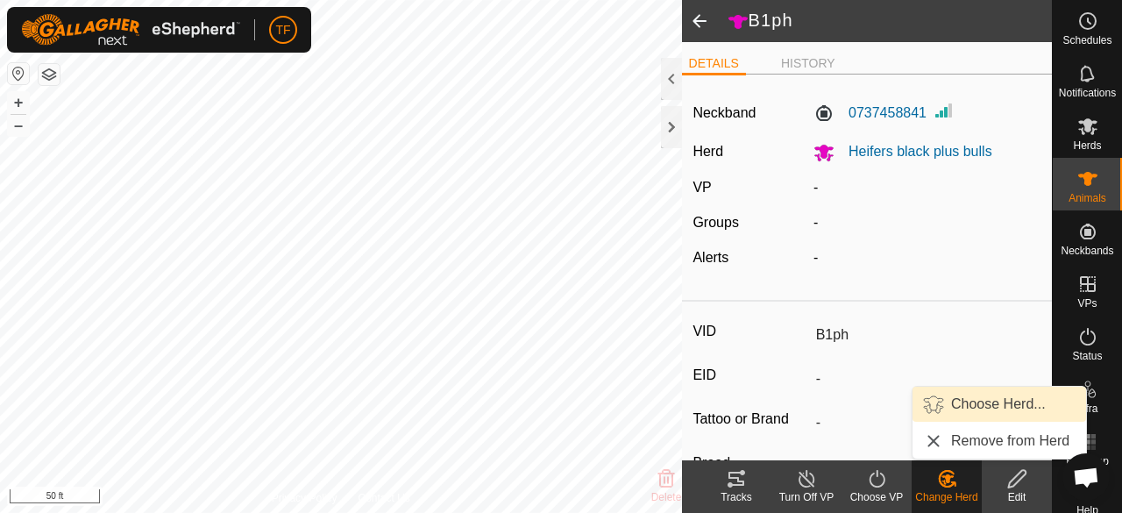
click at [968, 406] on link "Choose Herd..." at bounding box center [999, 403] width 174 height 35
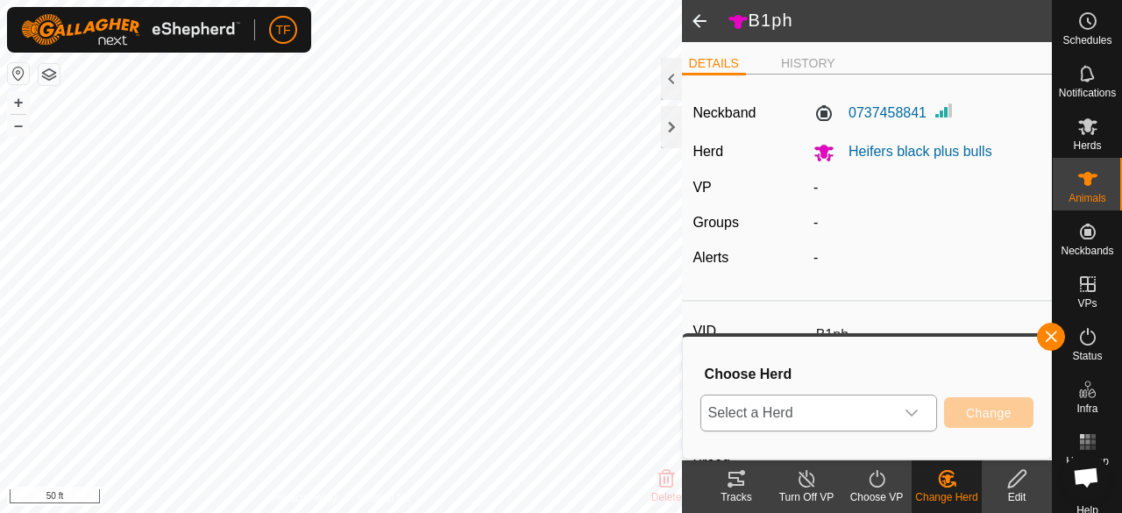
click at [922, 418] on div "dropdown trigger" at bounding box center [911, 412] width 35 height 35
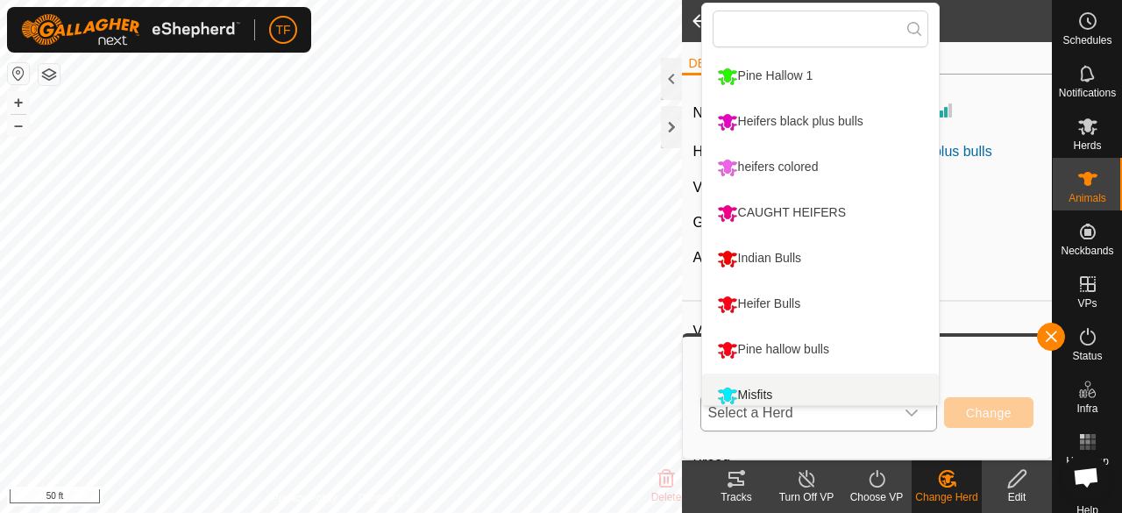
scroll to position [12, 0]
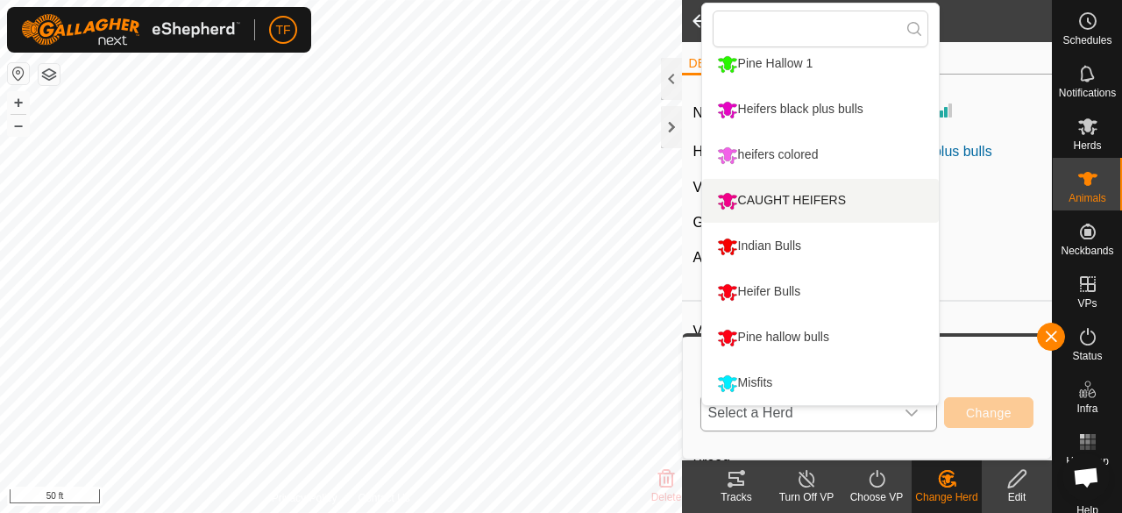
click at [783, 194] on li "CAUGHT HEIFERS" at bounding box center [820, 201] width 237 height 44
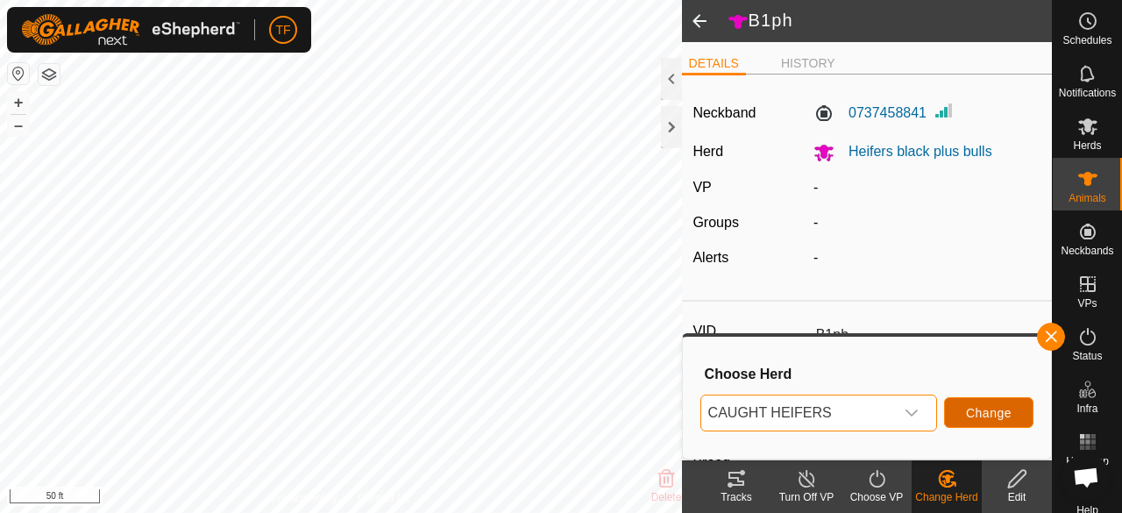
click at [976, 411] on span "Change" at bounding box center [989, 413] width 46 height 14
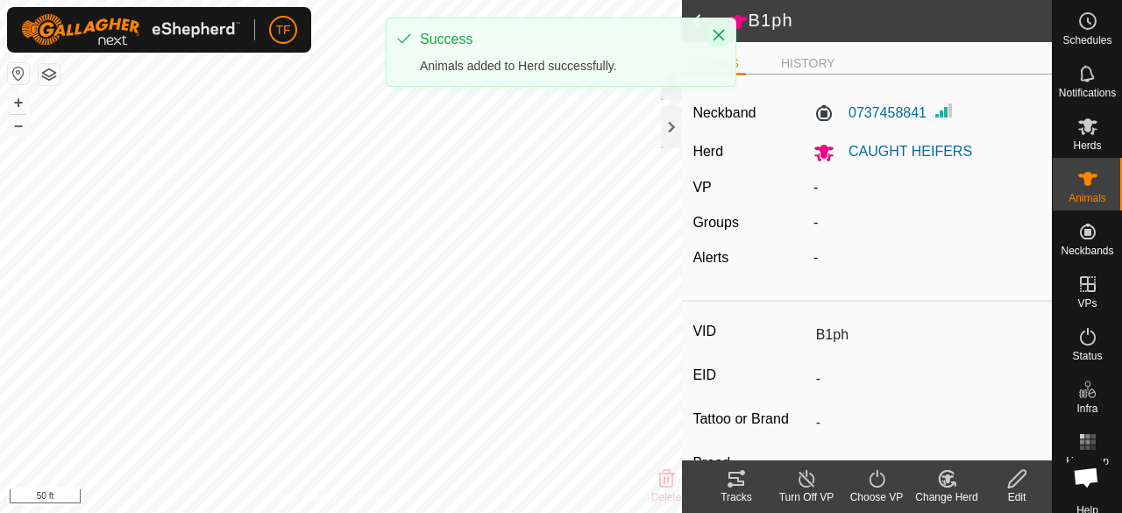
click at [719, 36] on icon "Close" at bounding box center [718, 35] width 11 height 11
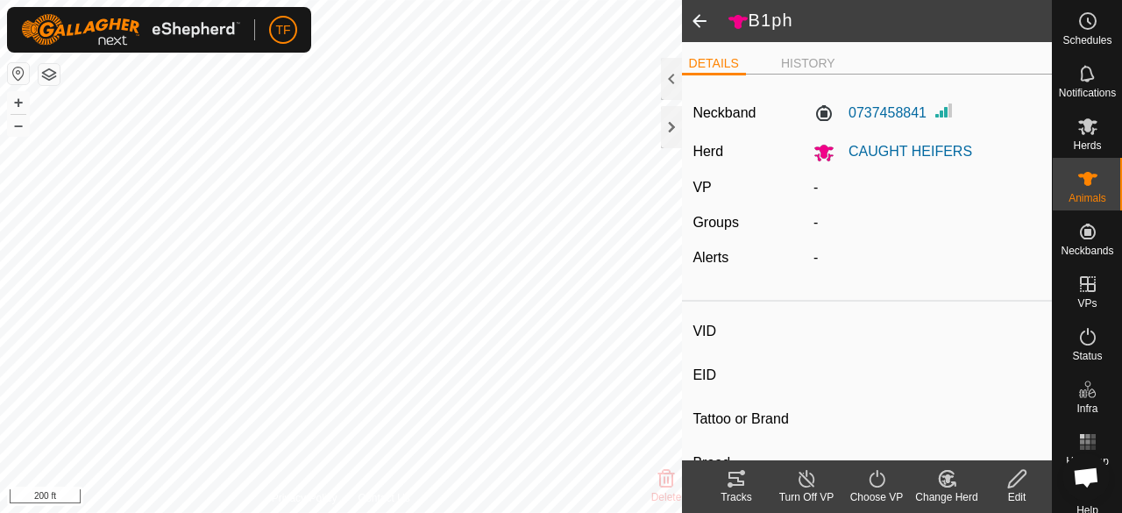
type input "924pcow"
type input "-"
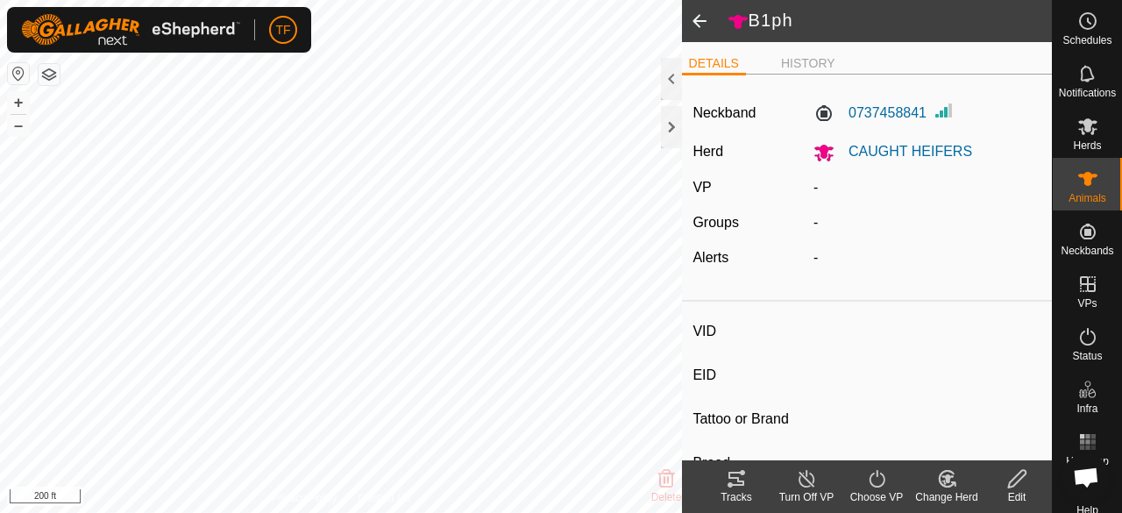
type input "-"
click at [705, 22] on span at bounding box center [699, 21] width 35 height 42
type input "B1ph"
type input "-"
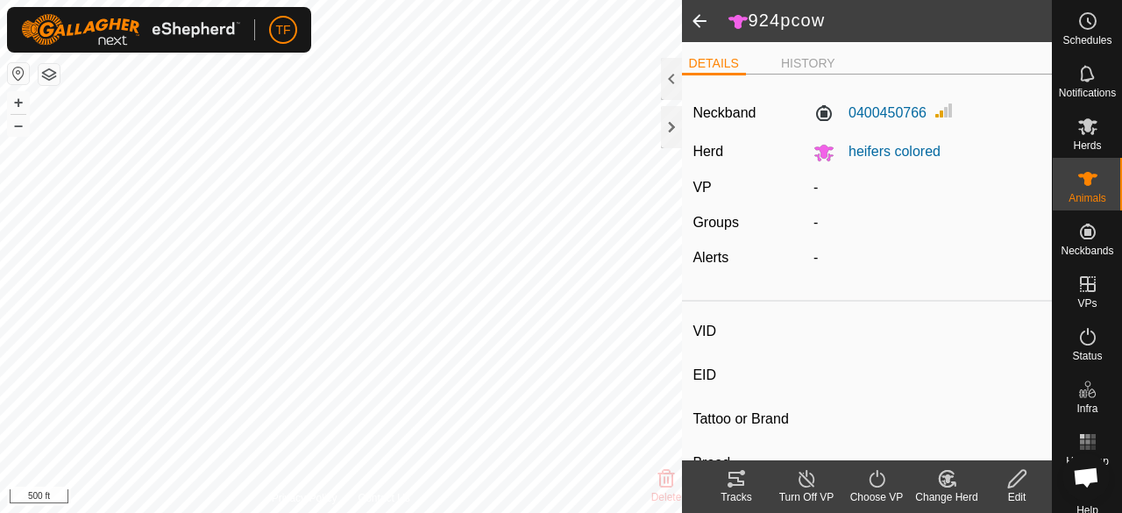
type input "-"
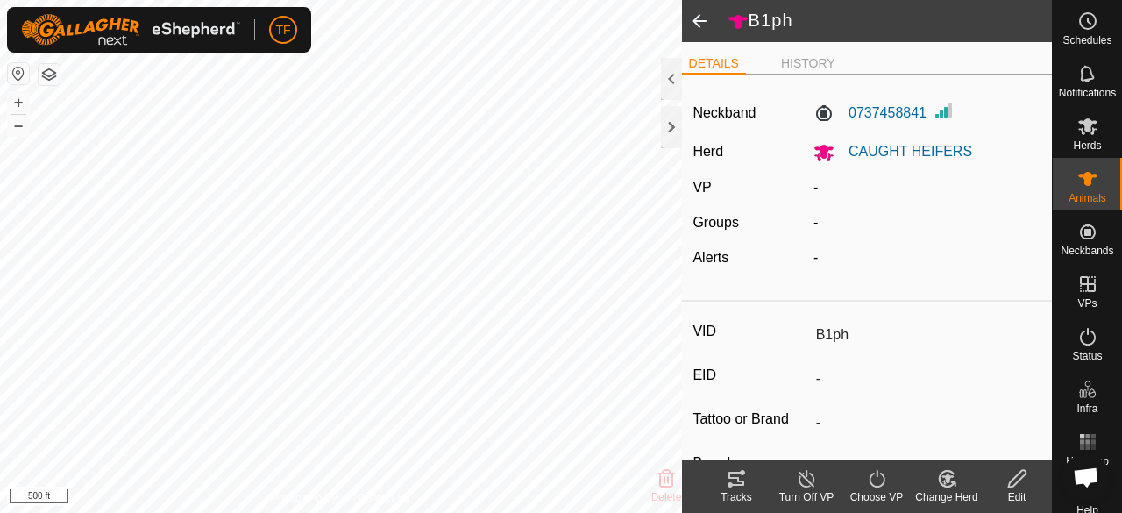
click at [701, 20] on span at bounding box center [699, 21] width 35 height 42
click at [1084, 129] on icon at bounding box center [1087, 126] width 21 height 21
click at [1080, 130] on icon at bounding box center [1087, 126] width 19 height 17
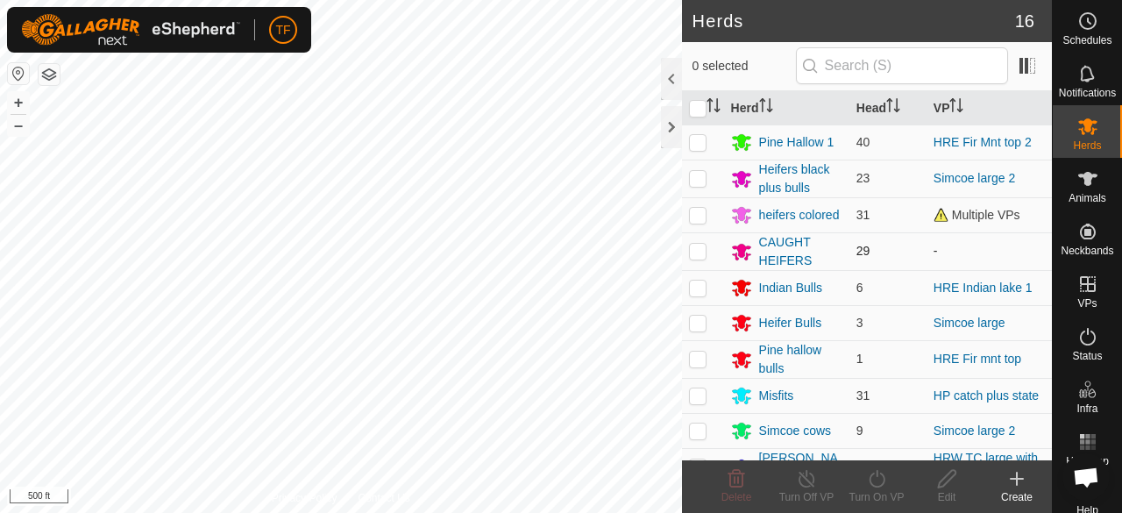
click at [698, 253] on p-checkbox at bounding box center [698, 251] width 18 height 14
checkbox input "true"
click at [953, 483] on icon at bounding box center [947, 478] width 22 height 21
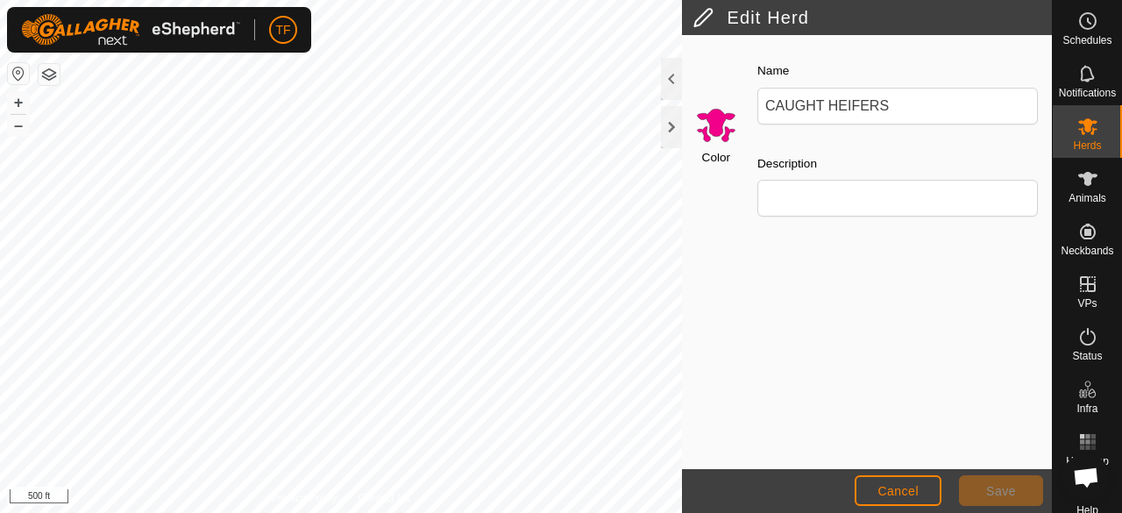
click at [710, 127] on input "Select a color" at bounding box center [716, 124] width 42 height 42
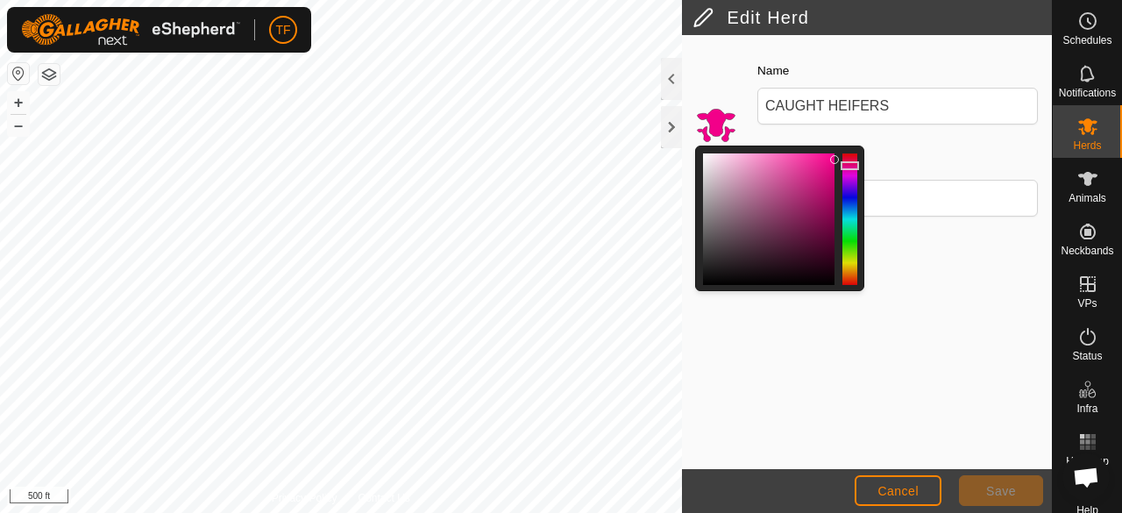
click at [848, 165] on div at bounding box center [849, 165] width 18 height 9
click at [849, 164] on div at bounding box center [849, 164] width 18 height 9
drag, startPoint x: 834, startPoint y: 161, endPoint x: 834, endPoint y: 150, distance: 11.4
click at [834, 150] on div at bounding box center [834, 153] width 9 height 9
click at [850, 166] on div at bounding box center [849, 166] width 18 height 9
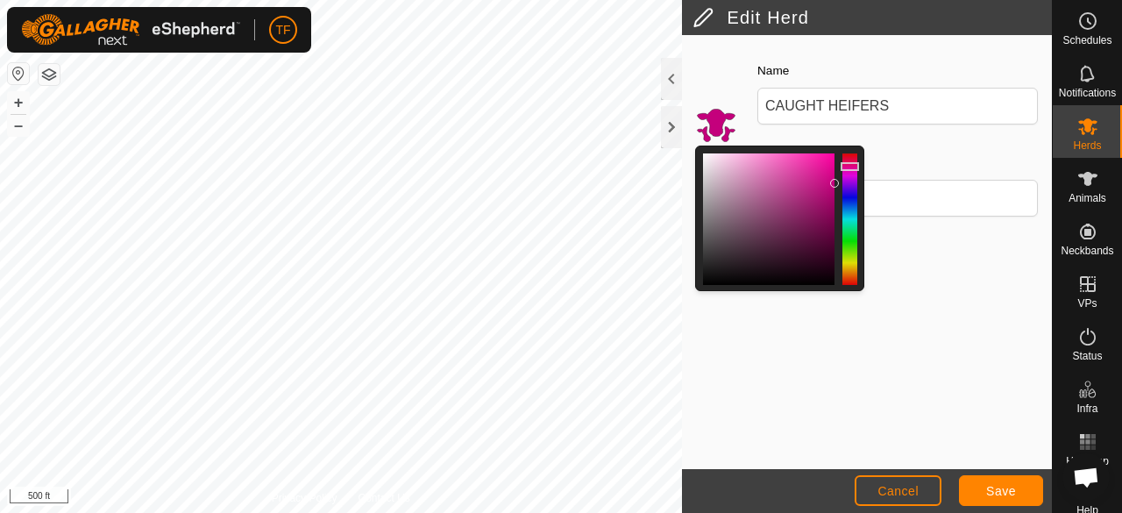
drag, startPoint x: 834, startPoint y: 153, endPoint x: 834, endPoint y: 181, distance: 28.0
click at [834, 181] on div at bounding box center [834, 183] width 9 height 9
click at [992, 492] on span "Save" at bounding box center [1001, 491] width 30 height 14
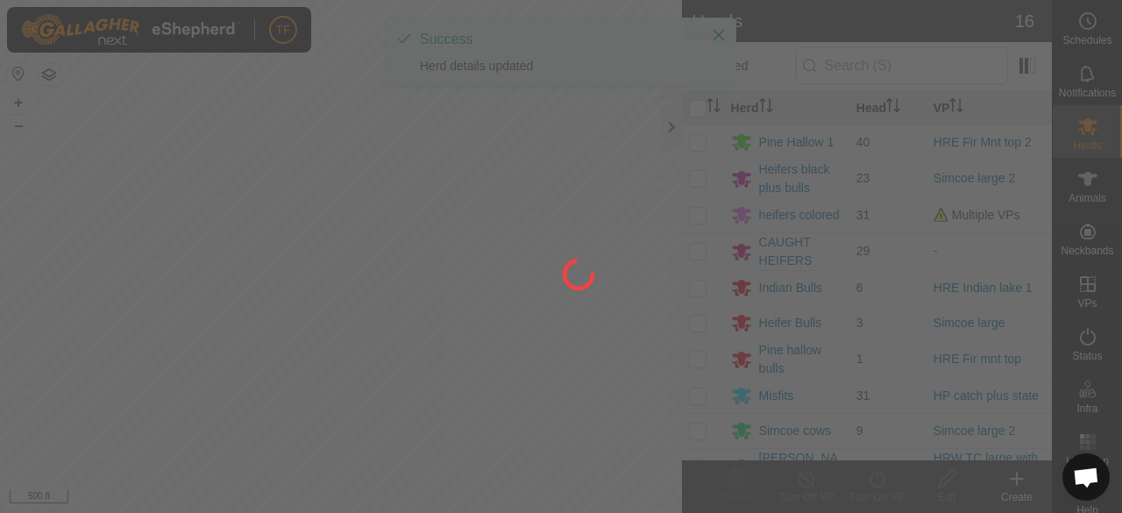
click at [571, 195] on div at bounding box center [561, 256] width 1122 height 513
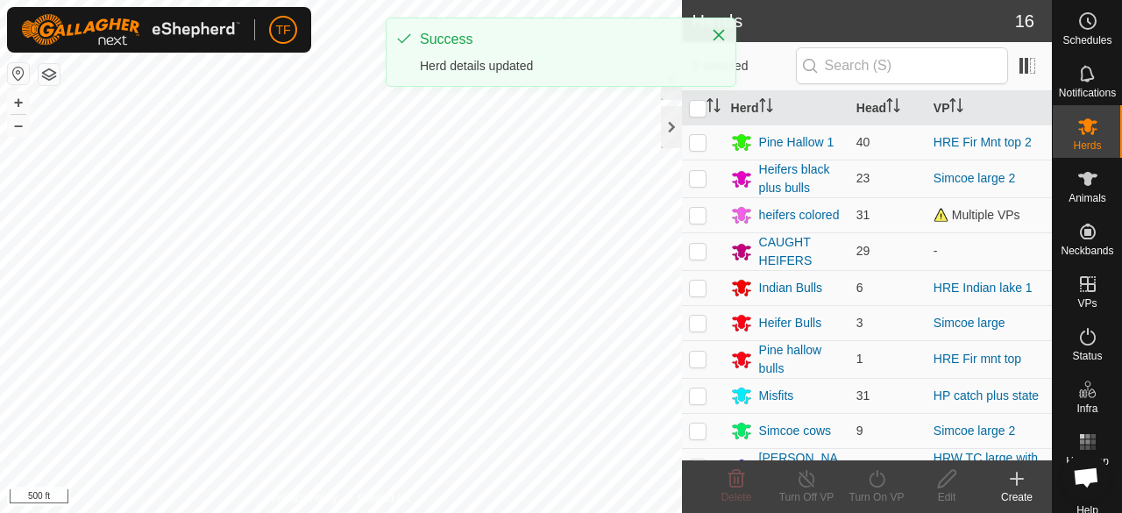
click at [717, 35] on icon "Close" at bounding box center [719, 35] width 14 height 14
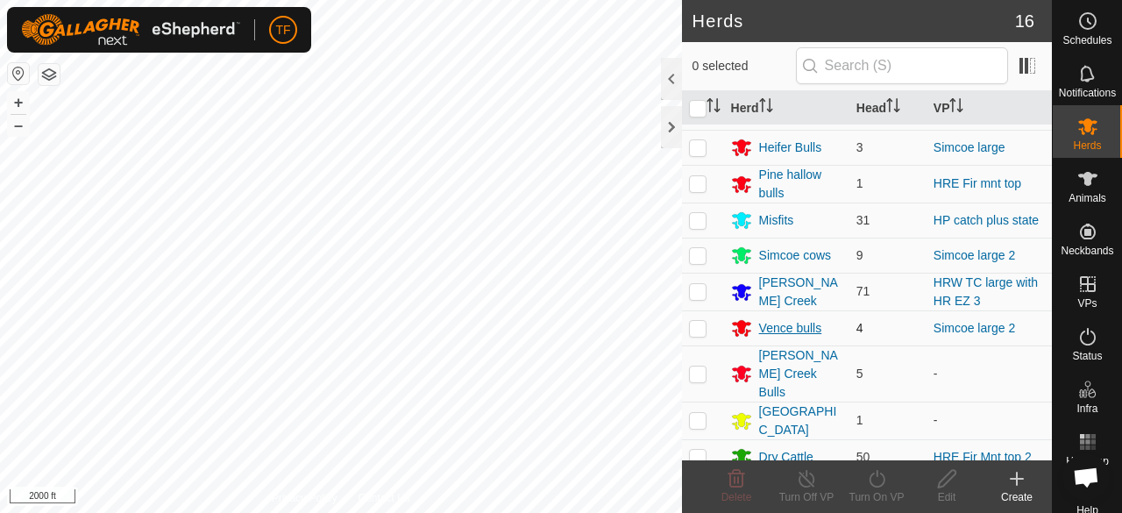
scroll to position [245, 0]
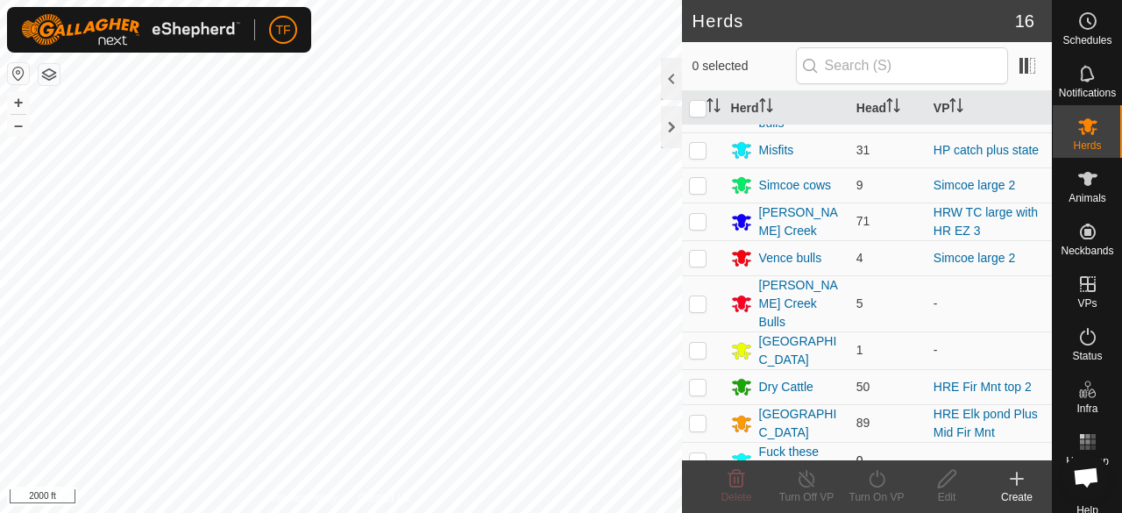
click at [695, 453] on p-checkbox at bounding box center [698, 460] width 18 height 14
checkbox input "true"
click at [943, 489] on div "Edit" at bounding box center [946, 497] width 70 height 16
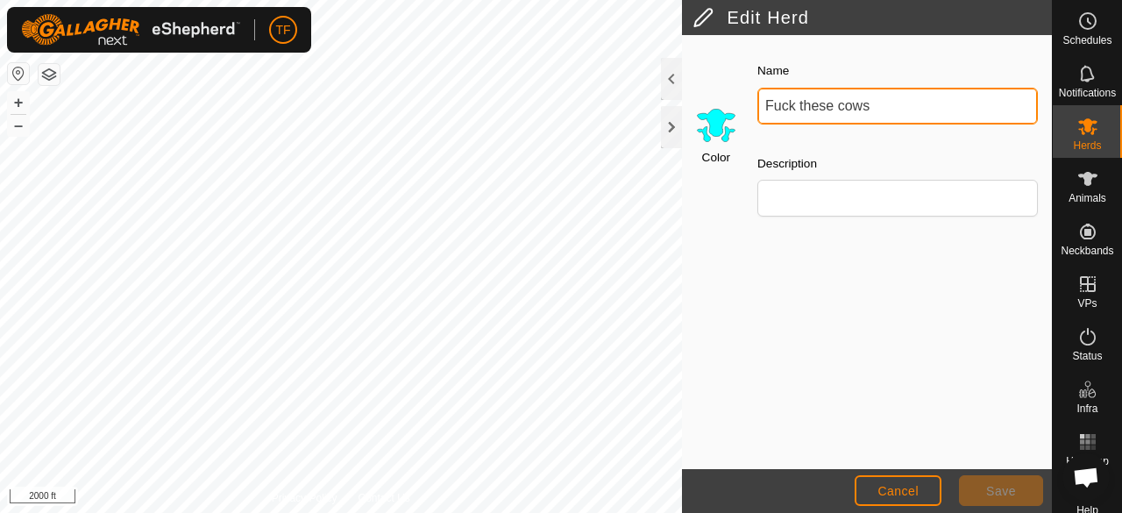
drag, startPoint x: 888, startPoint y: 105, endPoint x: 712, endPoint y: 115, distance: 175.5
click at [712, 115] on div "Color Name Fuck these cows Description" at bounding box center [867, 145] width 370 height 199
type input "caught cows"
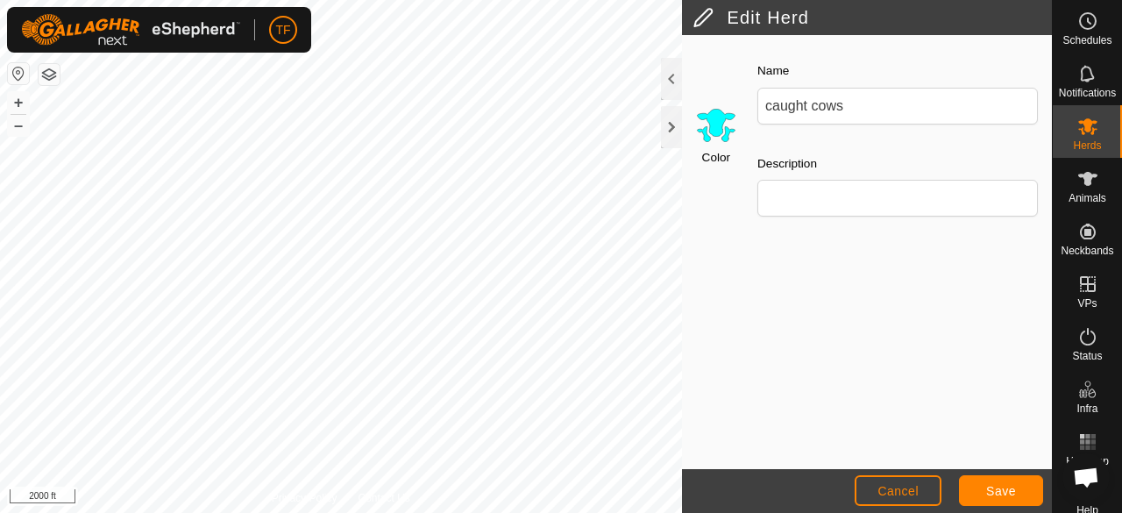
click at [710, 130] on input "Select a color" at bounding box center [716, 124] width 42 height 42
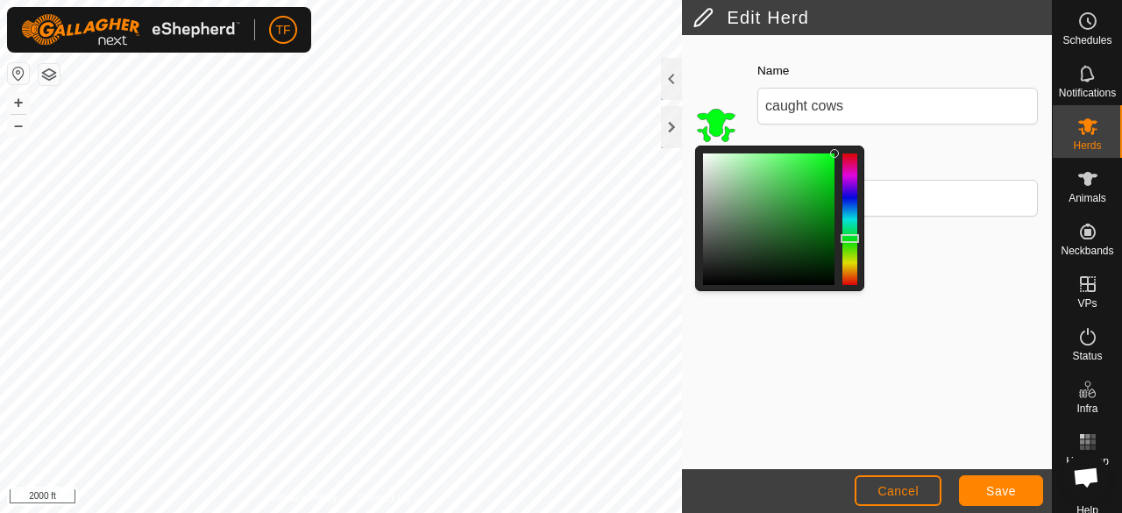
drag, startPoint x: 857, startPoint y: 216, endPoint x: 857, endPoint y: 237, distance: 21.0
click at [857, 237] on div at bounding box center [849, 238] width 18 height 9
drag, startPoint x: 836, startPoint y: 153, endPoint x: 834, endPoint y: 194, distance: 40.3
click at [834, 194] on div at bounding box center [834, 195] width 9 height 9
click at [1020, 493] on button "Save" at bounding box center [1001, 490] width 84 height 31
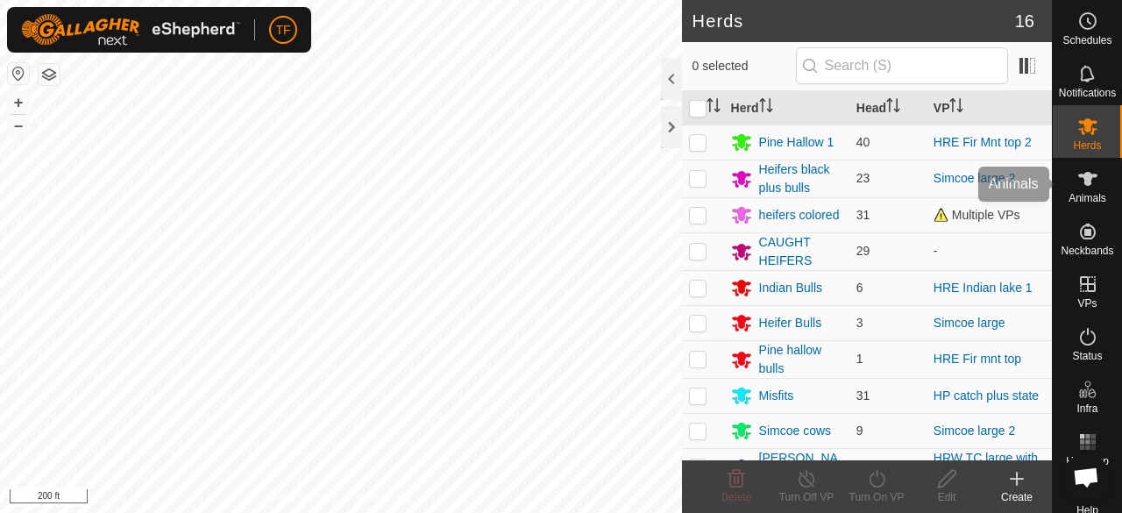
click at [1085, 184] on icon at bounding box center [1087, 178] width 21 height 21
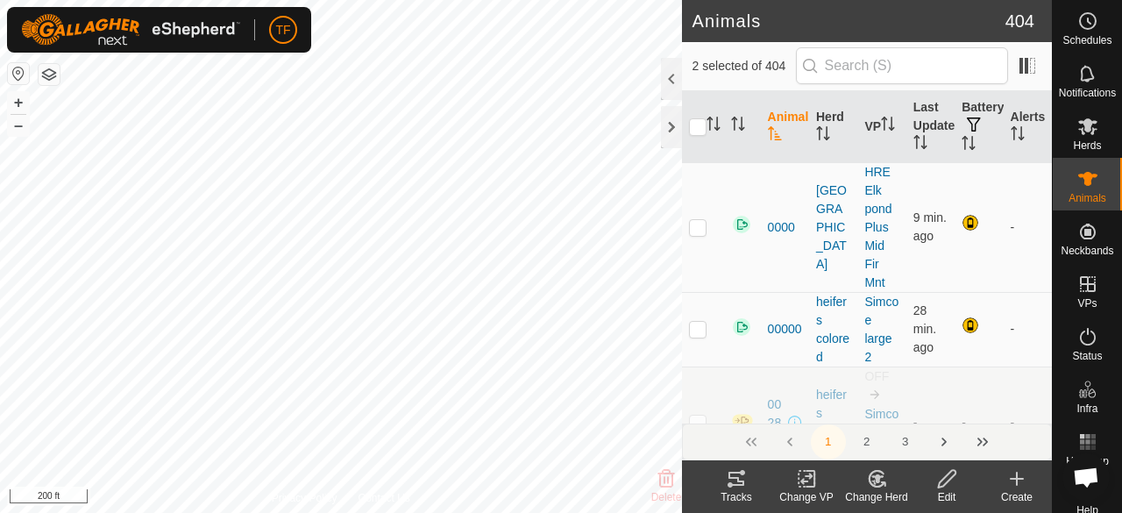
click at [870, 482] on icon at bounding box center [877, 478] width 22 height 21
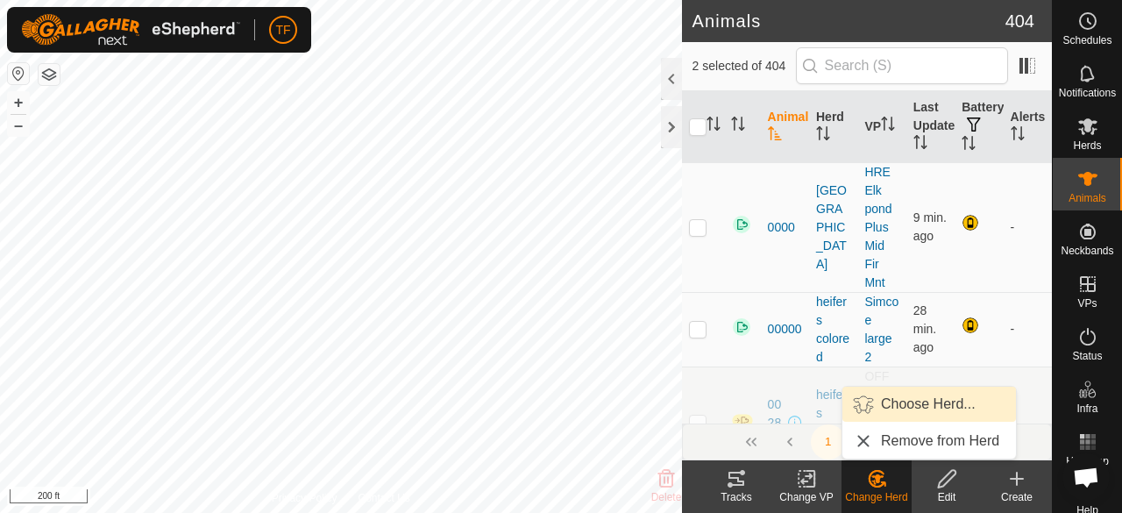
click at [911, 406] on link "Choose Herd..." at bounding box center [929, 403] width 174 height 35
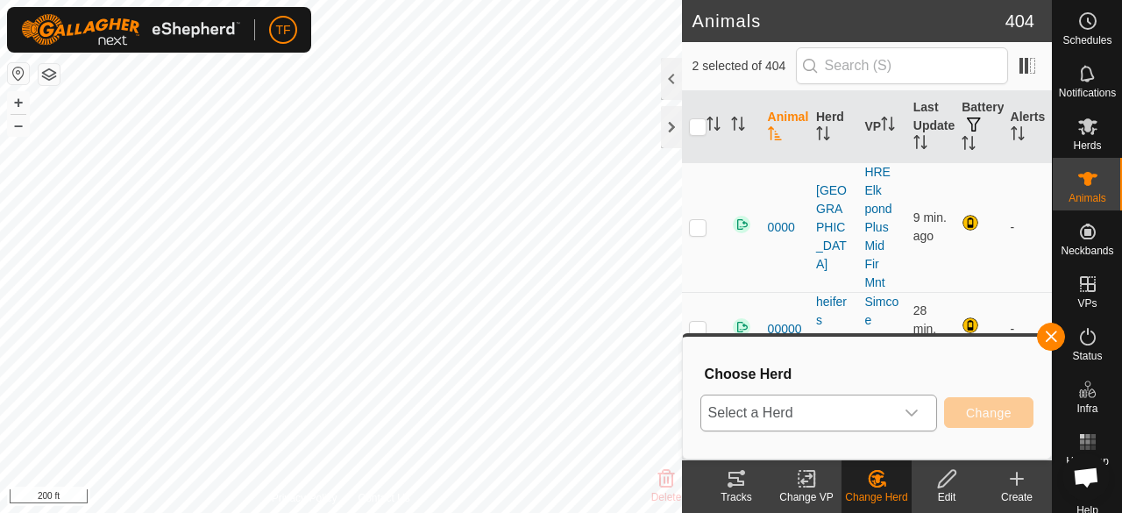
click at [911, 414] on icon "dropdown trigger" at bounding box center [911, 413] width 14 height 14
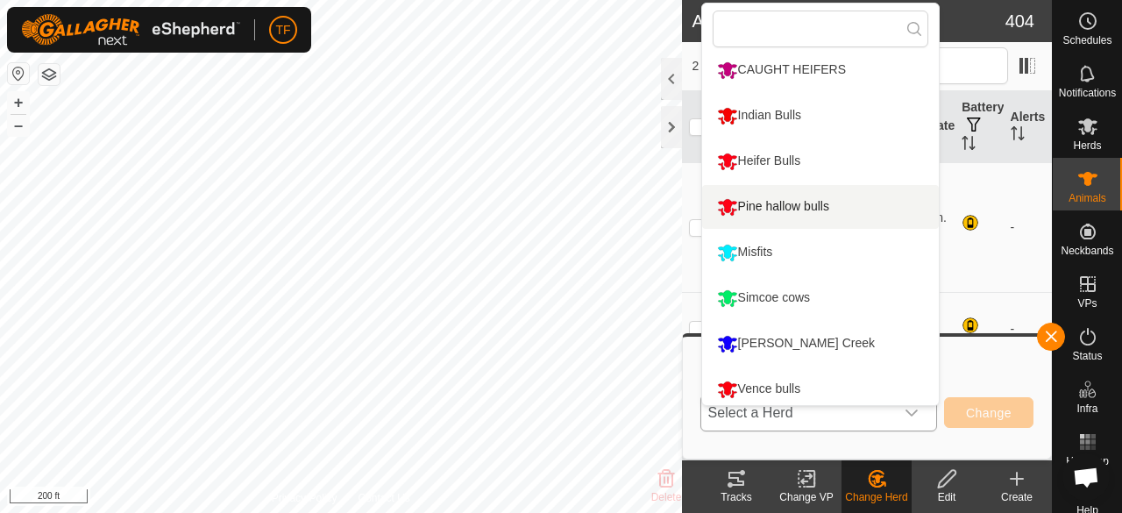
scroll to position [377, 0]
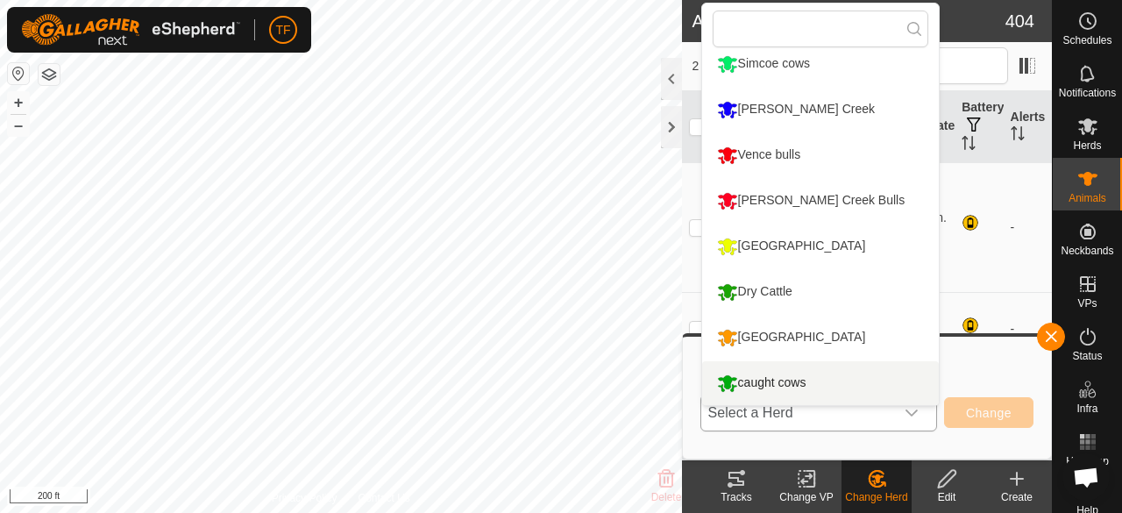
click at [800, 385] on li "caught cows" at bounding box center [820, 383] width 237 height 44
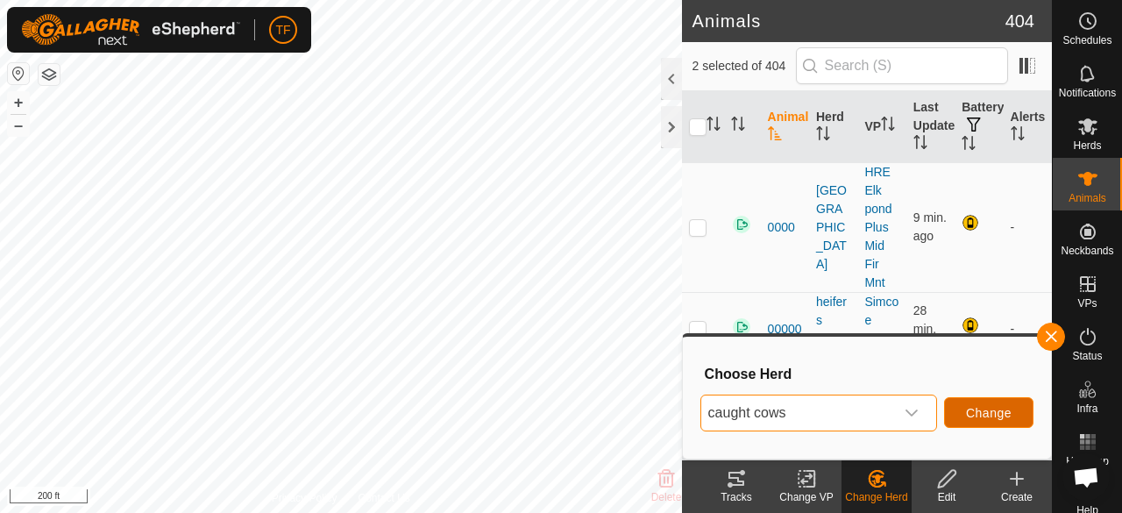
click at [960, 413] on button "Change" at bounding box center [988, 412] width 89 height 31
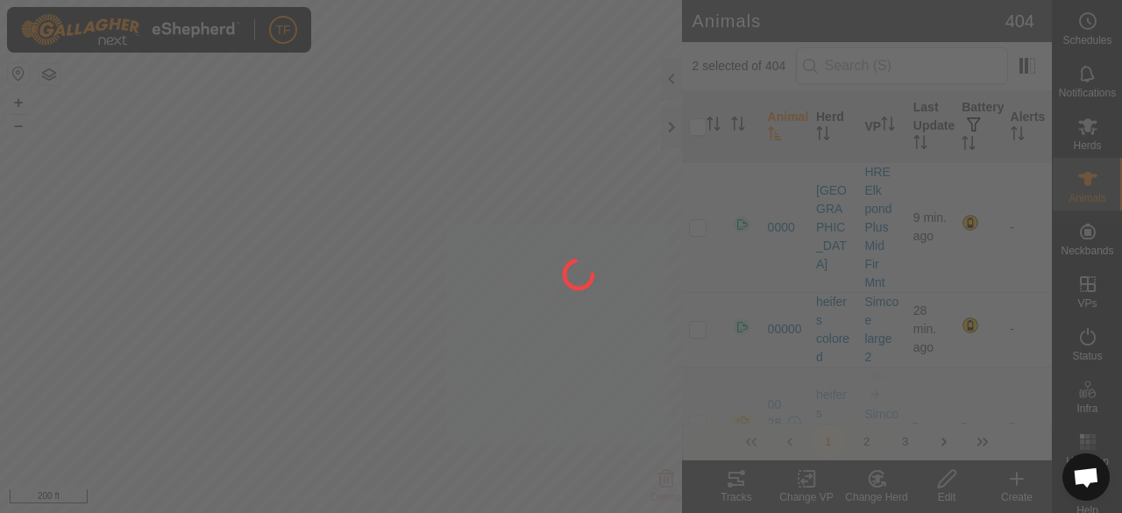
checkbox input "false"
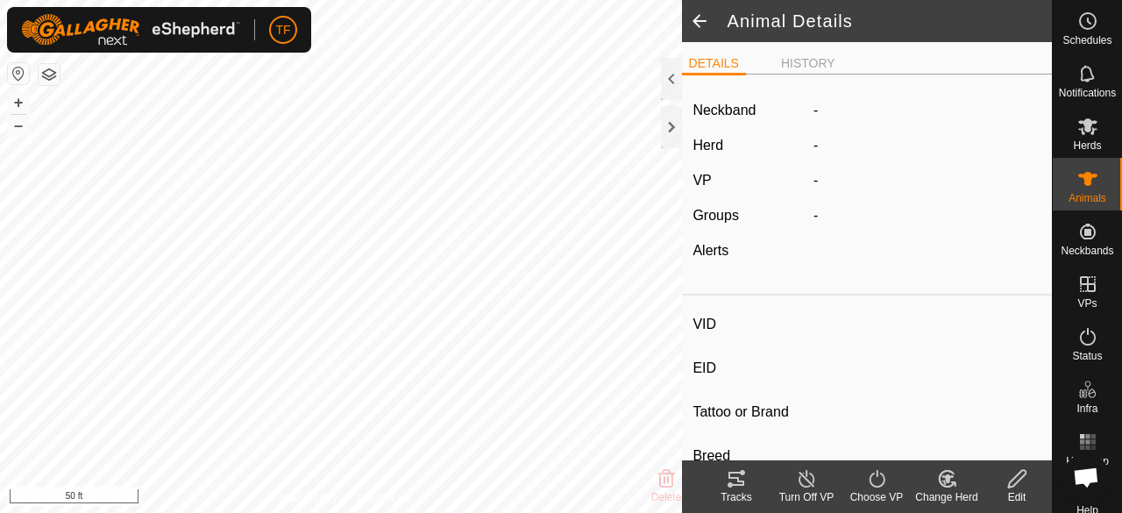
type input "144p"
type input "-"
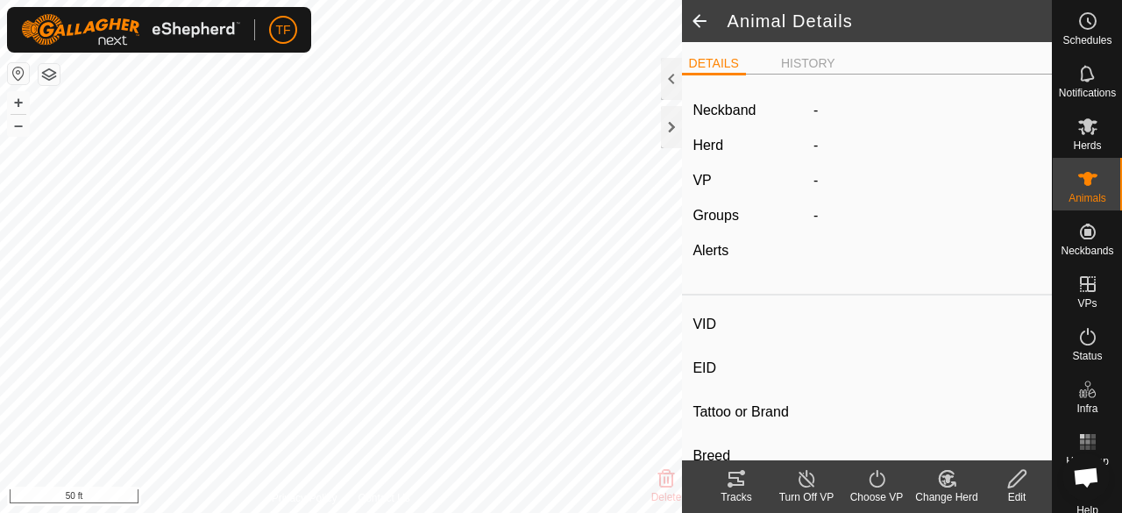
type input "0 kg"
type input "-"
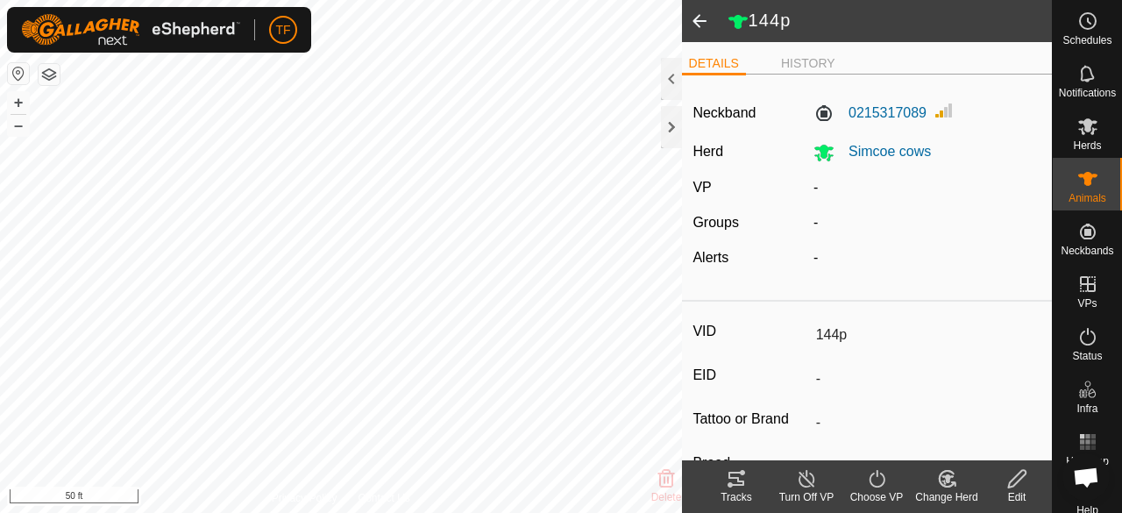
click at [946, 471] on icon at bounding box center [945, 479] width 15 height 16
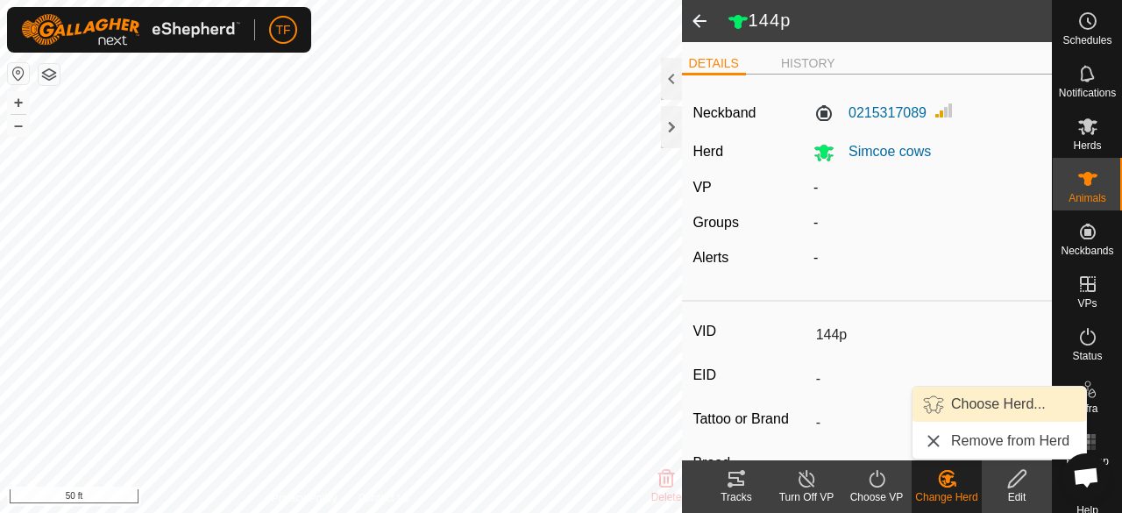
click at [974, 407] on link "Choose Herd..." at bounding box center [999, 403] width 174 height 35
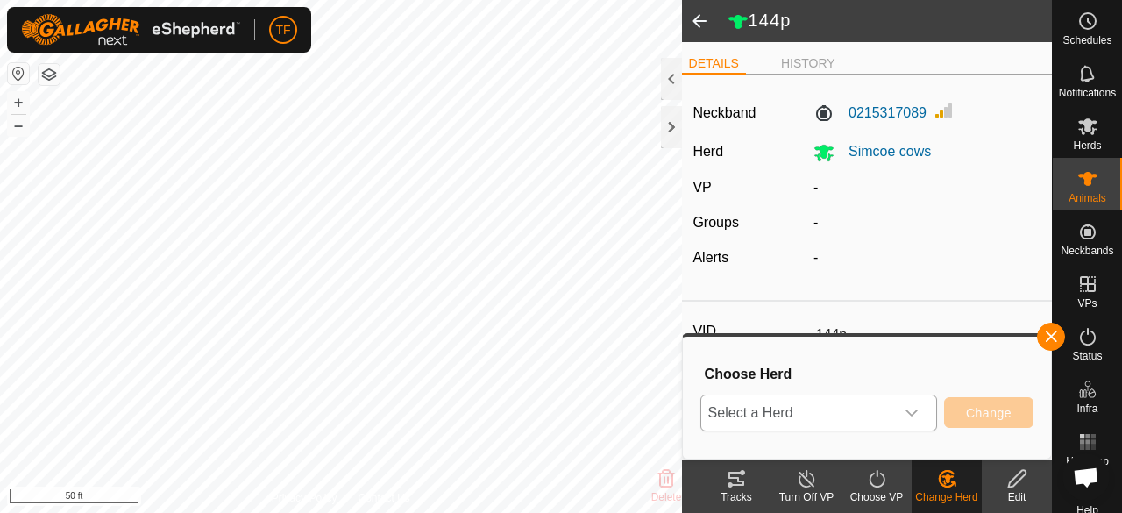
click at [906, 414] on icon "dropdown trigger" at bounding box center [911, 413] width 14 height 14
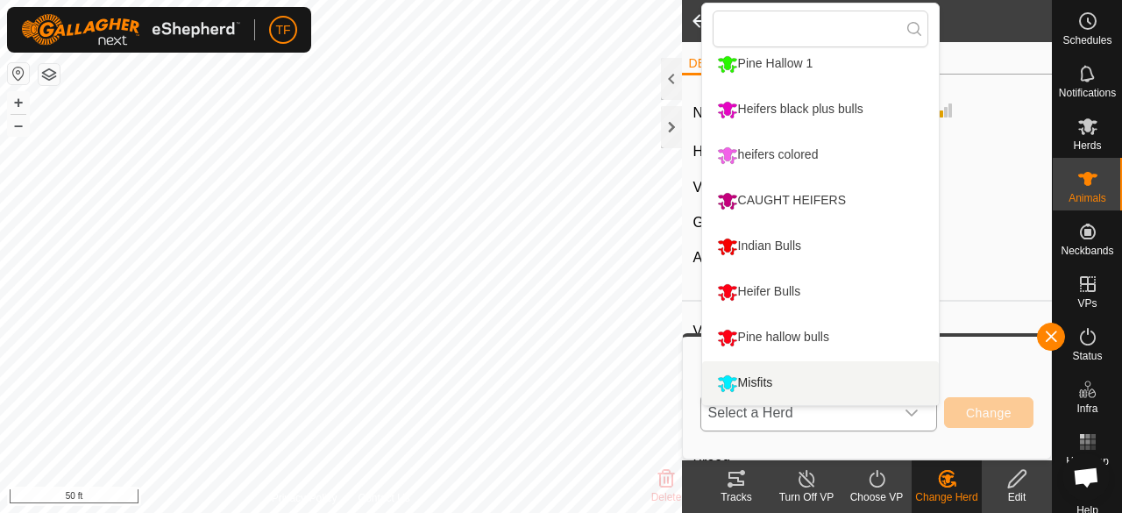
scroll to position [377, 0]
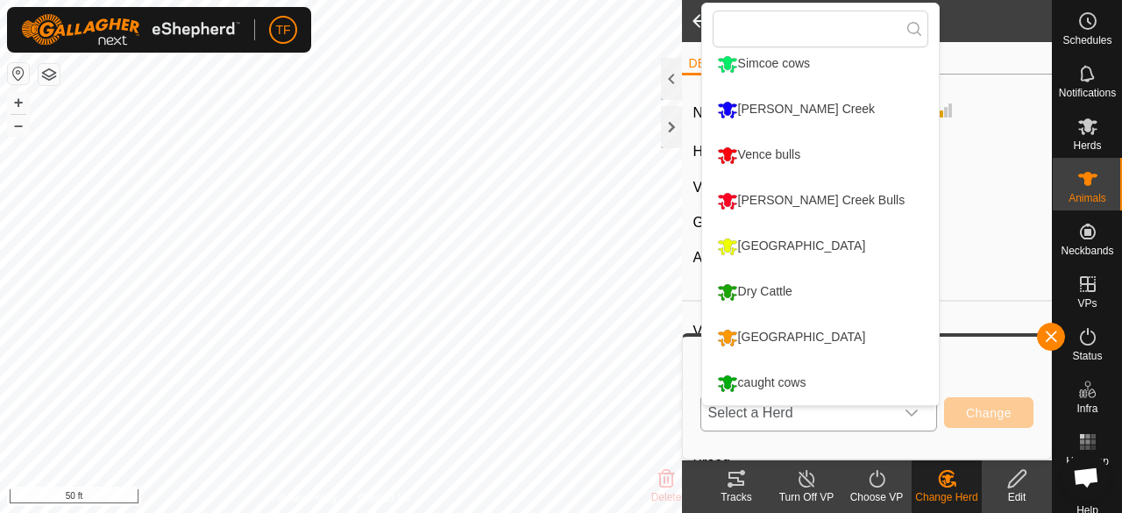
click at [838, 380] on li "caught cows" at bounding box center [820, 383] width 237 height 44
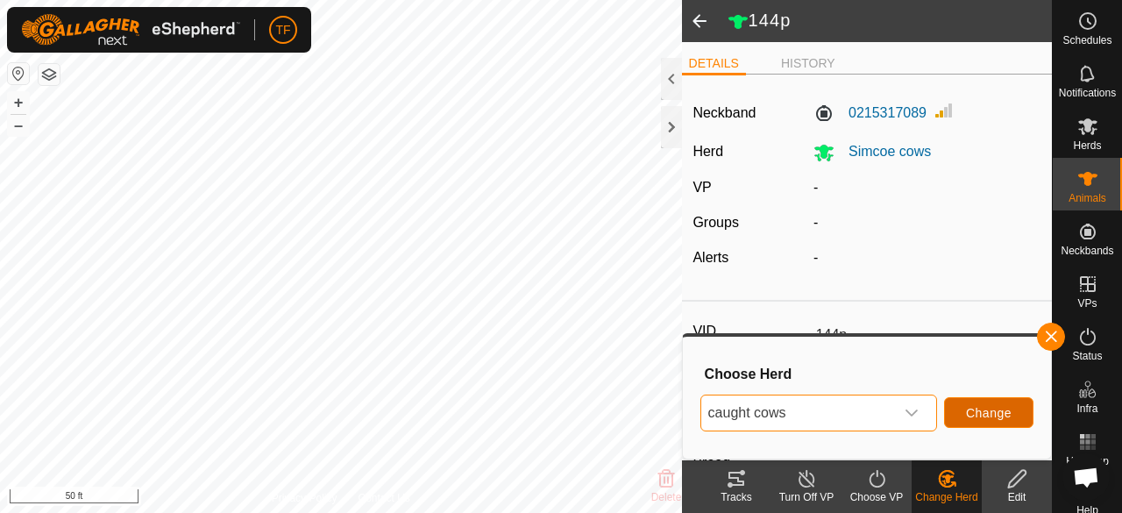
click at [994, 412] on span "Change" at bounding box center [989, 413] width 46 height 14
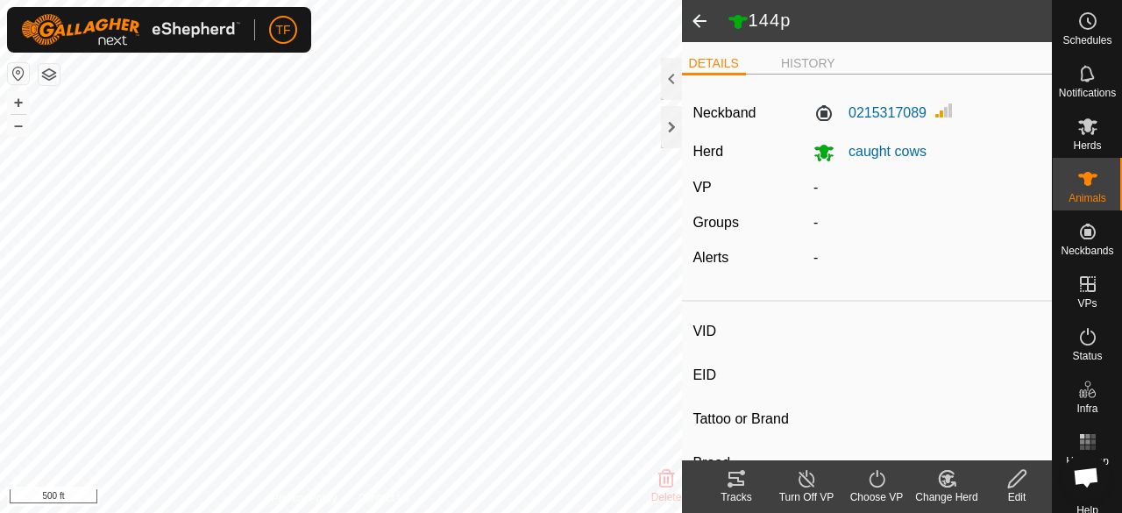
type input "A241y"
type input "-"
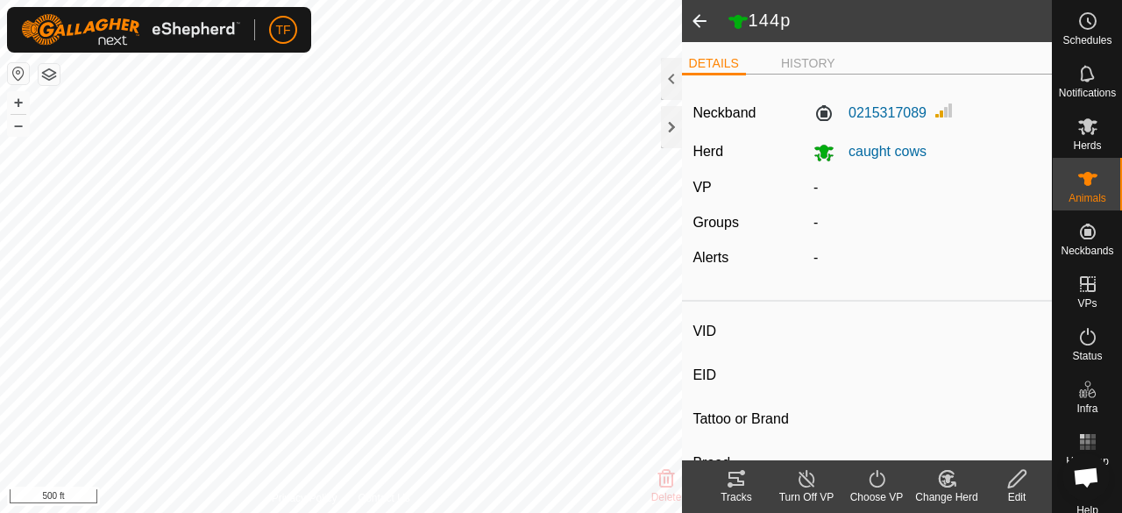
type input "-"
click at [694, 17] on span at bounding box center [699, 21] width 35 height 42
type input "144p"
type input "-"
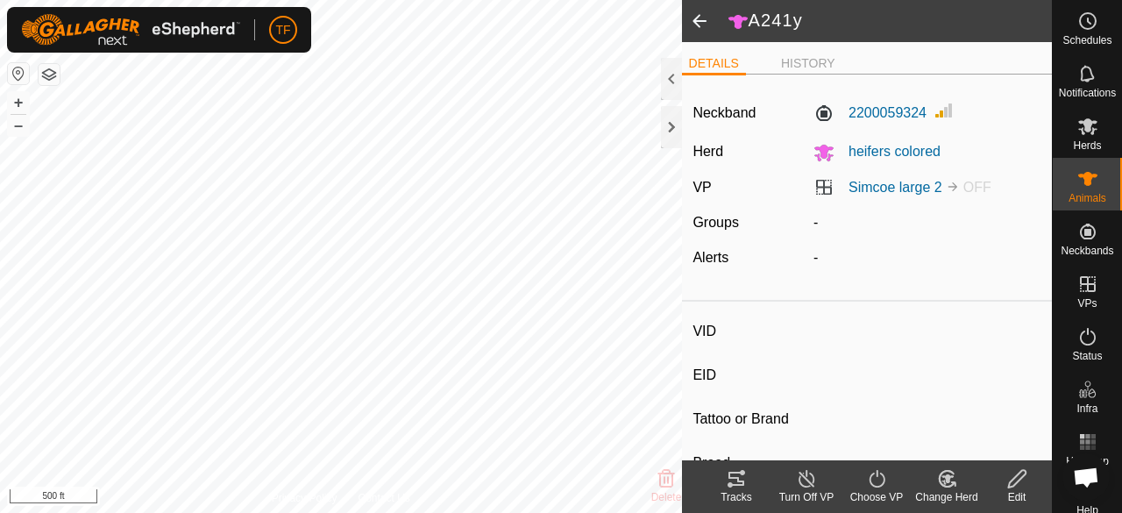
type input "-"
type input "0 kg"
type input "-"
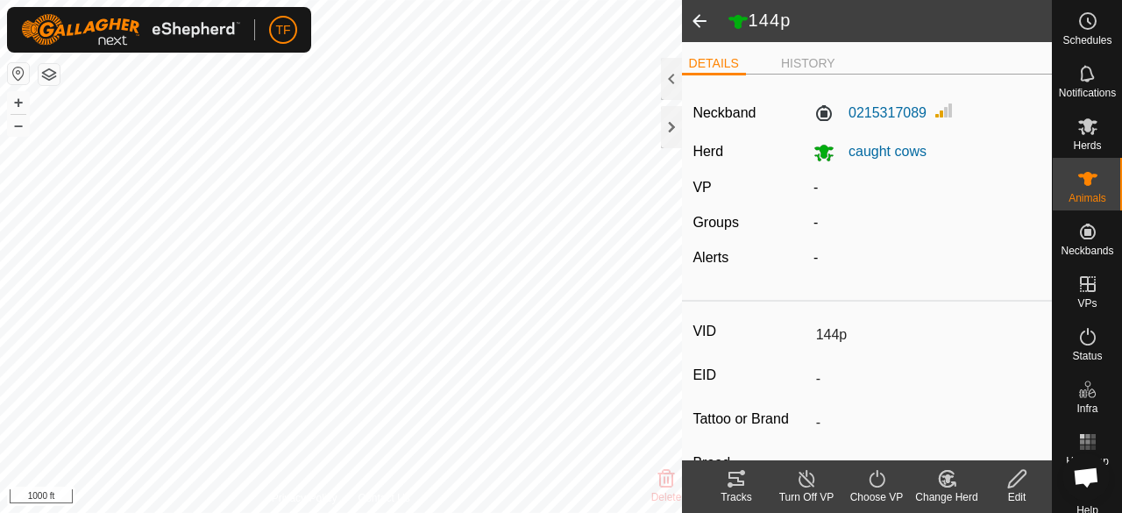
click at [703, 27] on span at bounding box center [699, 21] width 35 height 42
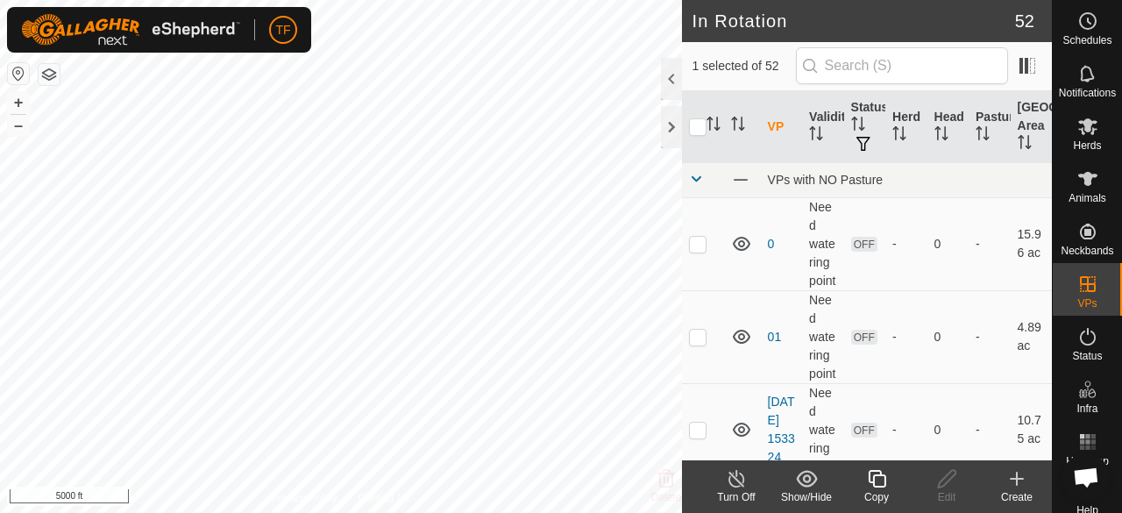
click at [877, 488] on icon at bounding box center [877, 478] width 22 height 21
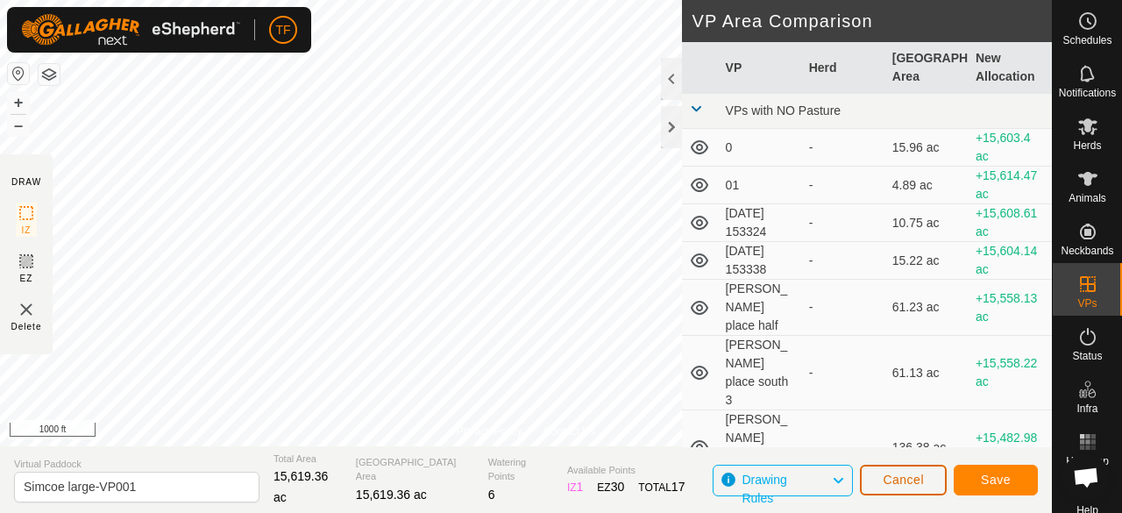
click at [932, 481] on button "Cancel" at bounding box center [903, 479] width 87 height 31
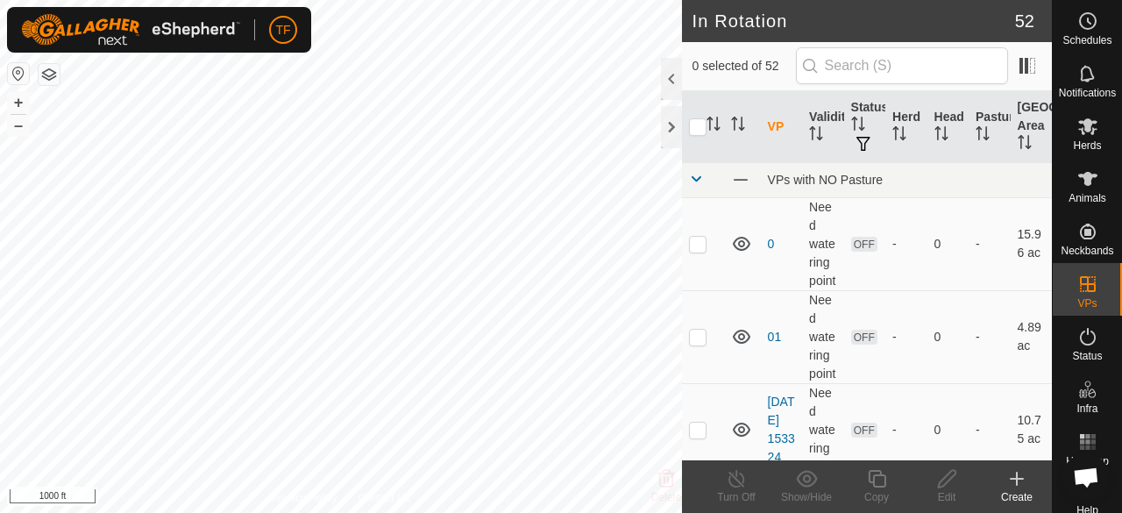
checkbox input "true"
click at [875, 483] on icon at bounding box center [877, 478] width 22 height 21
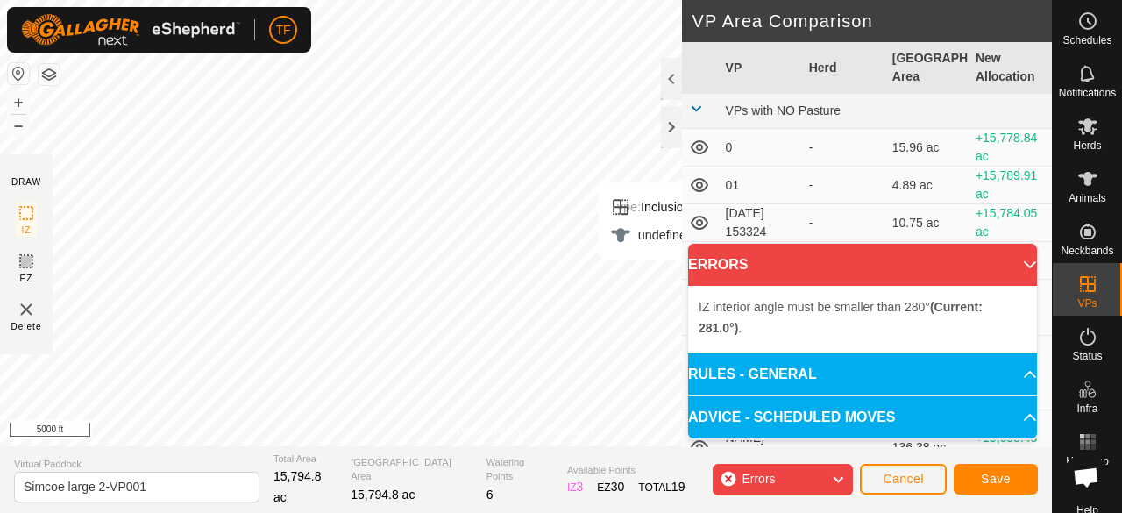
click at [1018, 262] on p-accordion-header "ERRORS" at bounding box center [862, 265] width 349 height 42
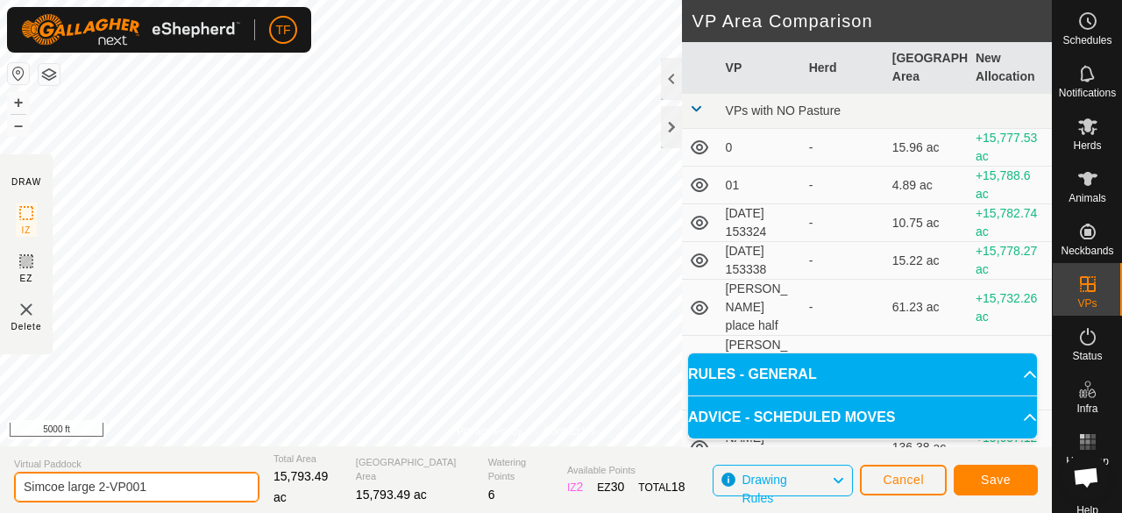
click at [186, 484] on input "Simcoe large 2-VP001" at bounding box center [136, 486] width 245 height 31
type input "Simcoe large 3"
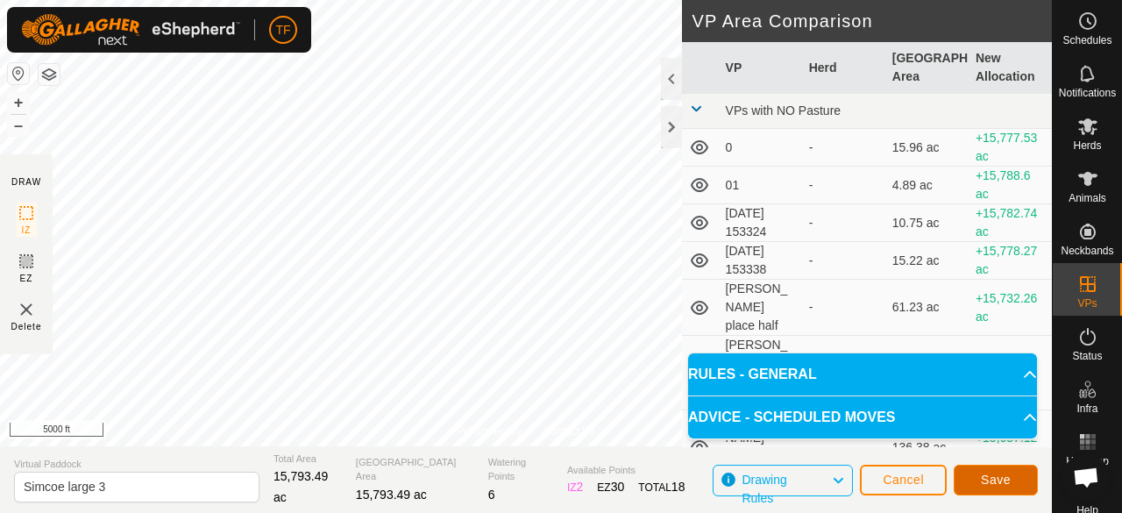
click at [974, 481] on button "Save" at bounding box center [995, 479] width 84 height 31
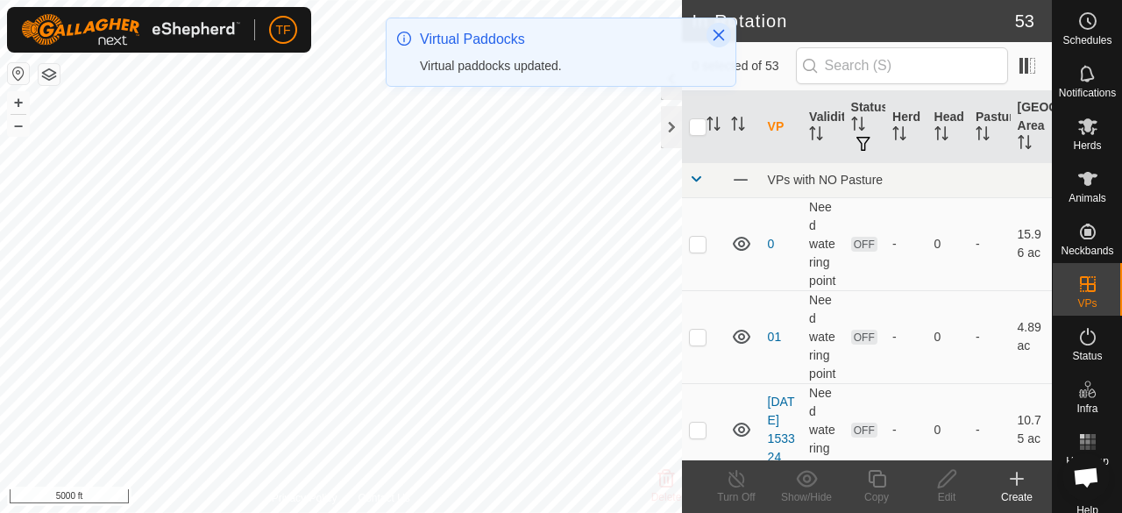
click at [724, 38] on icon "Close" at bounding box center [719, 35] width 14 height 14
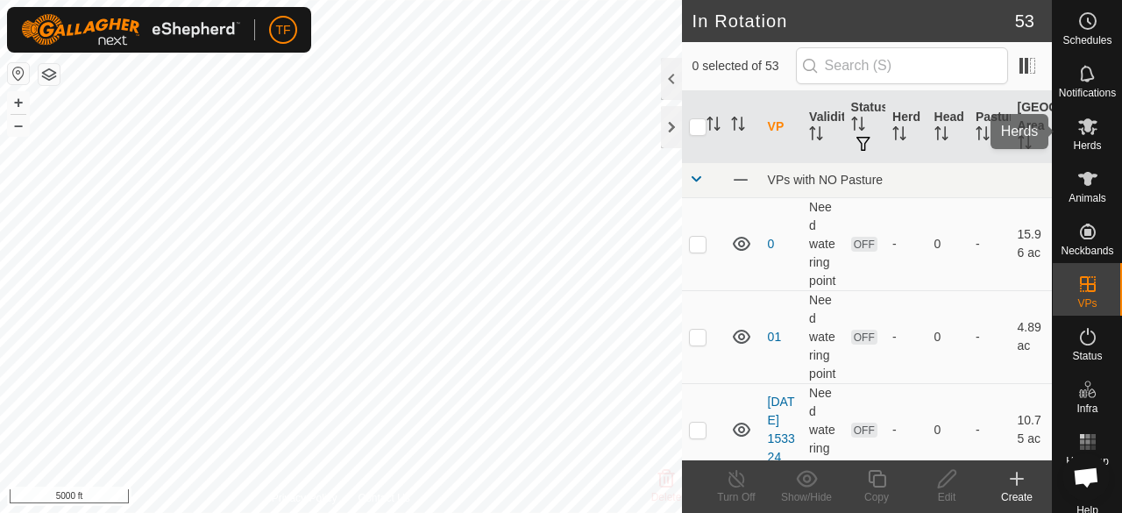
click at [1080, 133] on icon at bounding box center [1087, 126] width 21 height 21
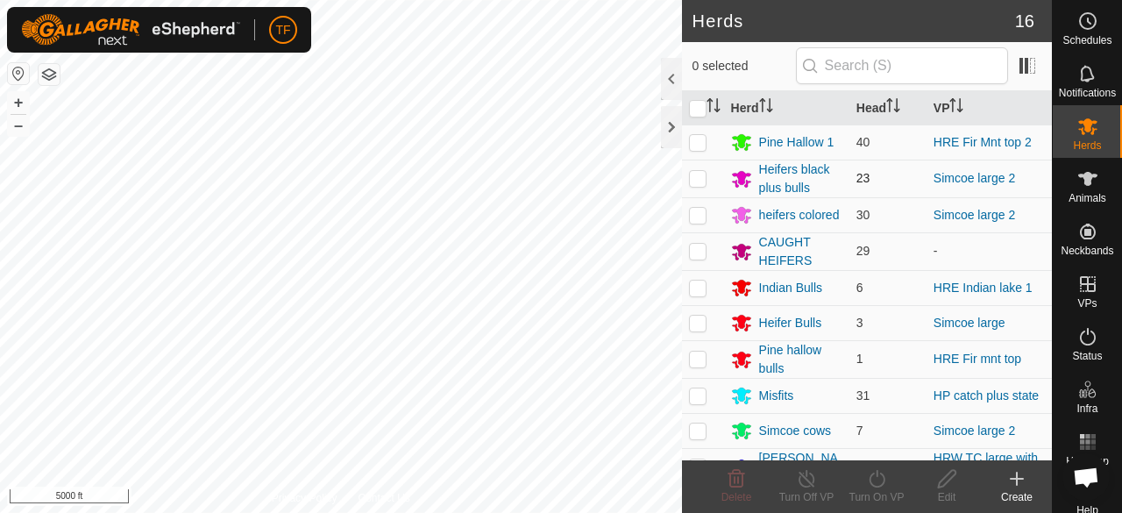
click at [698, 181] on p-checkbox at bounding box center [698, 178] width 18 height 14
checkbox input "true"
click at [696, 210] on p-checkbox at bounding box center [698, 215] width 18 height 14
click at [697, 216] on p-checkbox at bounding box center [698, 215] width 18 height 14
click at [702, 214] on p-checkbox at bounding box center [698, 215] width 18 height 14
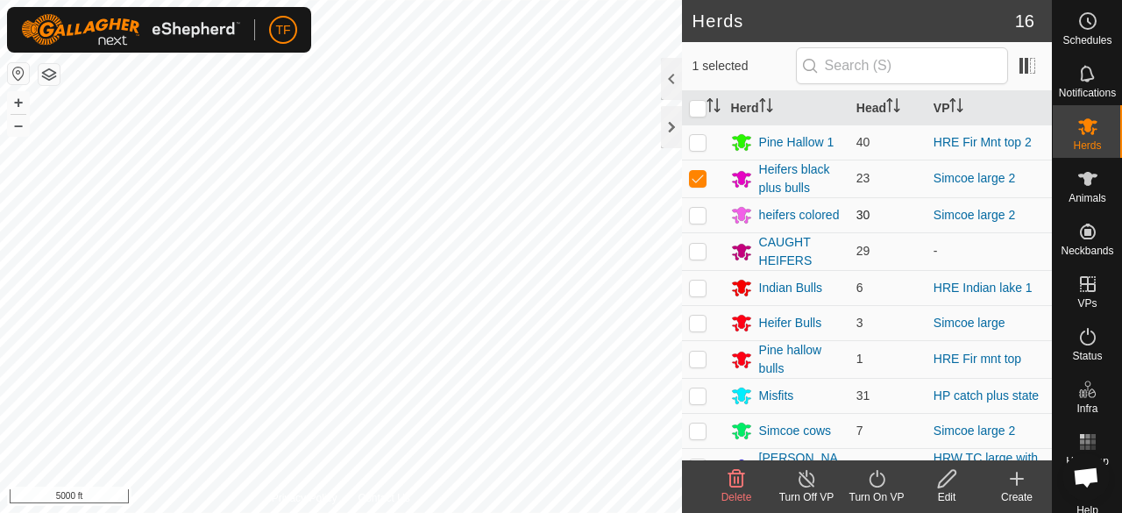
checkbox input "true"
click at [878, 483] on icon at bounding box center [877, 478] width 22 height 21
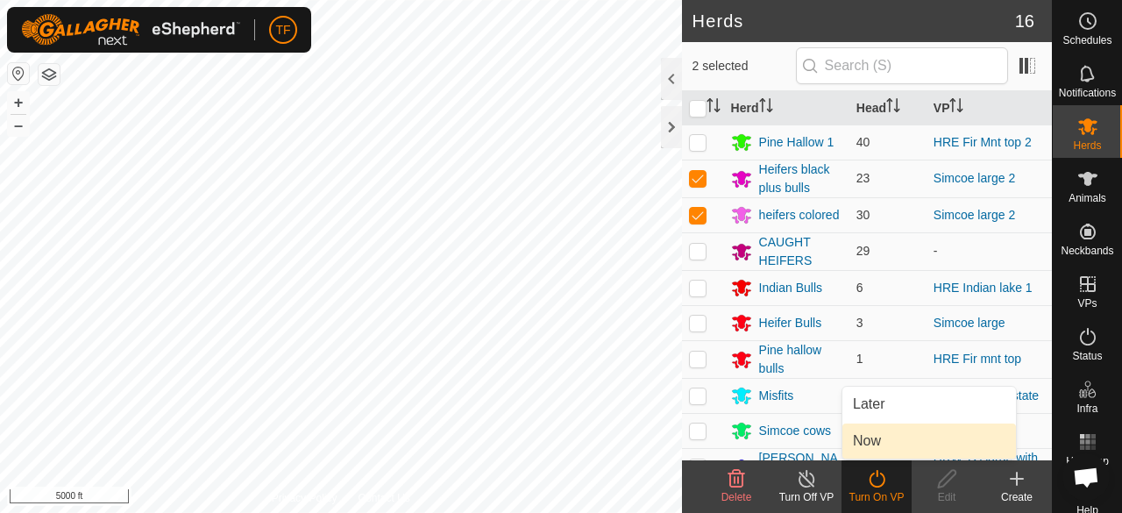
click at [909, 444] on link "Now" at bounding box center [929, 440] width 174 height 35
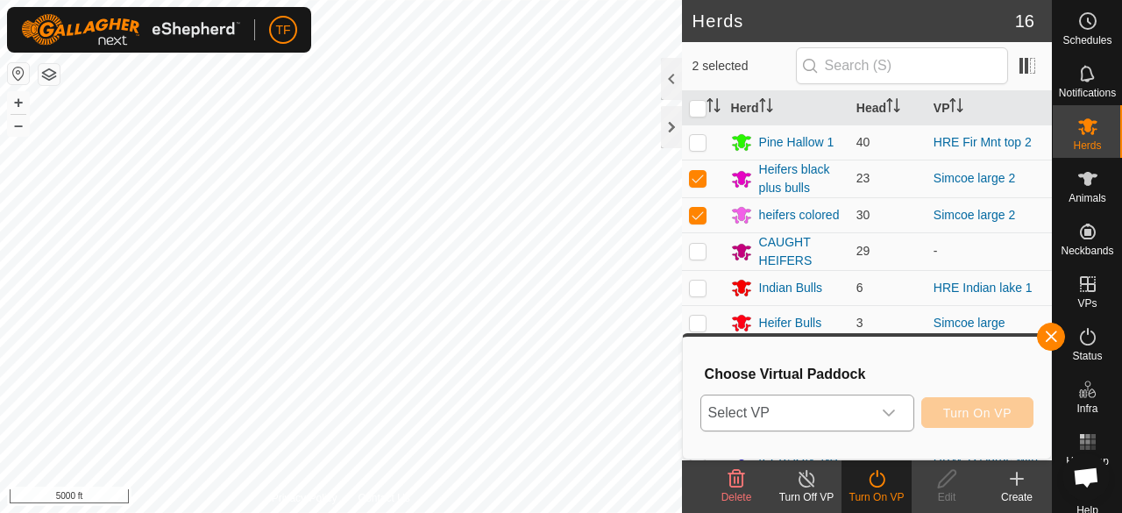
click at [899, 413] on div "dropdown trigger" at bounding box center [888, 412] width 35 height 35
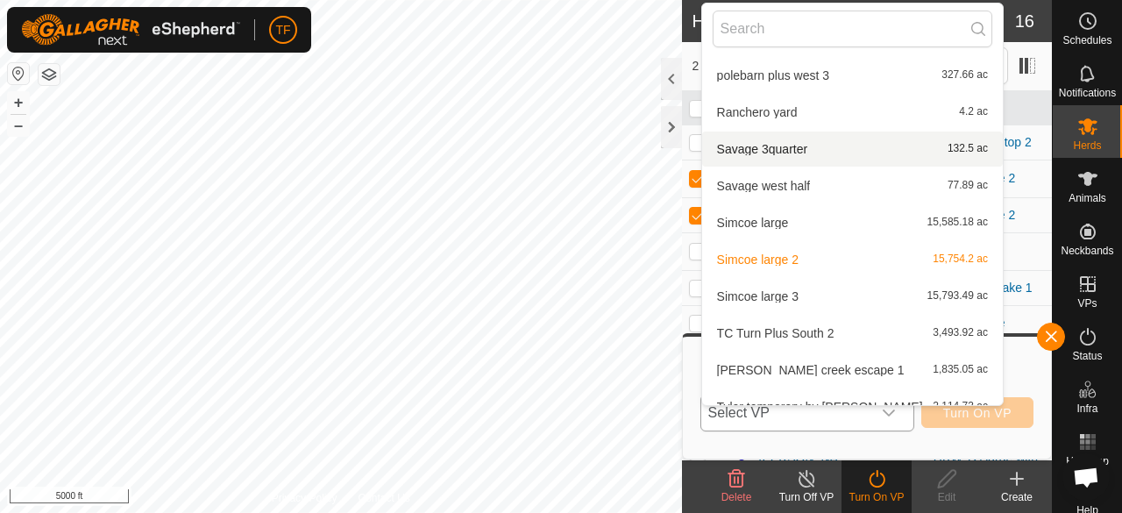
scroll to position [1597, 0]
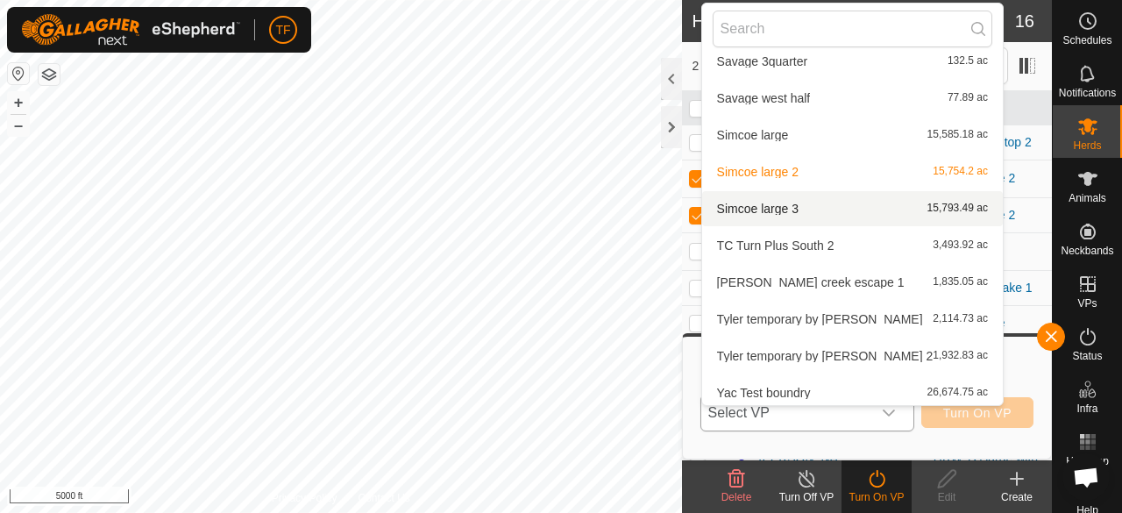
click at [757, 209] on li "Simcoe large 3 15,793.49 ac" at bounding box center [852, 208] width 301 height 35
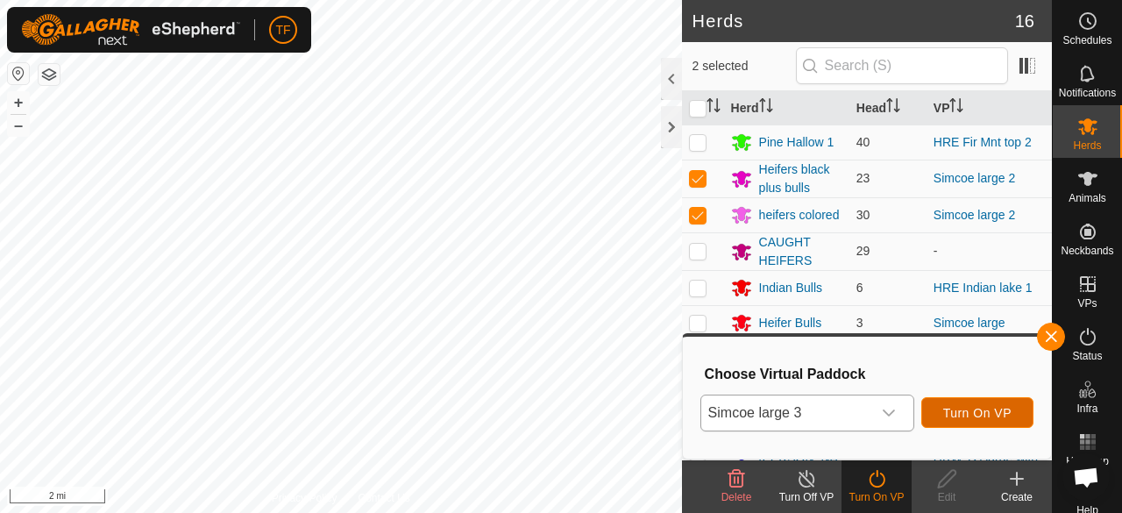
click at [949, 413] on span "Turn On VP" at bounding box center [977, 413] width 68 height 14
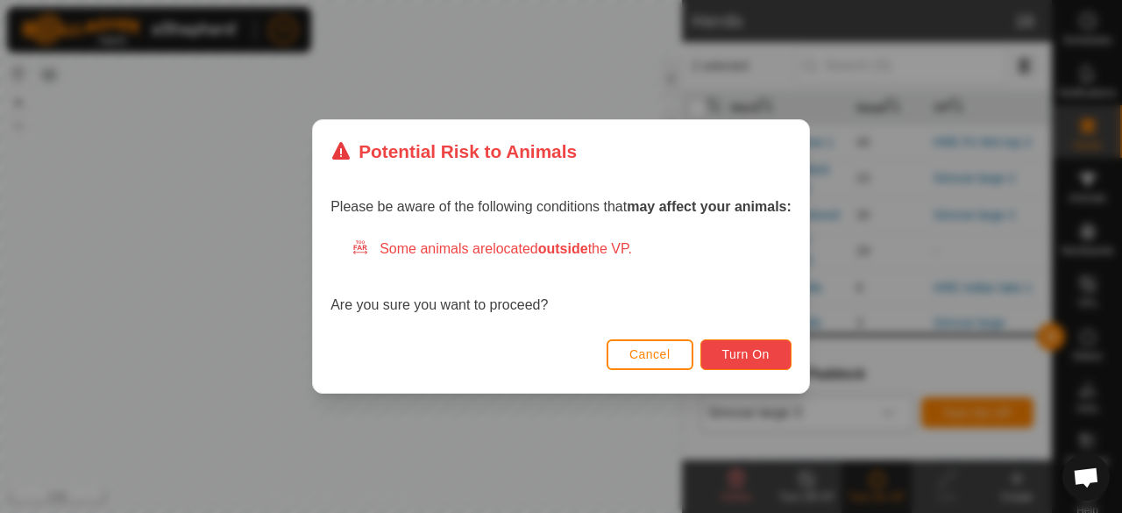
click at [770, 343] on button "Turn On" at bounding box center [745, 354] width 91 height 31
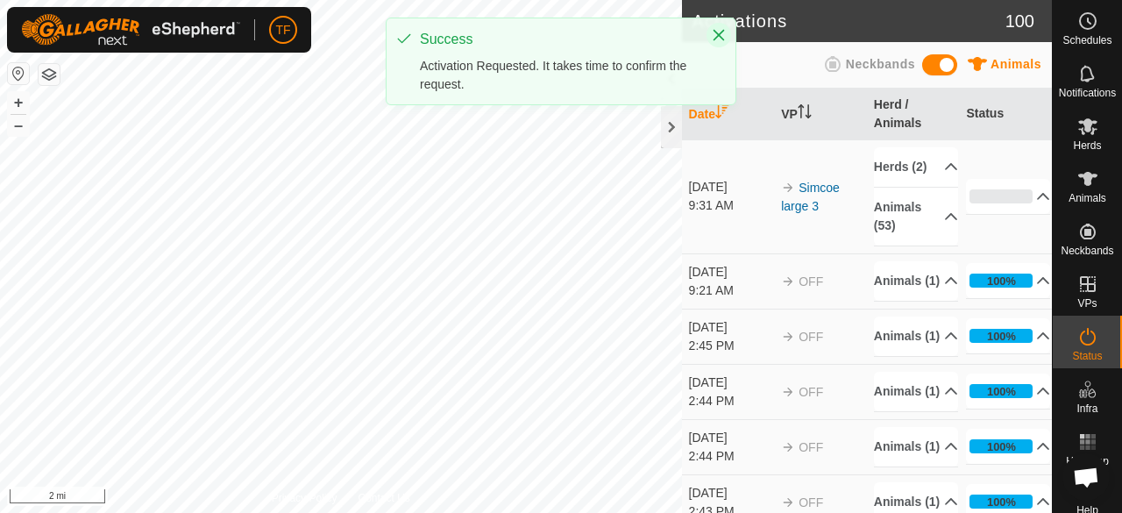
click at [720, 39] on icon "Close" at bounding box center [719, 35] width 14 height 14
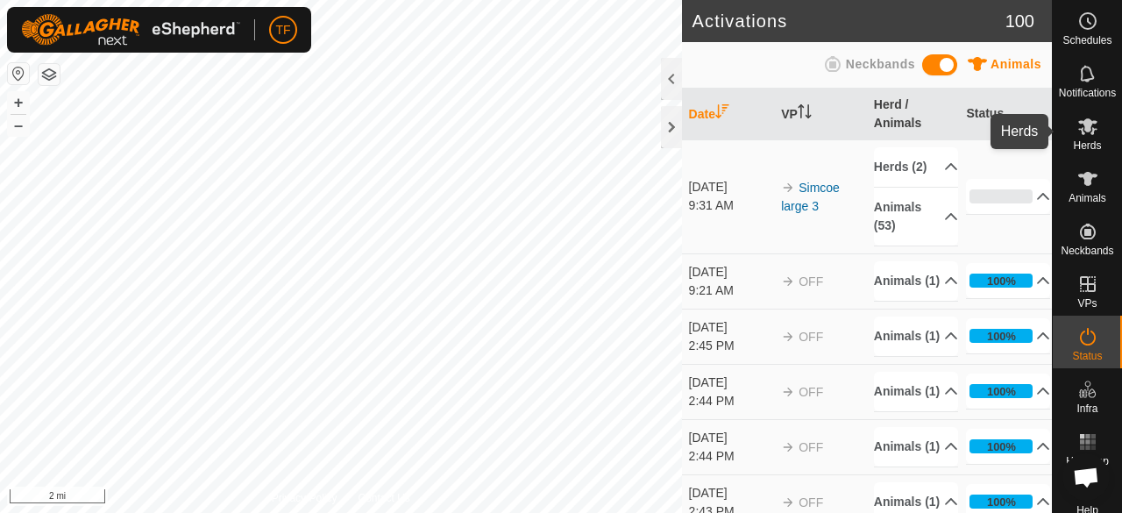
click at [1080, 129] on icon at bounding box center [1087, 126] width 19 height 17
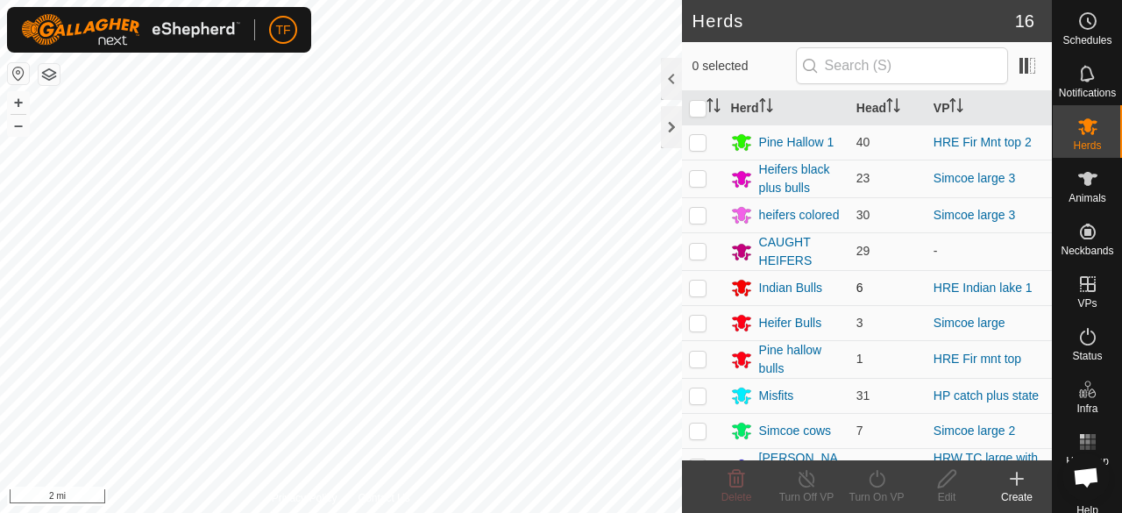
scroll to position [175, 0]
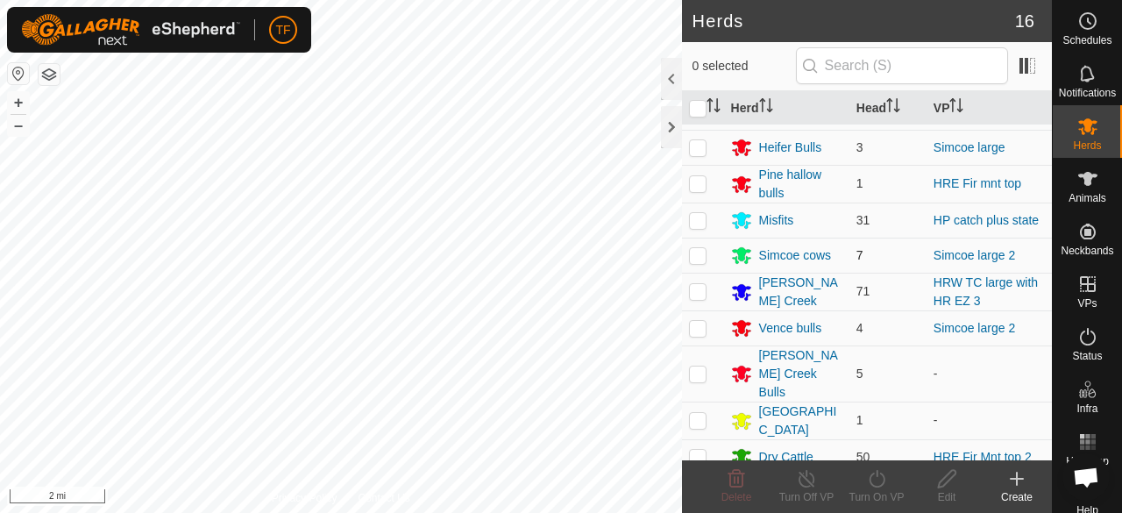
click at [691, 261] on p-checkbox at bounding box center [698, 255] width 18 height 14
checkbox input "true"
click at [878, 486] on icon at bounding box center [876, 479] width 16 height 18
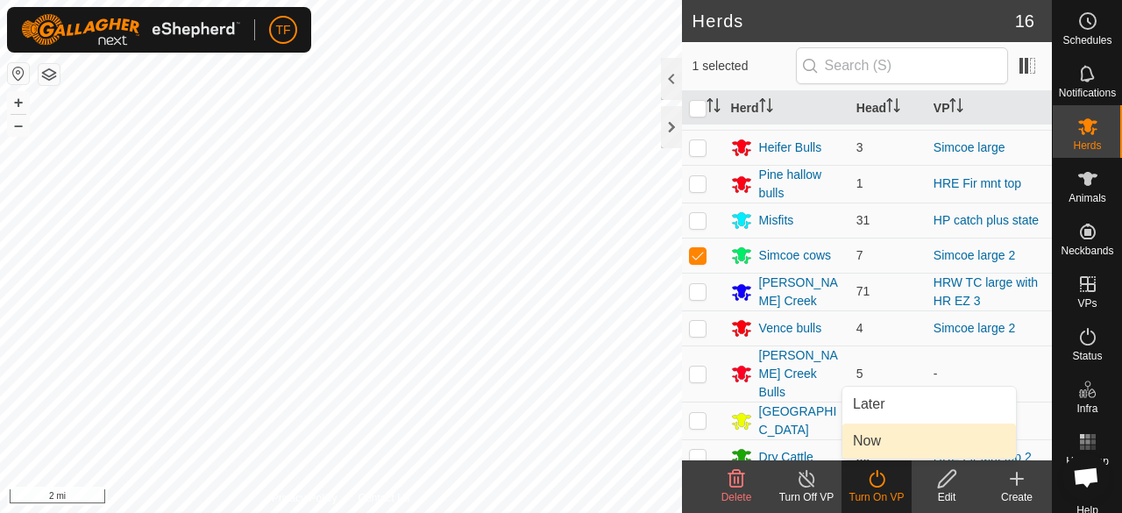
click at [885, 438] on link "Now" at bounding box center [929, 440] width 174 height 35
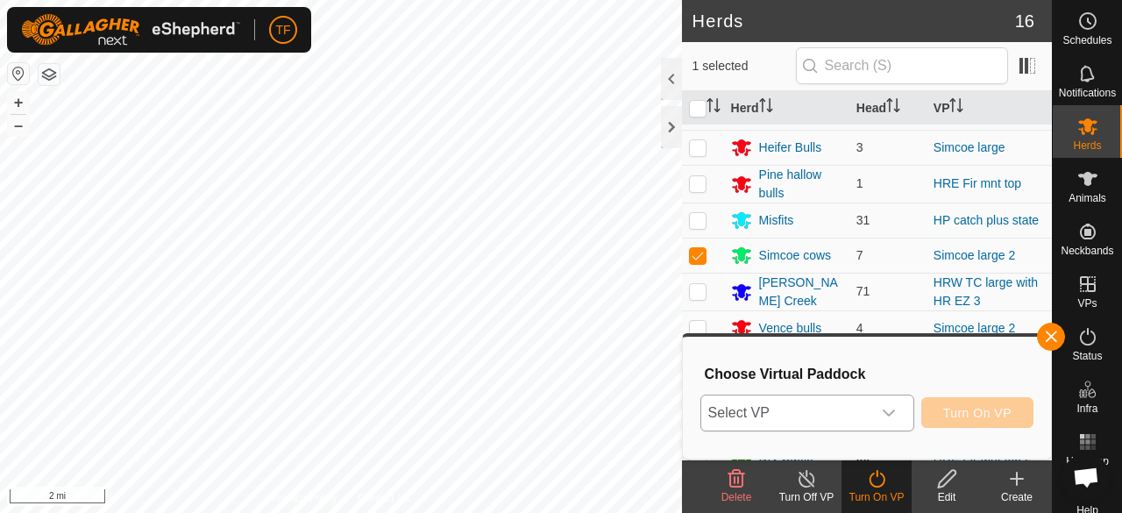
click at [894, 414] on icon "dropdown trigger" at bounding box center [889, 413] width 14 height 14
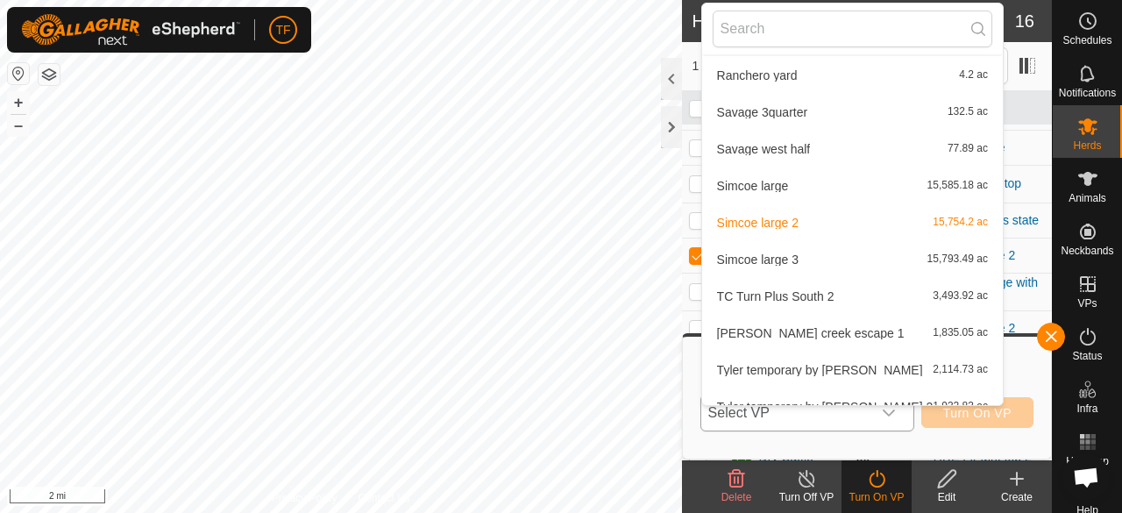
scroll to position [1639, 0]
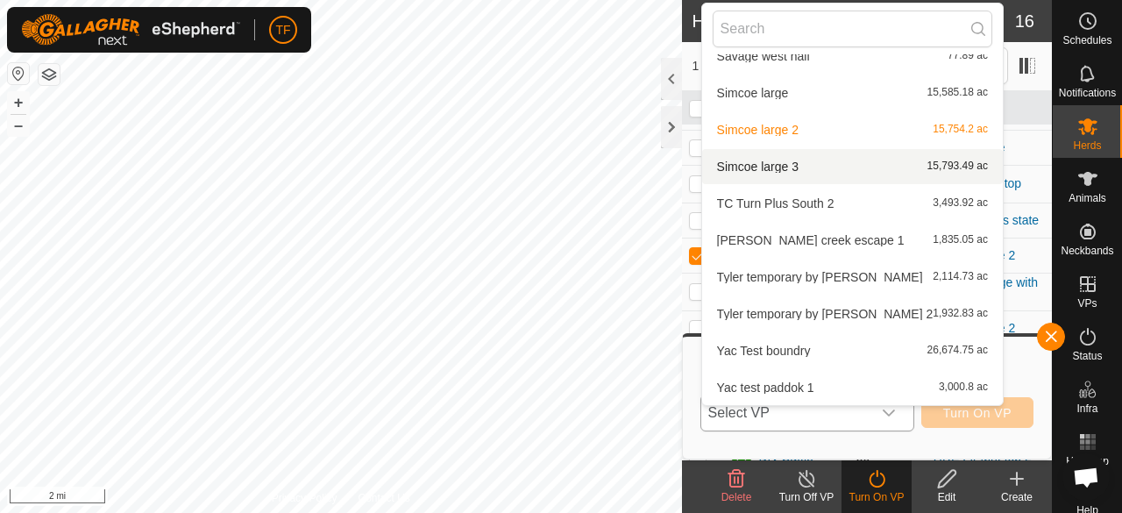
click at [783, 169] on li "Simcoe large 3 15,793.49 ac" at bounding box center [852, 166] width 301 height 35
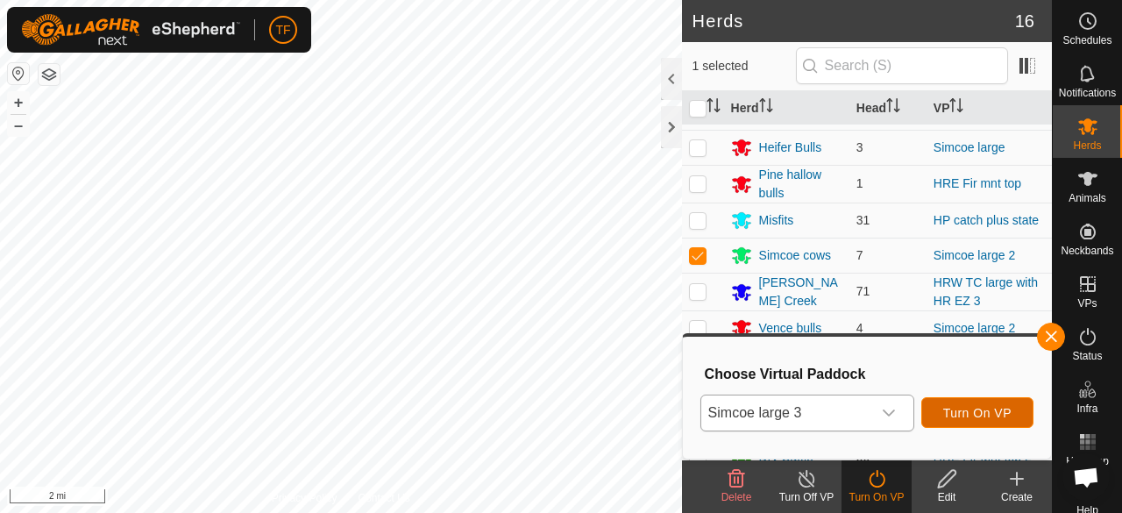
click at [974, 414] on span "Turn On VP" at bounding box center [977, 413] width 68 height 14
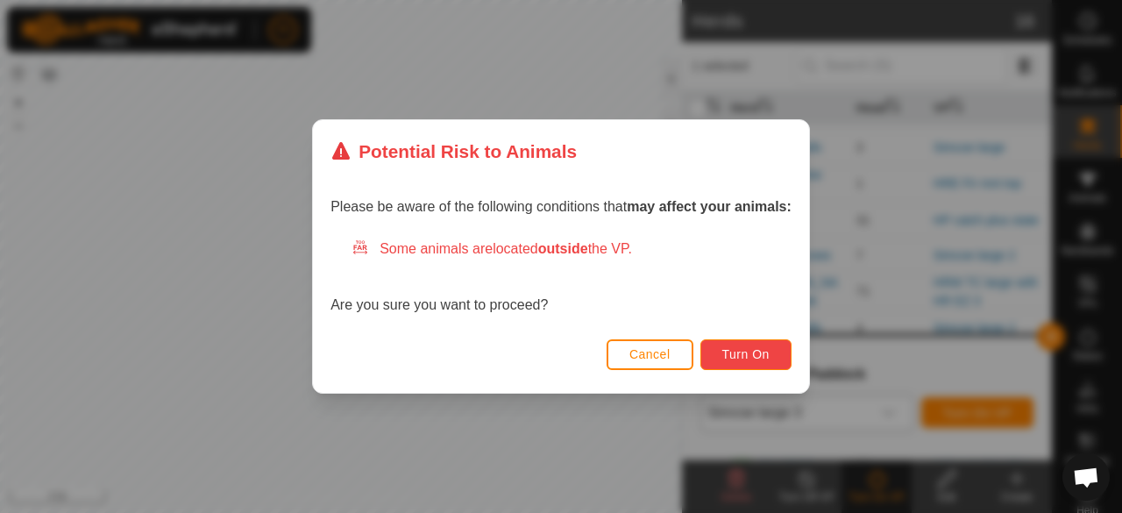
click at [738, 348] on span "Turn On" at bounding box center [745, 354] width 47 height 14
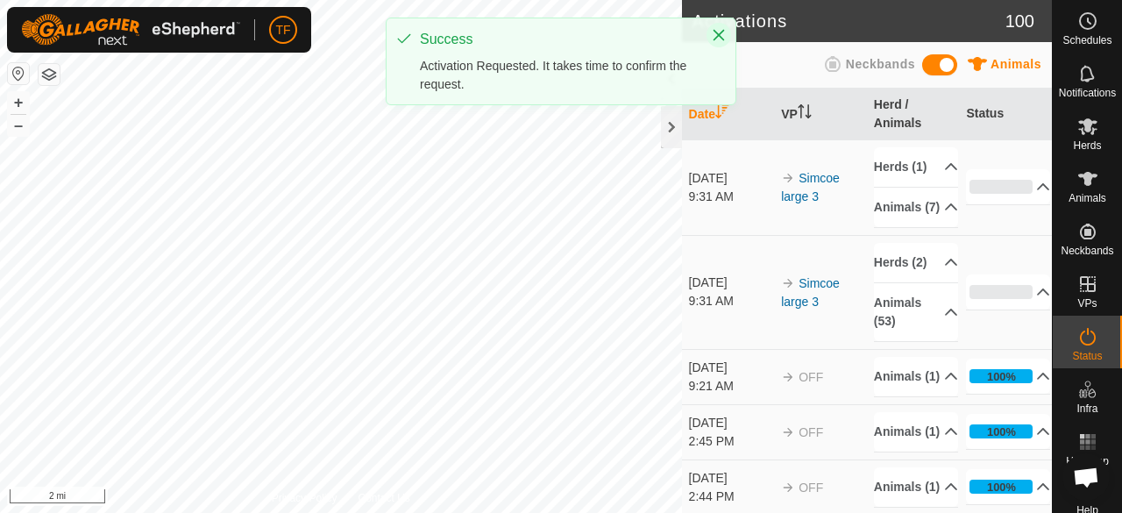
click at [707, 32] on button "Close" at bounding box center [718, 35] width 25 height 25
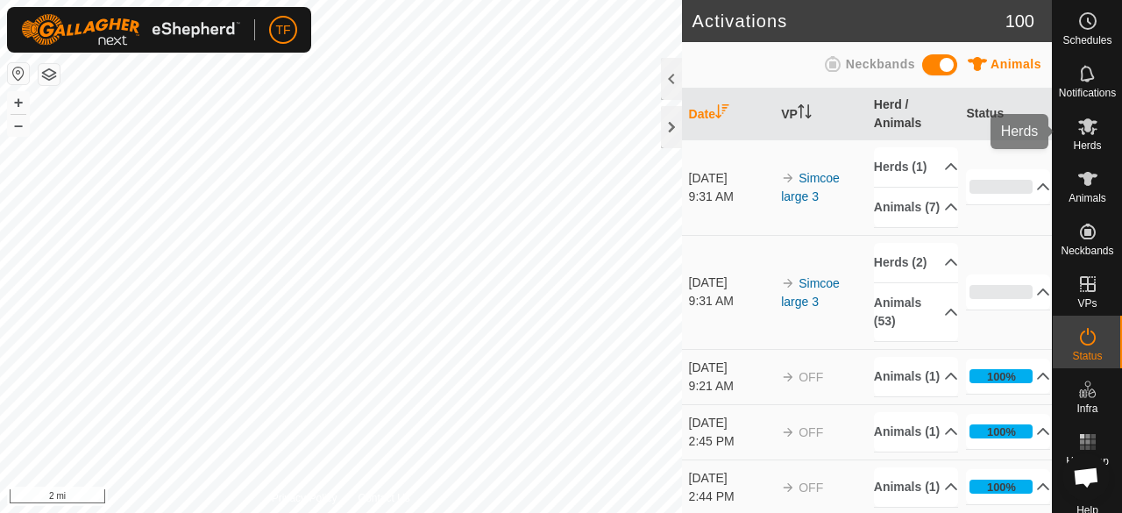
click at [1085, 134] on icon at bounding box center [1087, 126] width 21 height 21
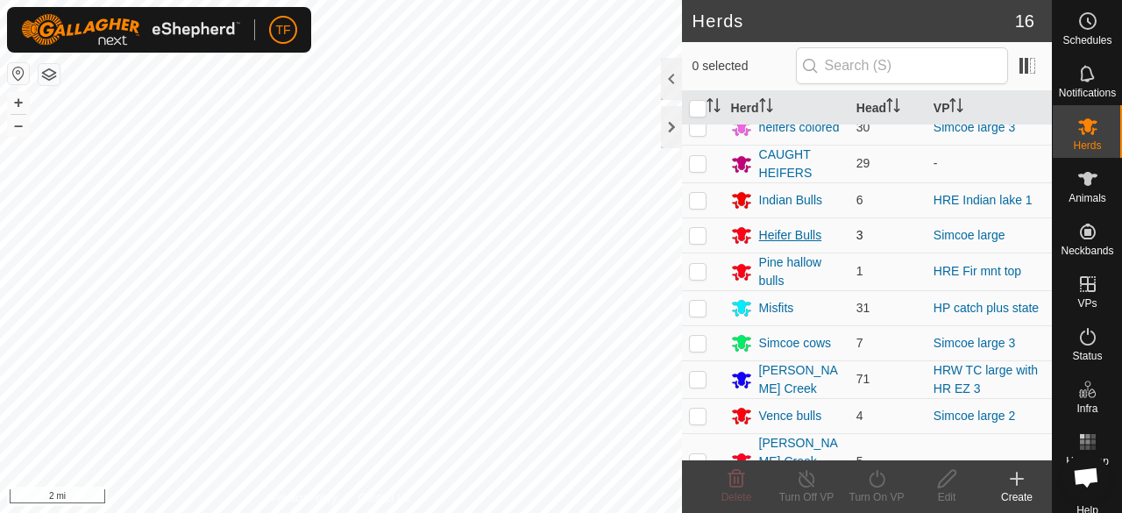
scroll to position [175, 0]
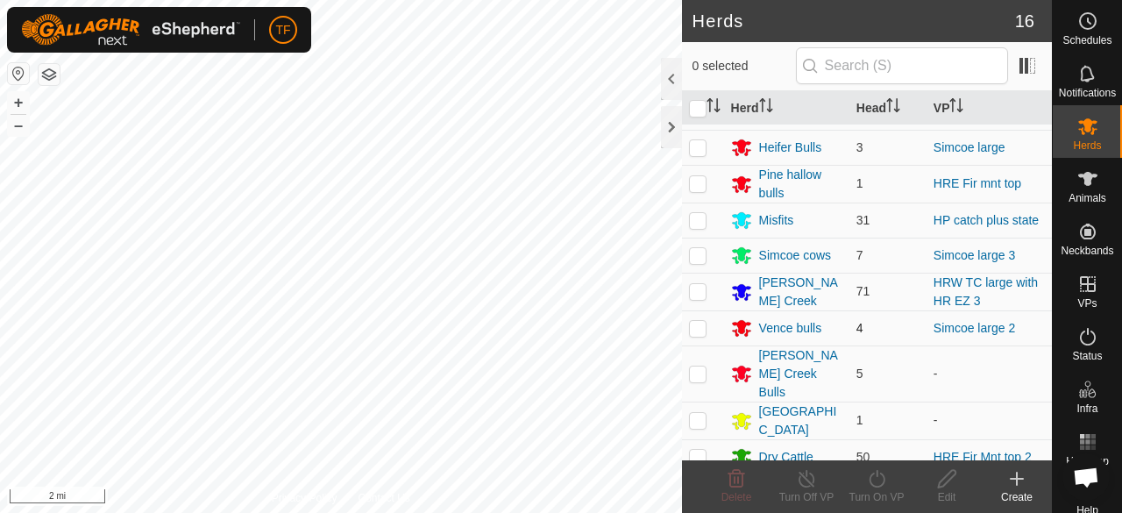
click at [698, 332] on p-checkbox at bounding box center [698, 328] width 18 height 14
checkbox input "true"
click at [816, 487] on icon at bounding box center [807, 478] width 22 height 21
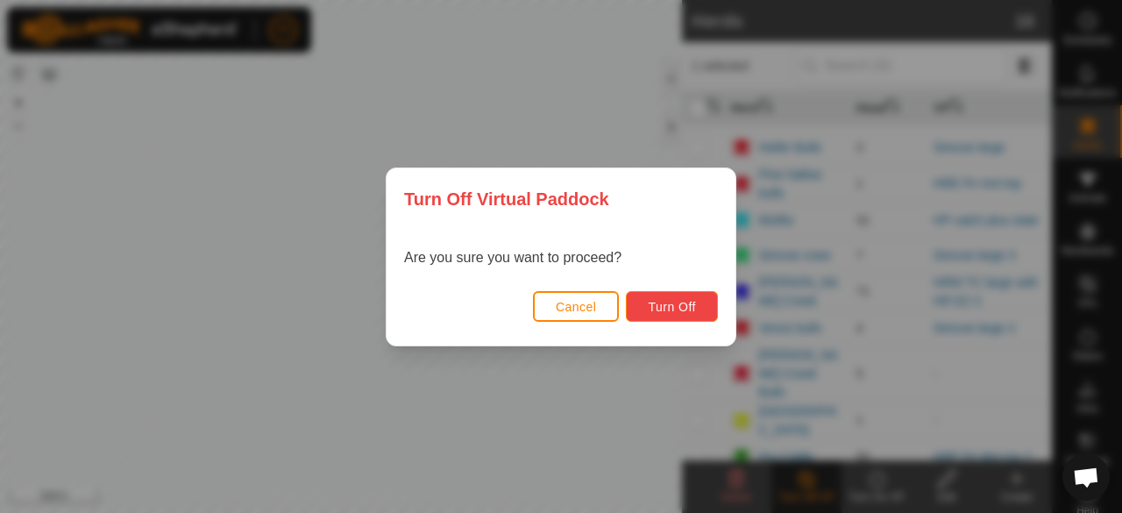
click at [667, 302] on span "Turn Off" at bounding box center [672, 307] width 48 height 14
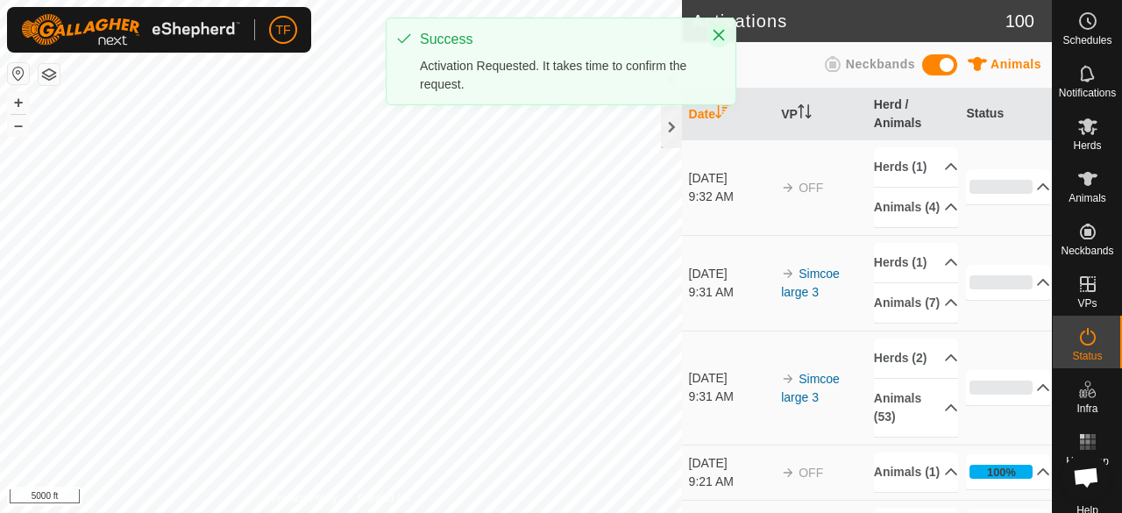
click at [726, 34] on button "Close" at bounding box center [718, 35] width 25 height 25
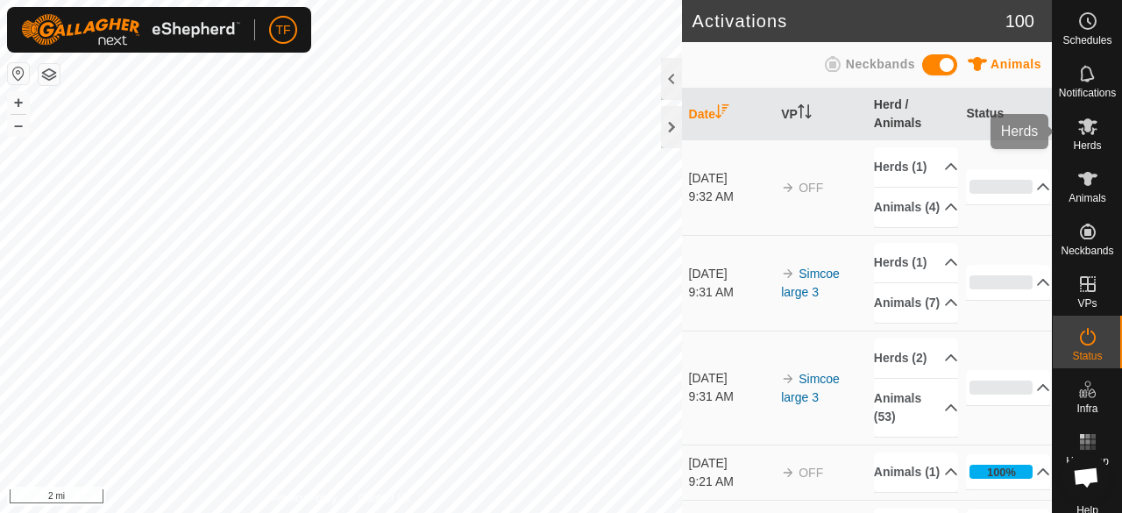
click at [1087, 134] on icon at bounding box center [1087, 126] width 21 height 21
